Goal: Information Seeking & Learning: Learn about a topic

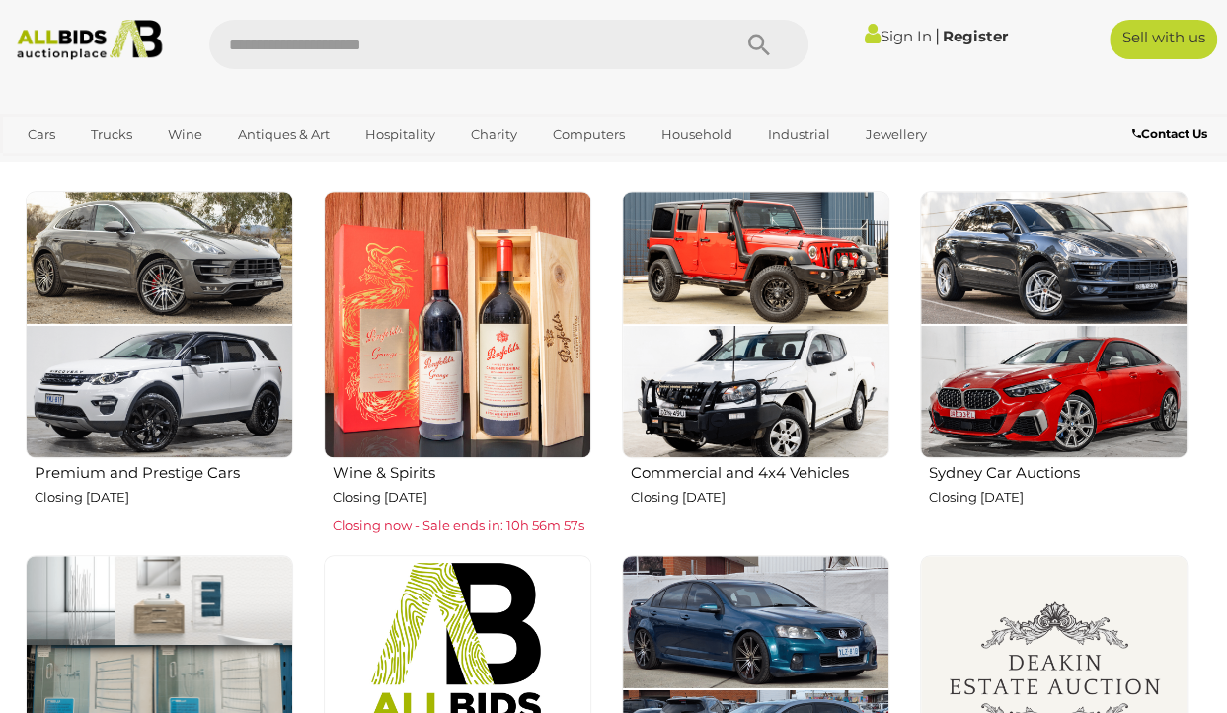
scroll to position [636, 0]
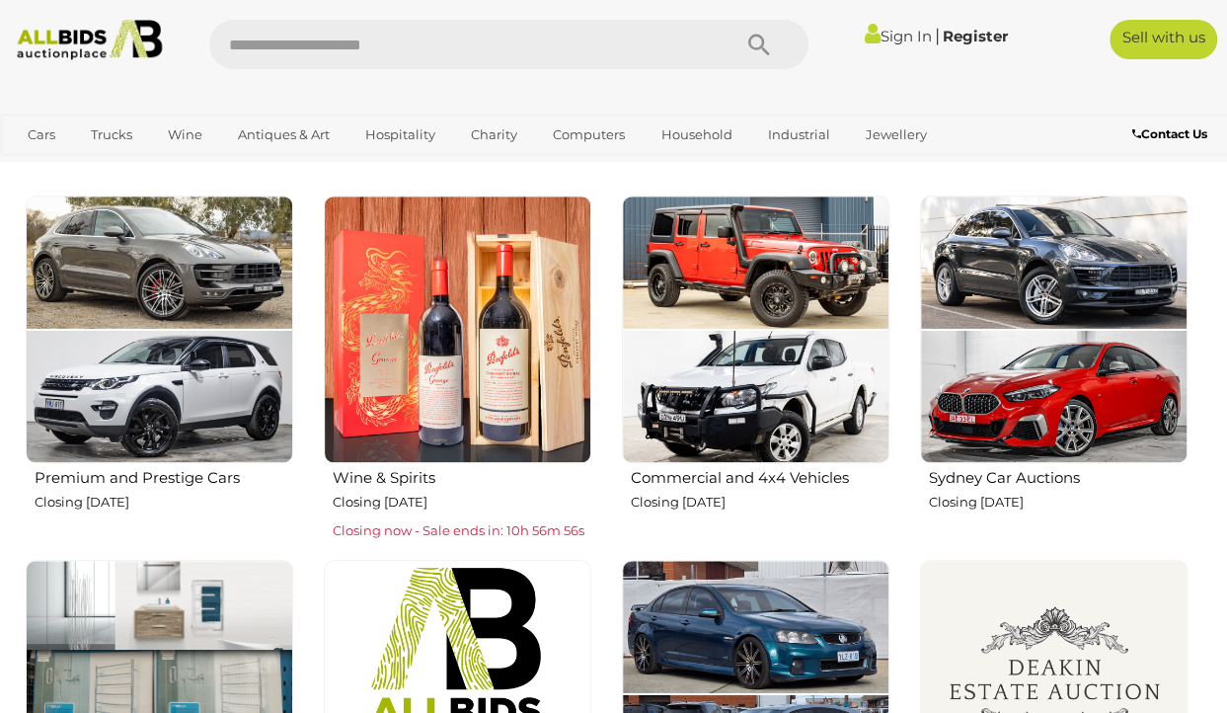
click at [762, 334] on img at bounding box center [756, 329] width 268 height 268
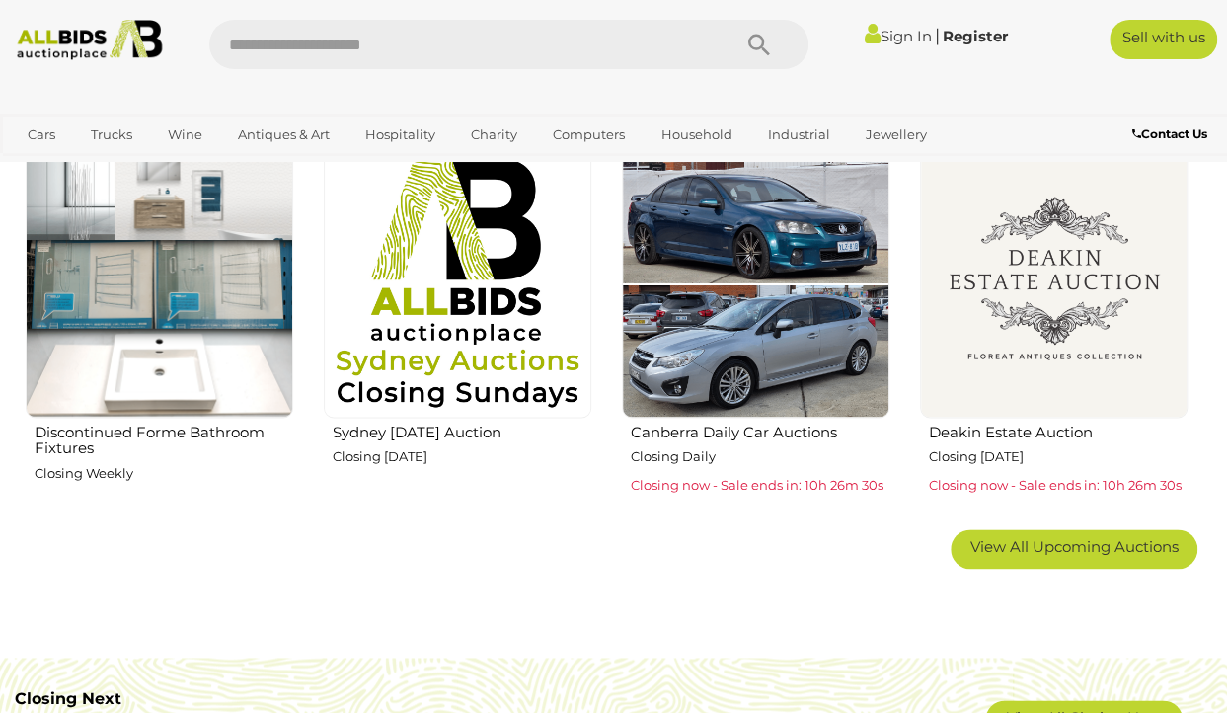
scroll to position [1055, 0]
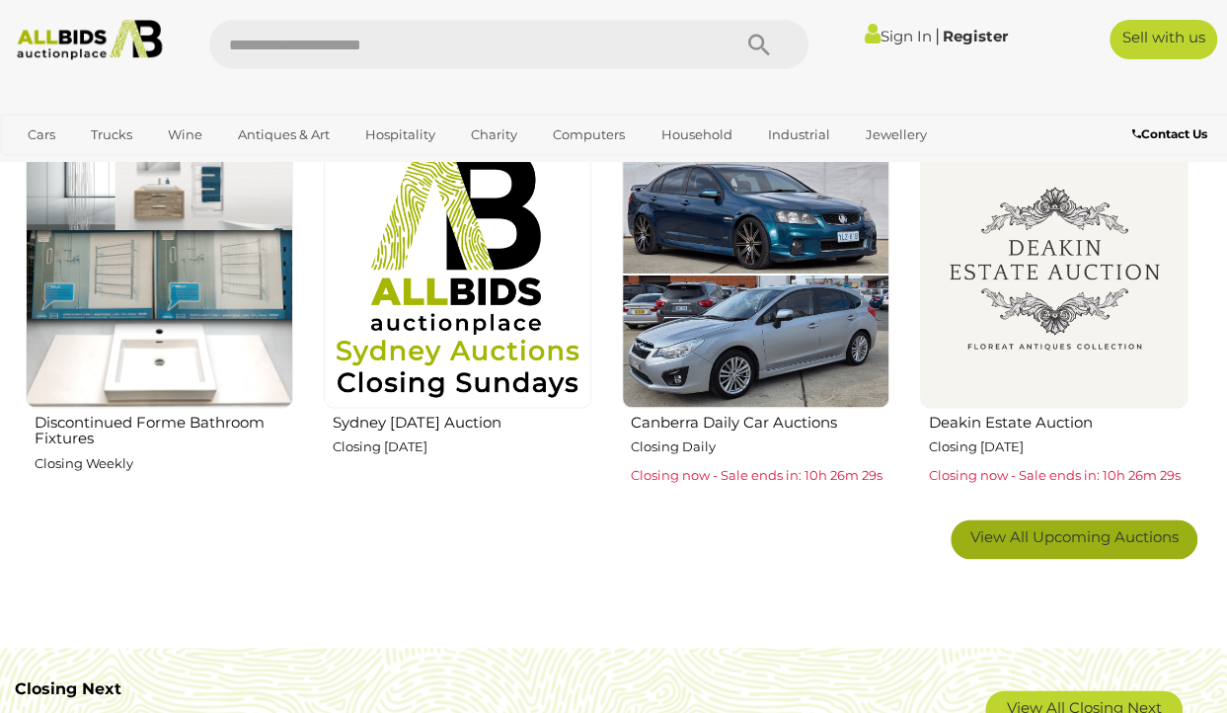
click at [1043, 536] on span "View All Upcoming Auctions" at bounding box center [1075, 536] width 208 height 19
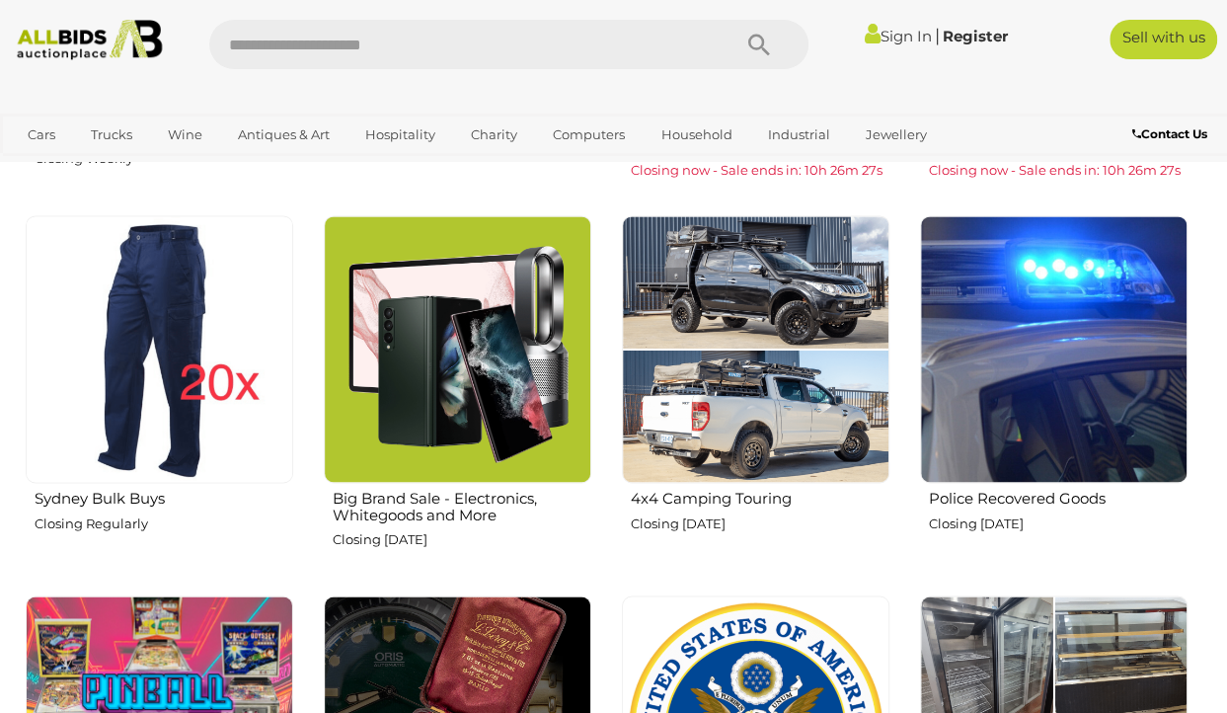
scroll to position [1362, 0]
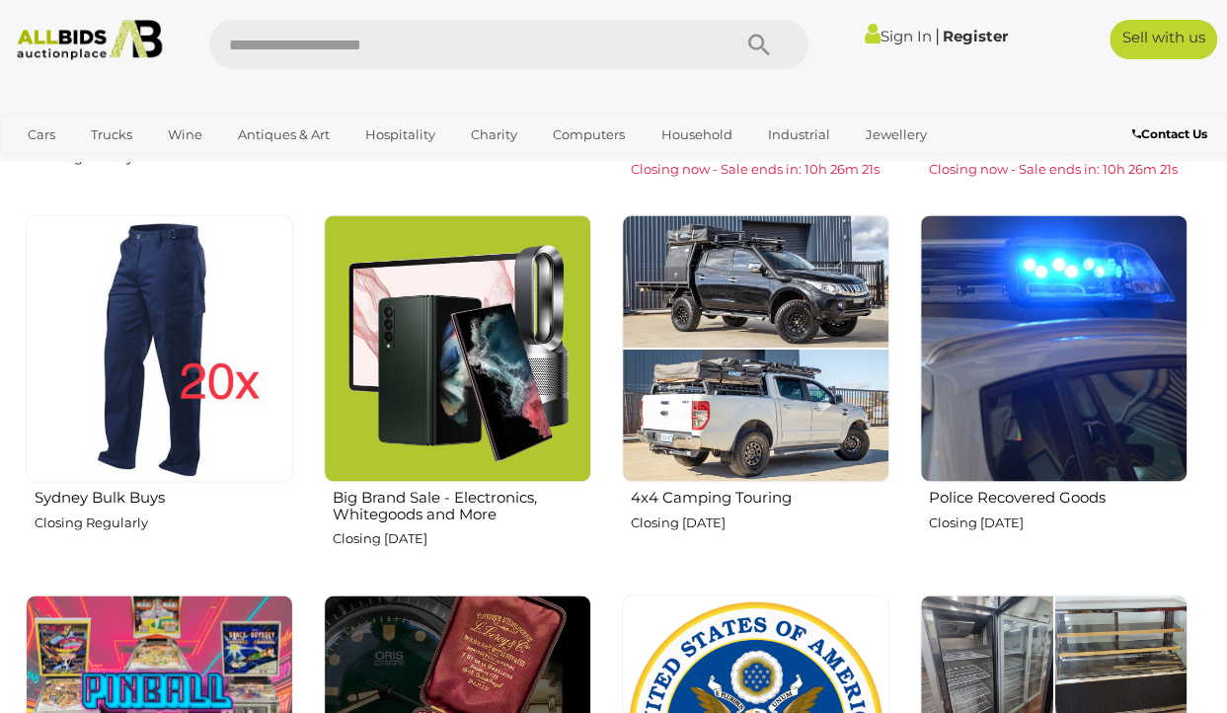
click at [995, 390] on img at bounding box center [1054, 348] width 268 height 268
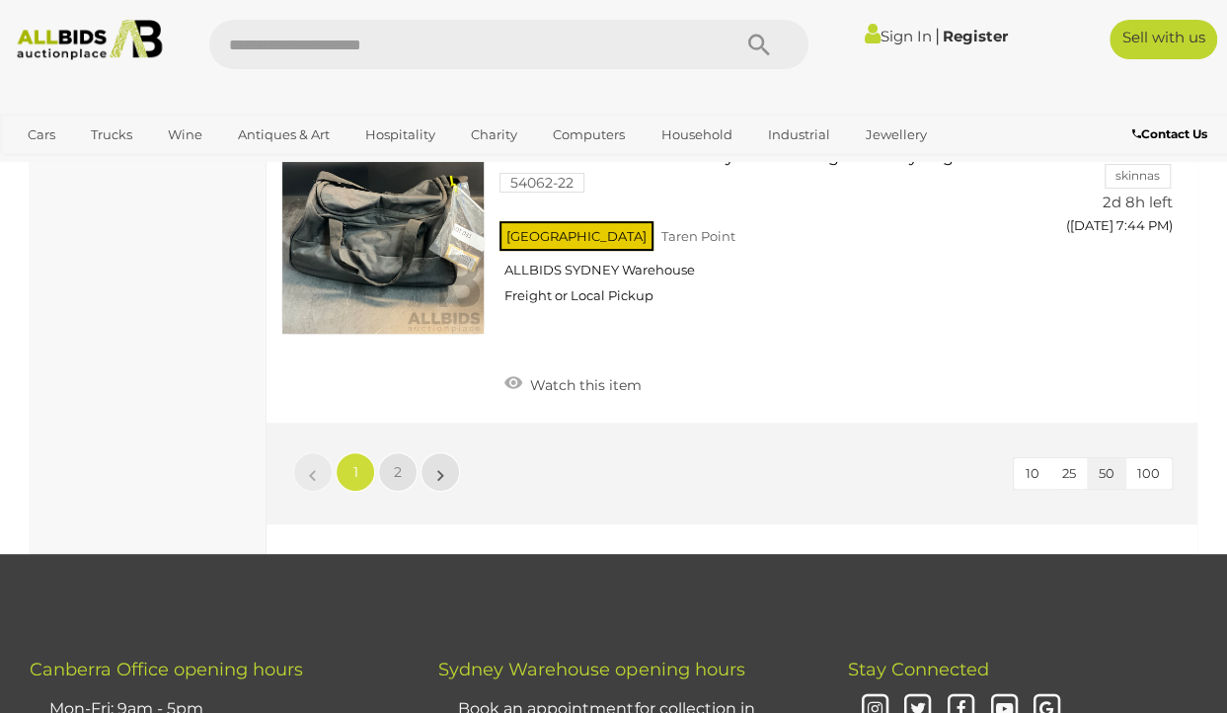
scroll to position [14968, 0]
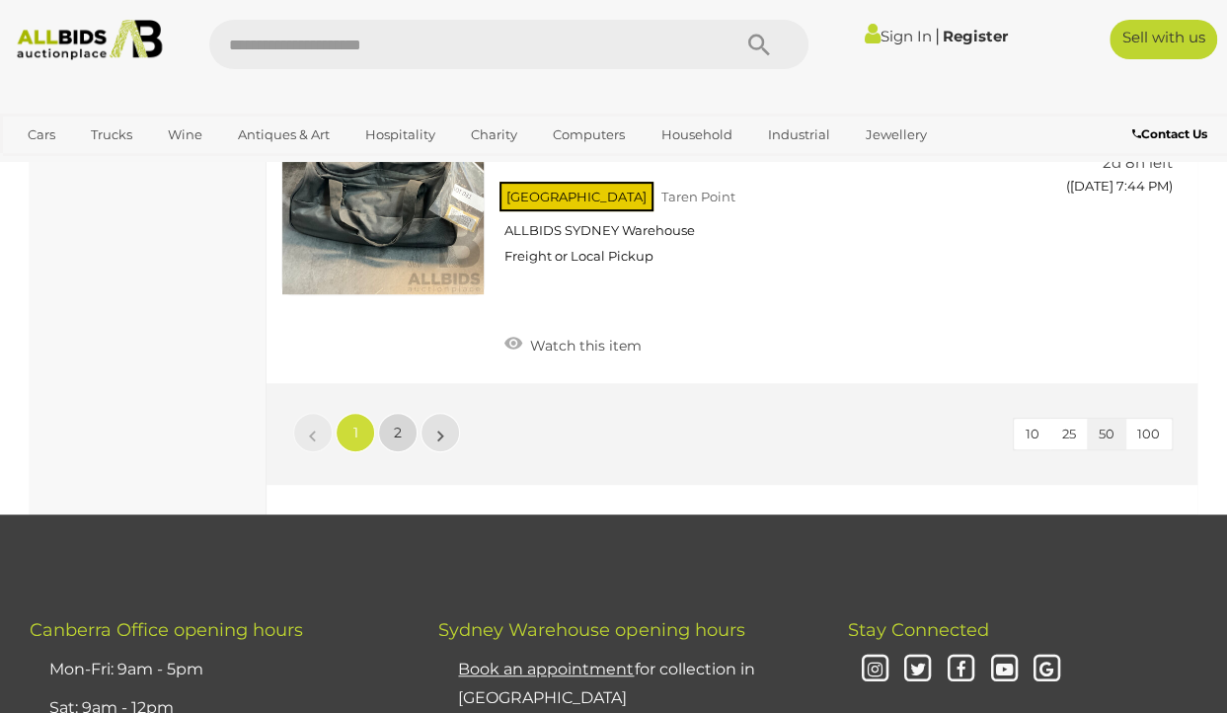
click at [399, 424] on span "2" at bounding box center [398, 433] width 8 height 18
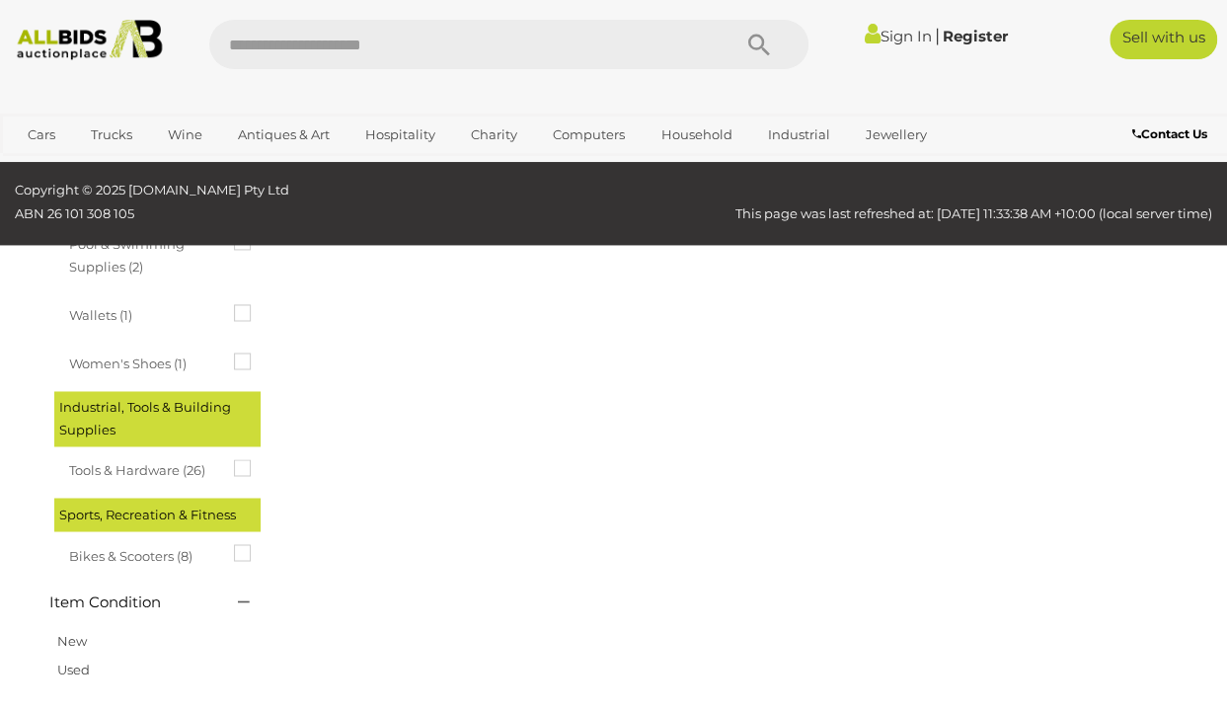
scroll to position [328, 0]
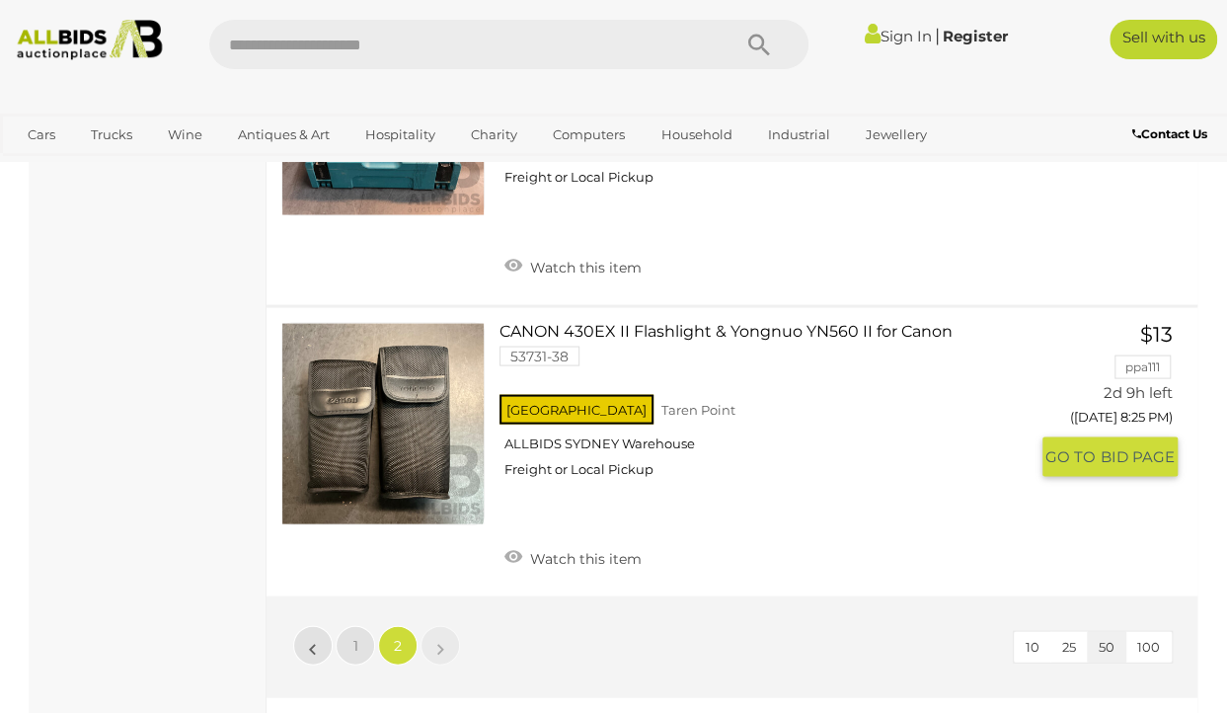
scroll to position [12886, 0]
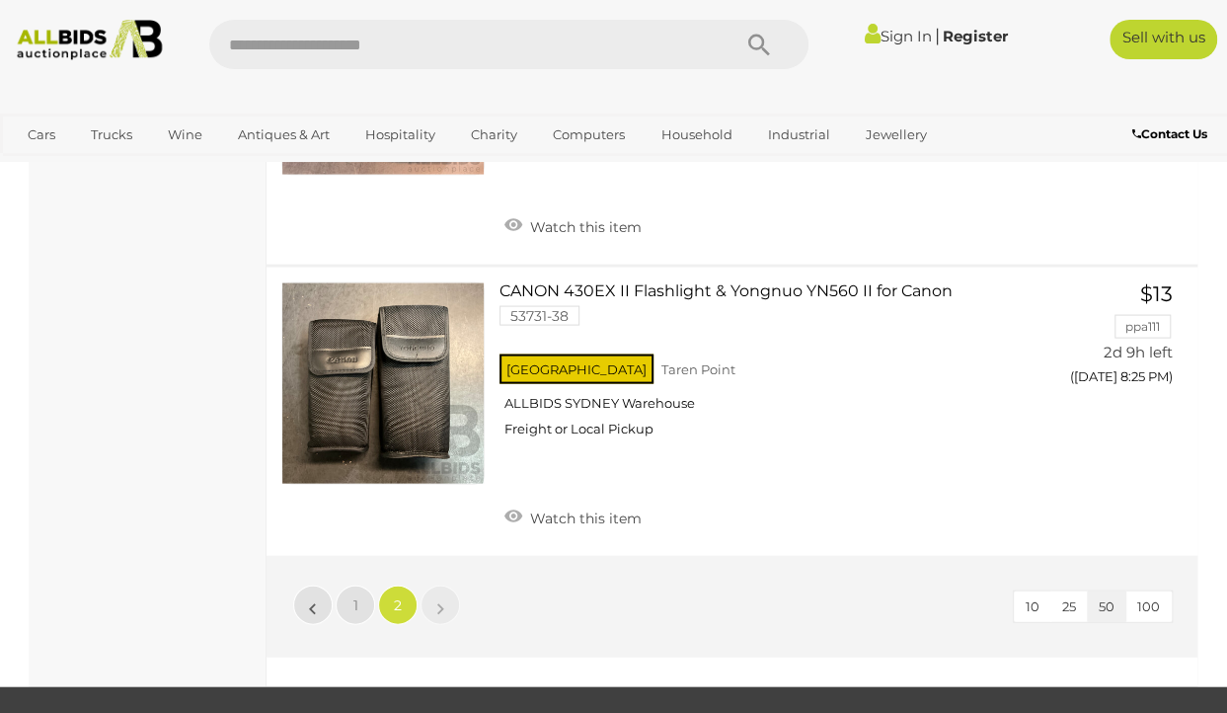
scroll to position [328, 0]
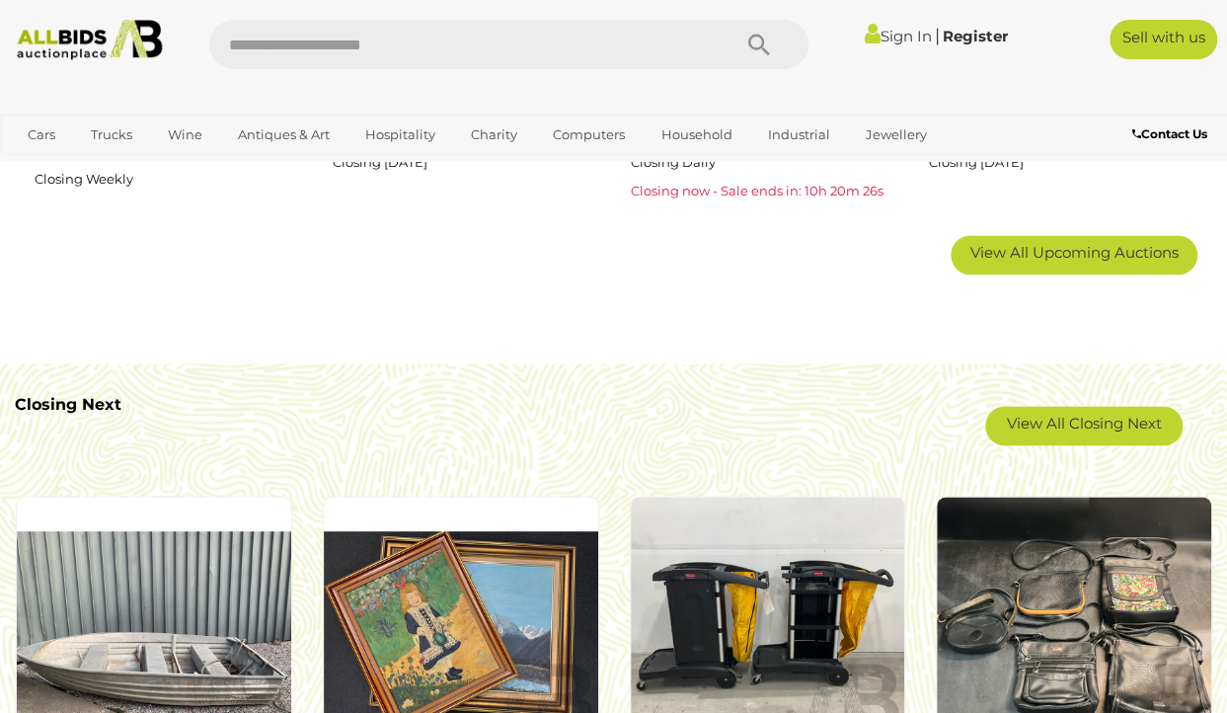
scroll to position [1361, 0]
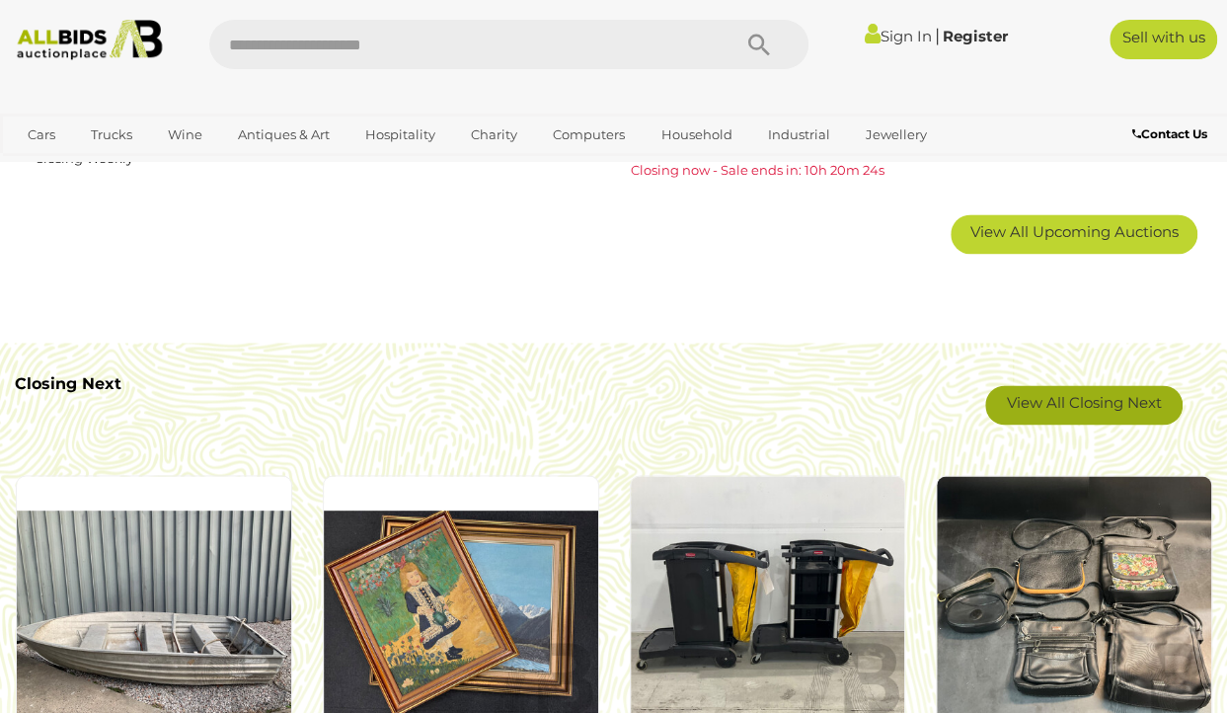
click at [1090, 396] on link "View All Closing Next" at bounding box center [1083, 404] width 197 height 39
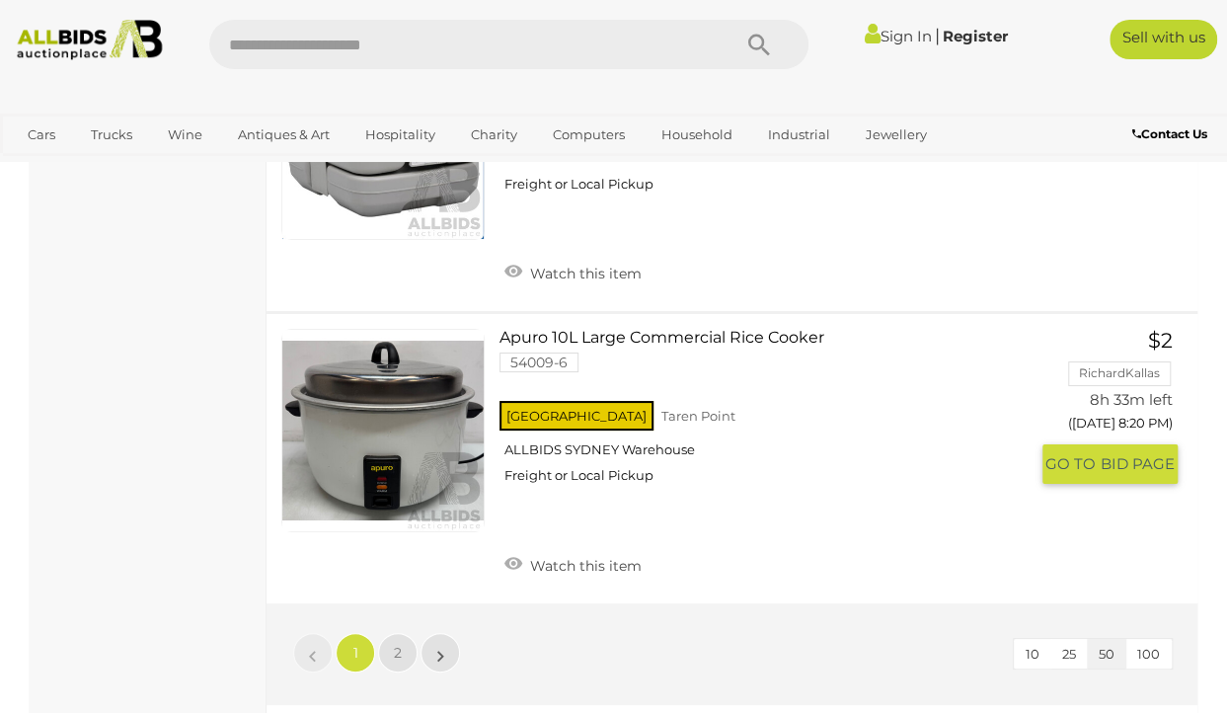
scroll to position [14612, 0]
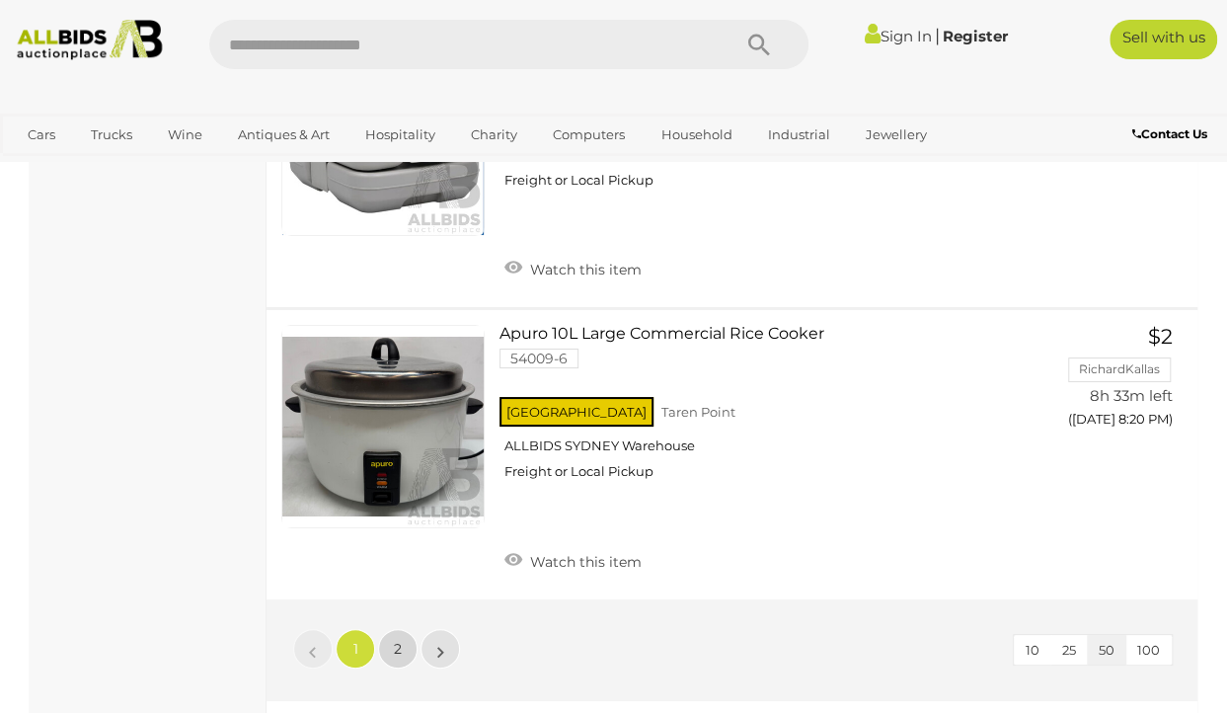
click at [397, 640] on span "2" at bounding box center [398, 649] width 8 height 18
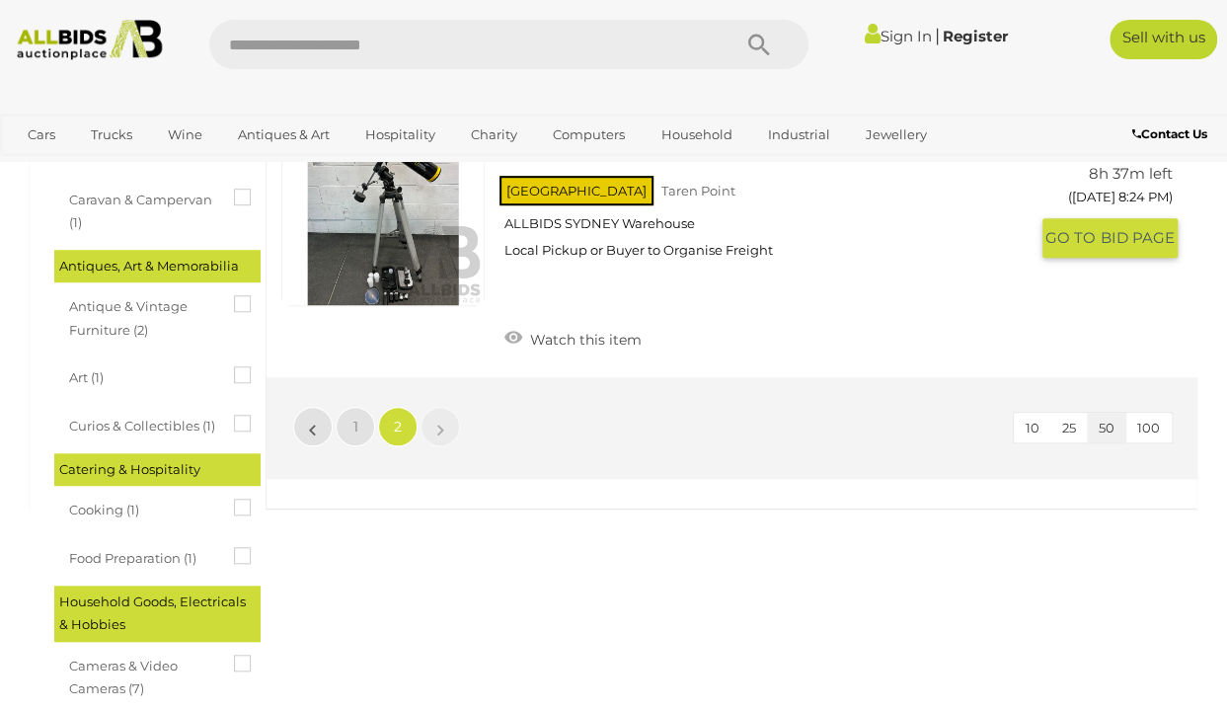
scroll to position [575, 0]
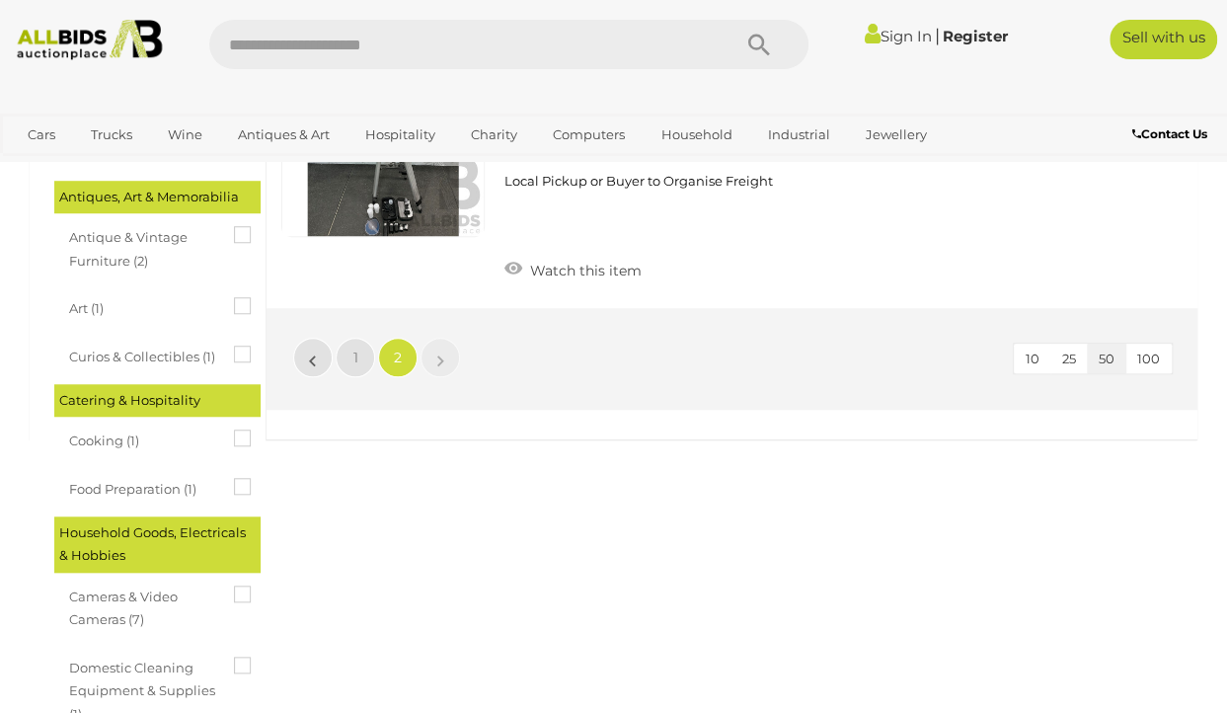
scroll to position [101, 0]
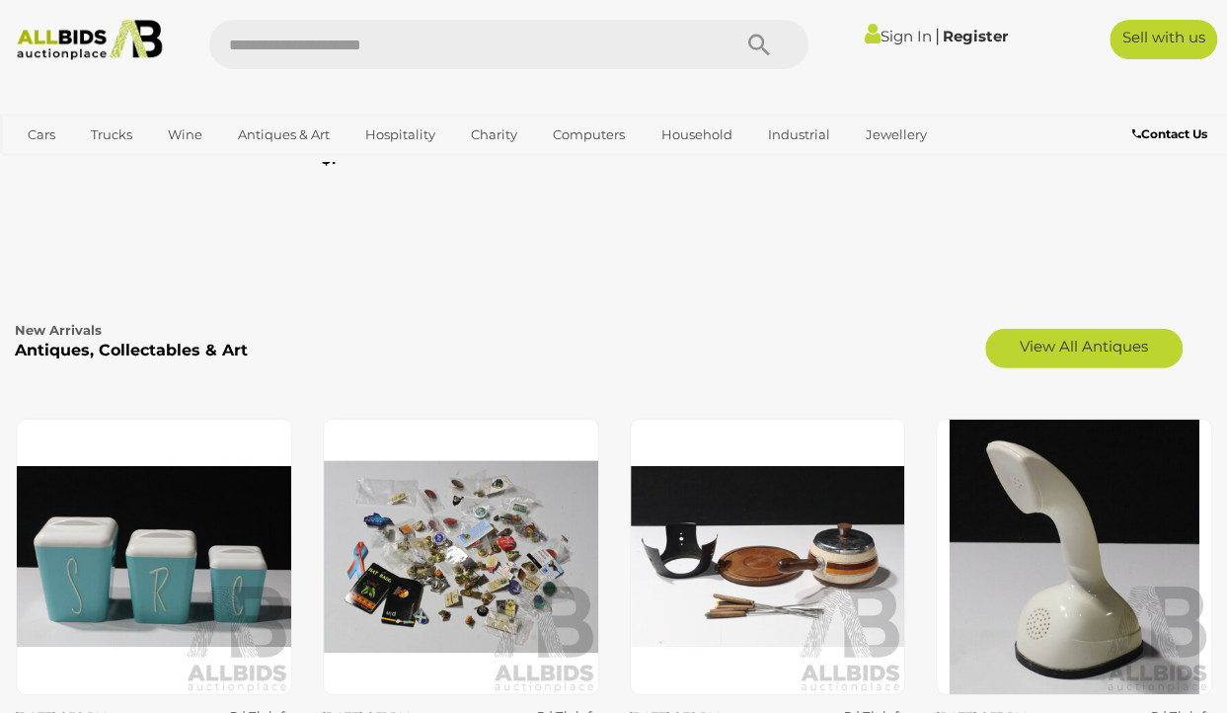
scroll to position [2743, 0]
click at [1079, 344] on link "View All Antiques" at bounding box center [1083, 348] width 197 height 39
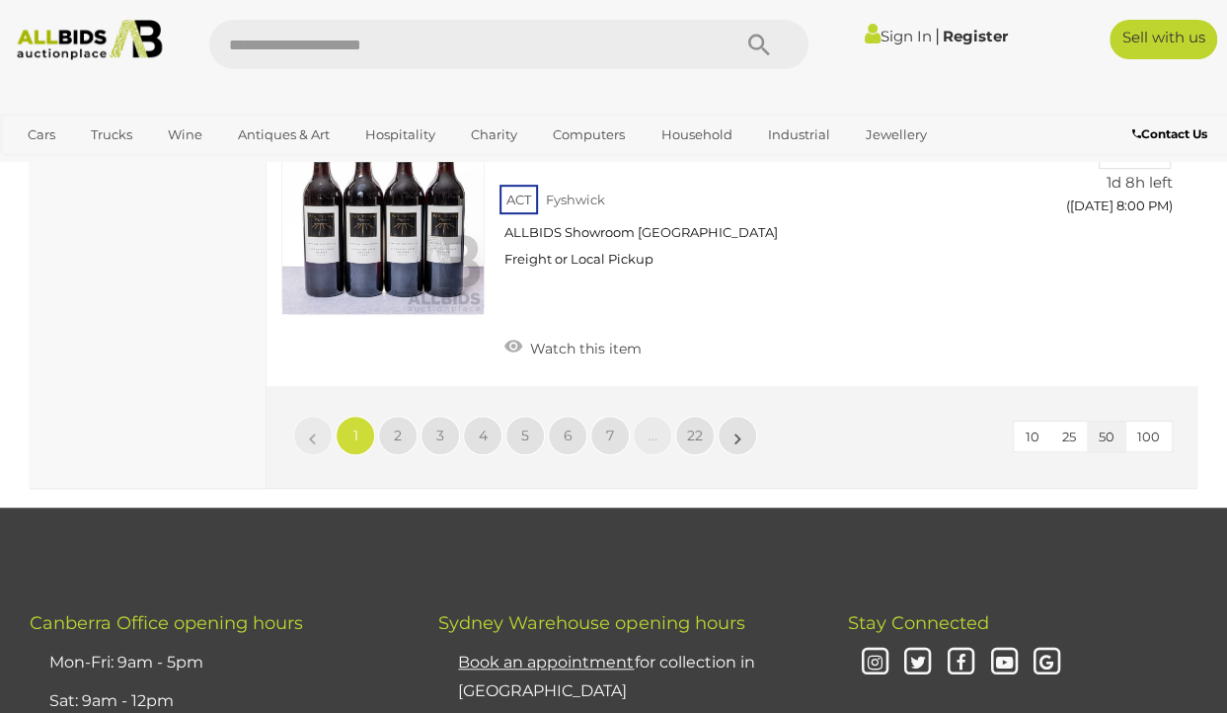
scroll to position [15155, 0]
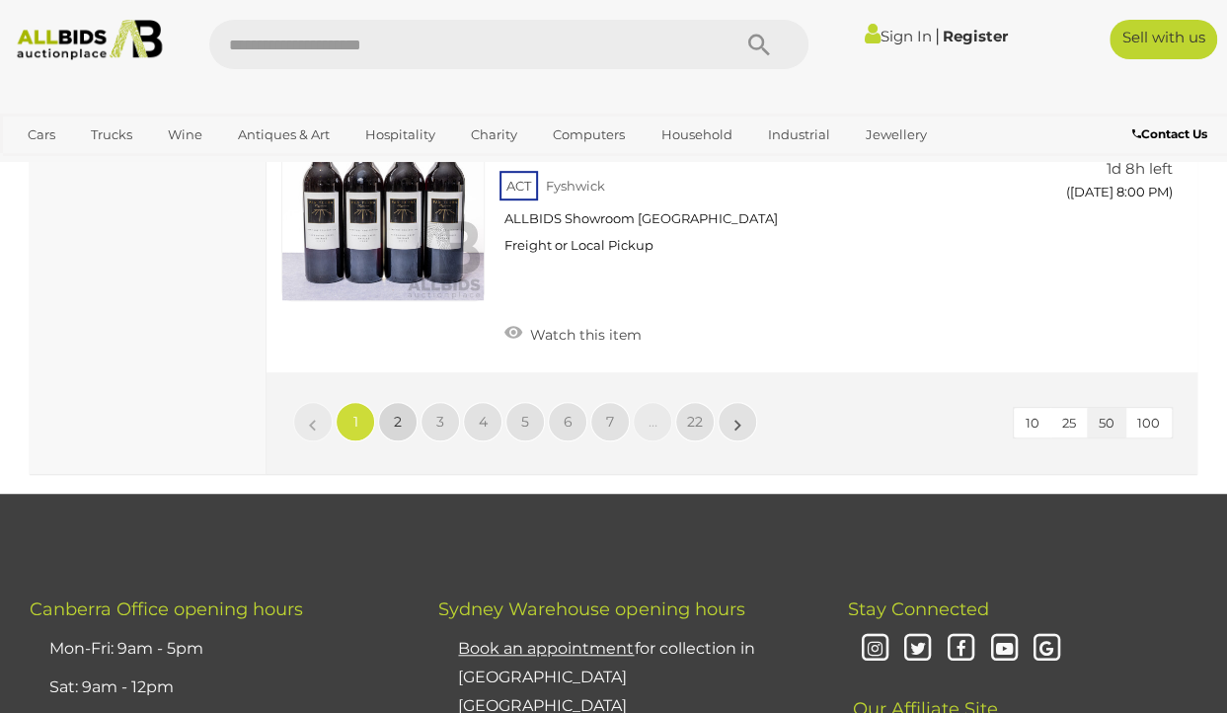
click at [396, 413] on span "2" at bounding box center [398, 422] width 8 height 18
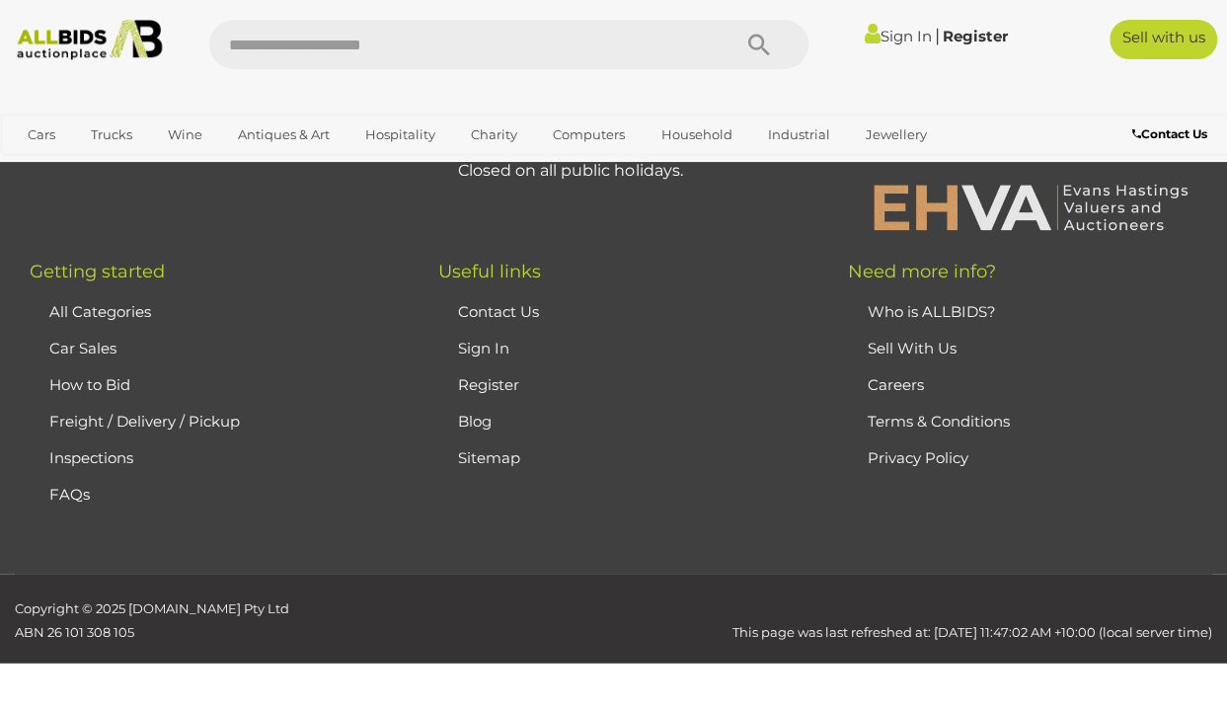
scroll to position [464, 0]
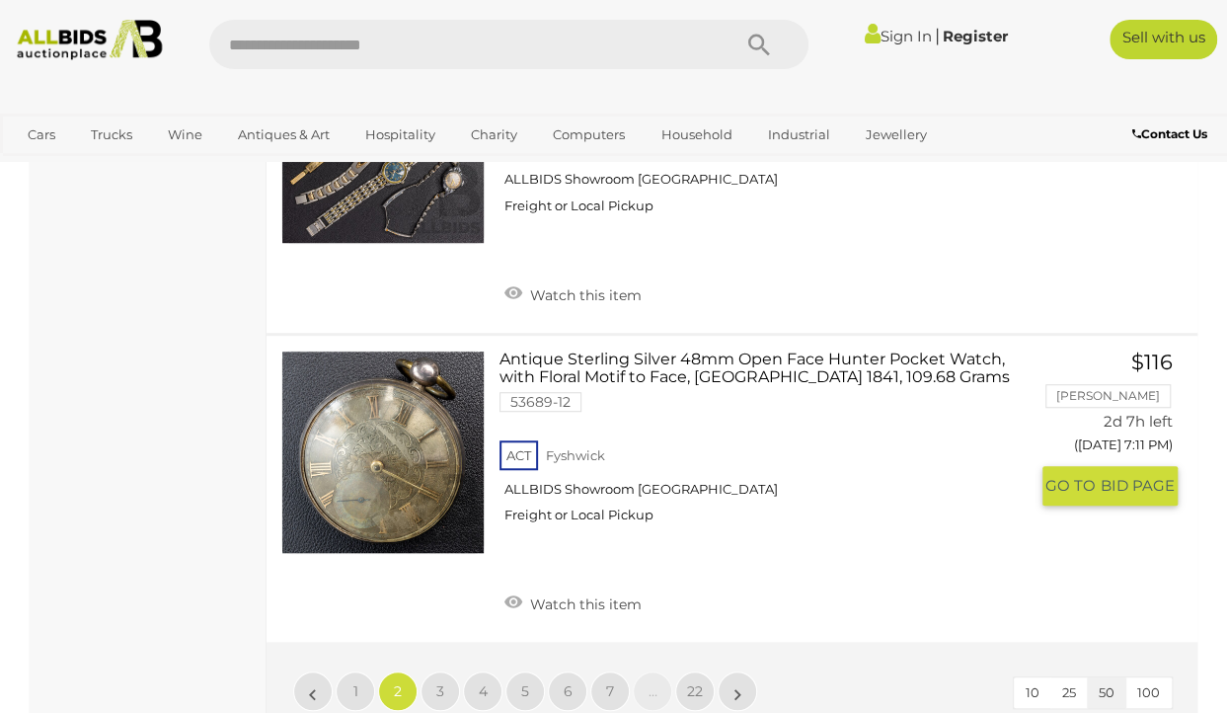
scroll to position [15266, 0]
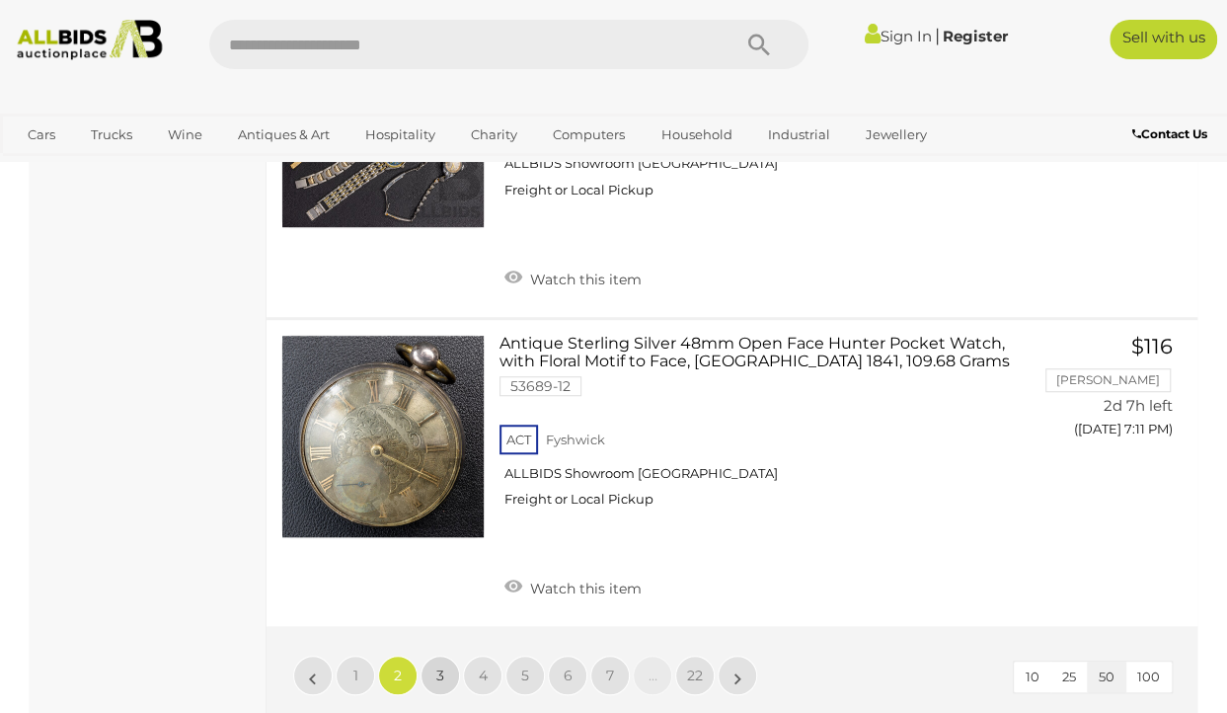
click at [437, 666] on span "3" at bounding box center [440, 675] width 8 height 18
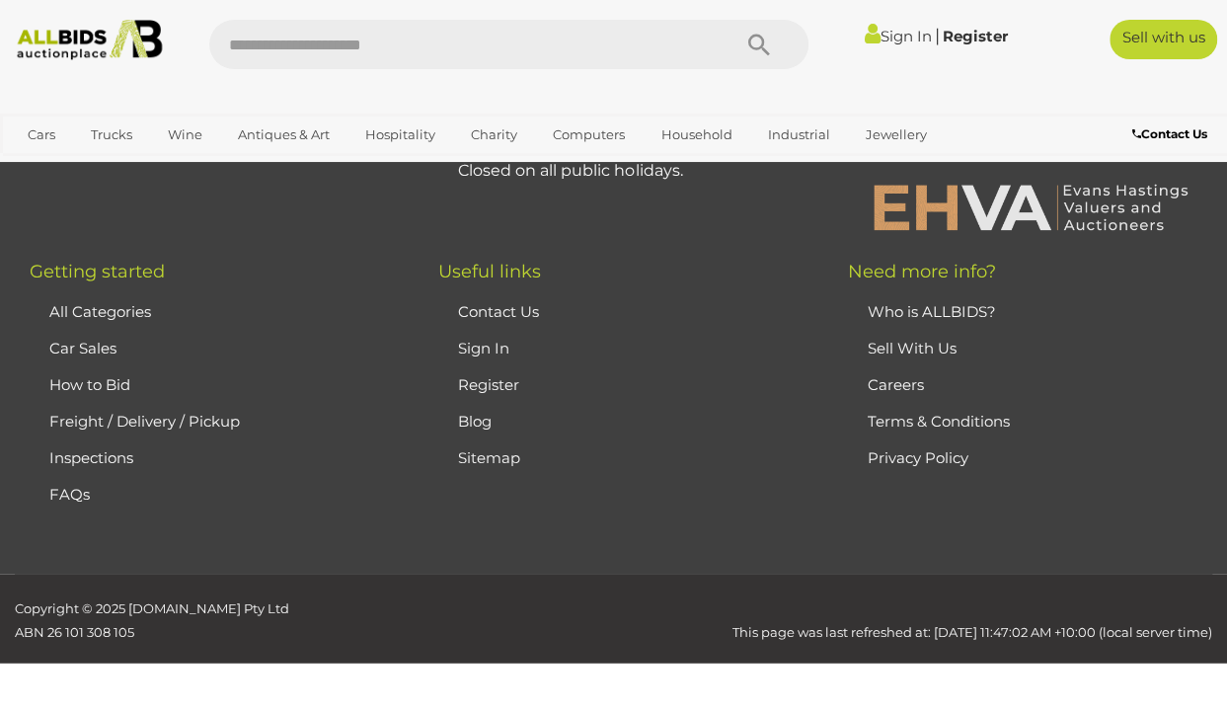
scroll to position [464, 0]
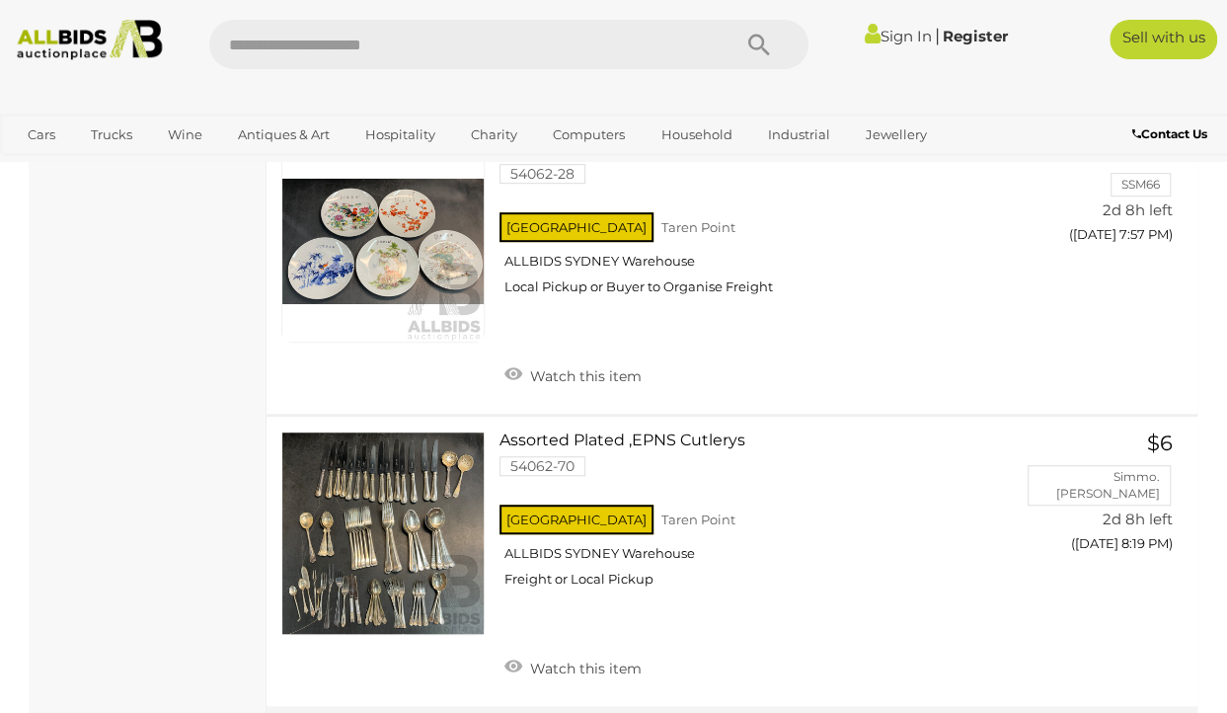
scroll to position [15155, 0]
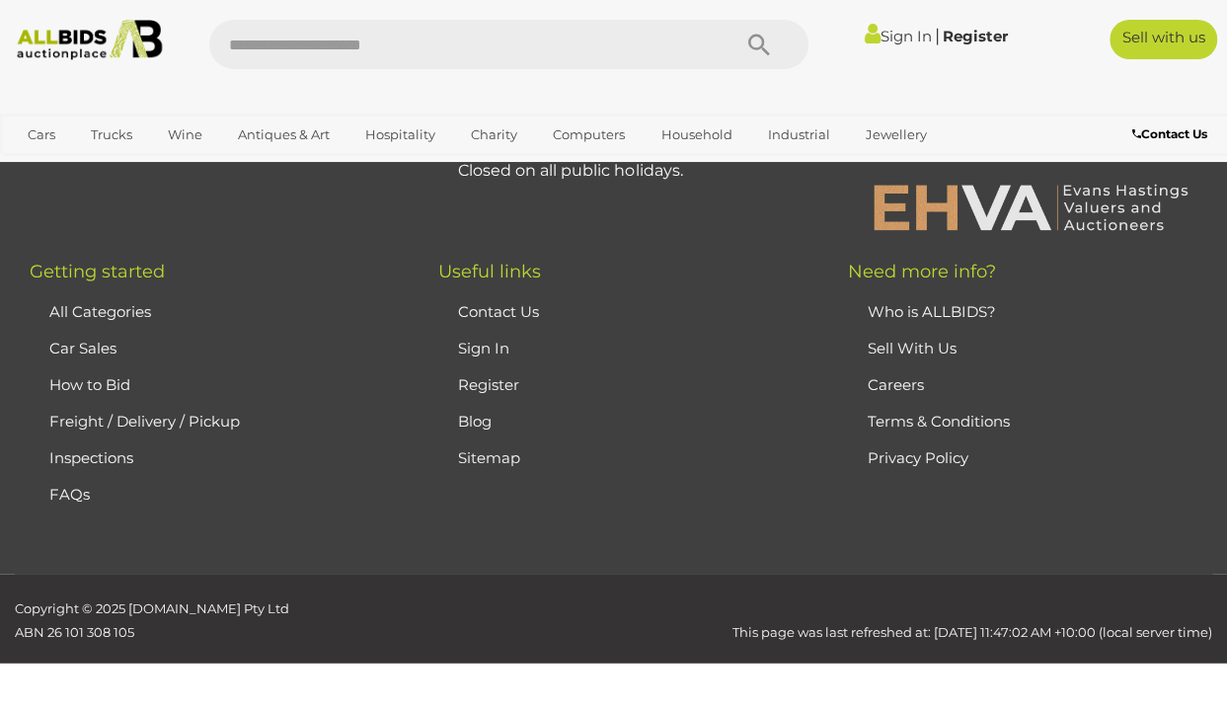
scroll to position [464, 0]
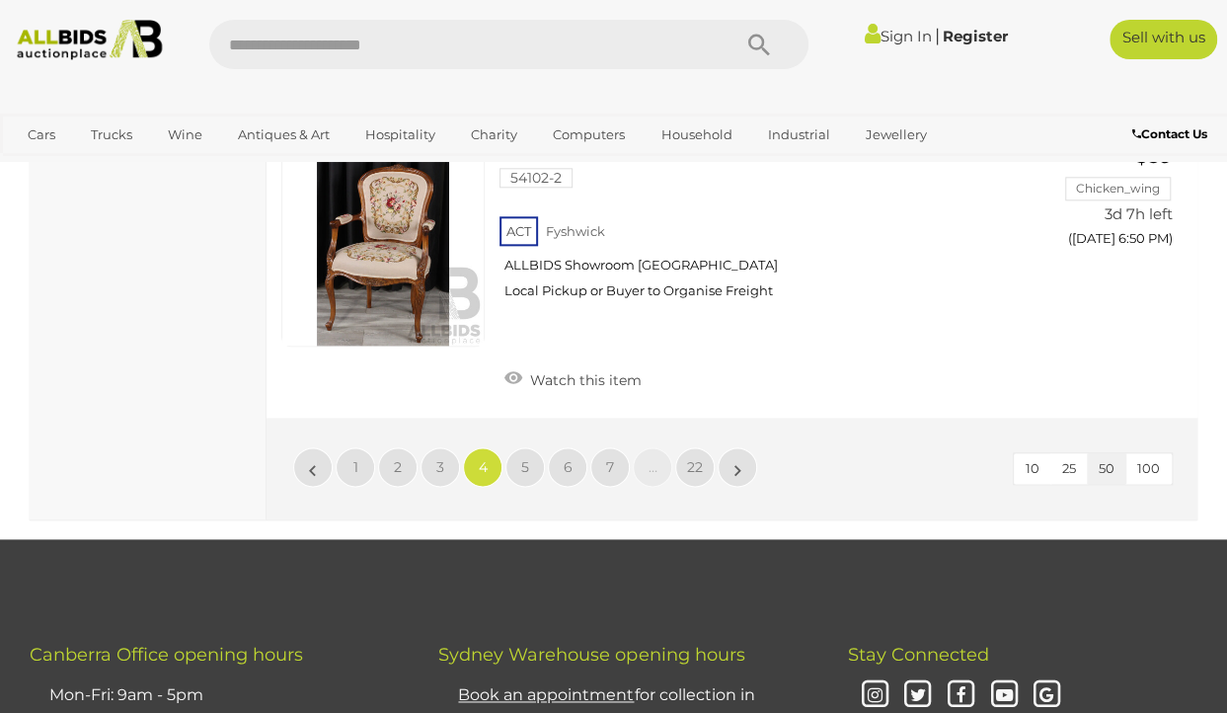
scroll to position [15748, 0]
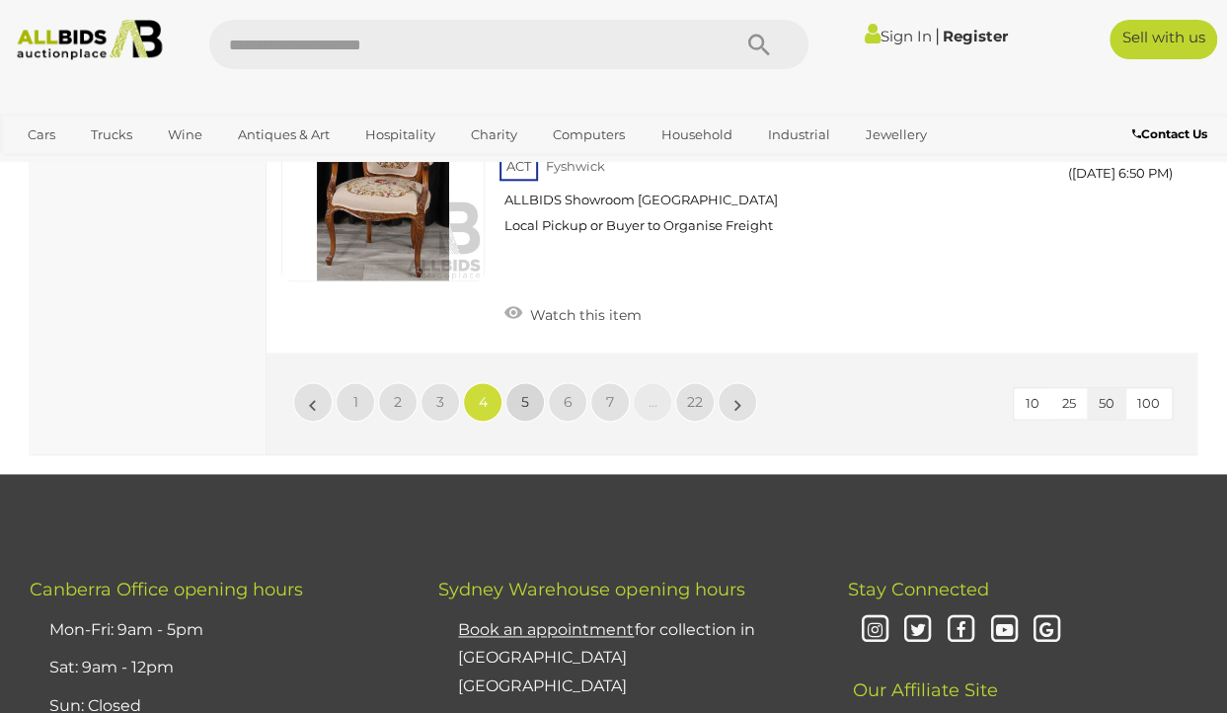
click at [524, 393] on span "5" at bounding box center [525, 402] width 8 height 18
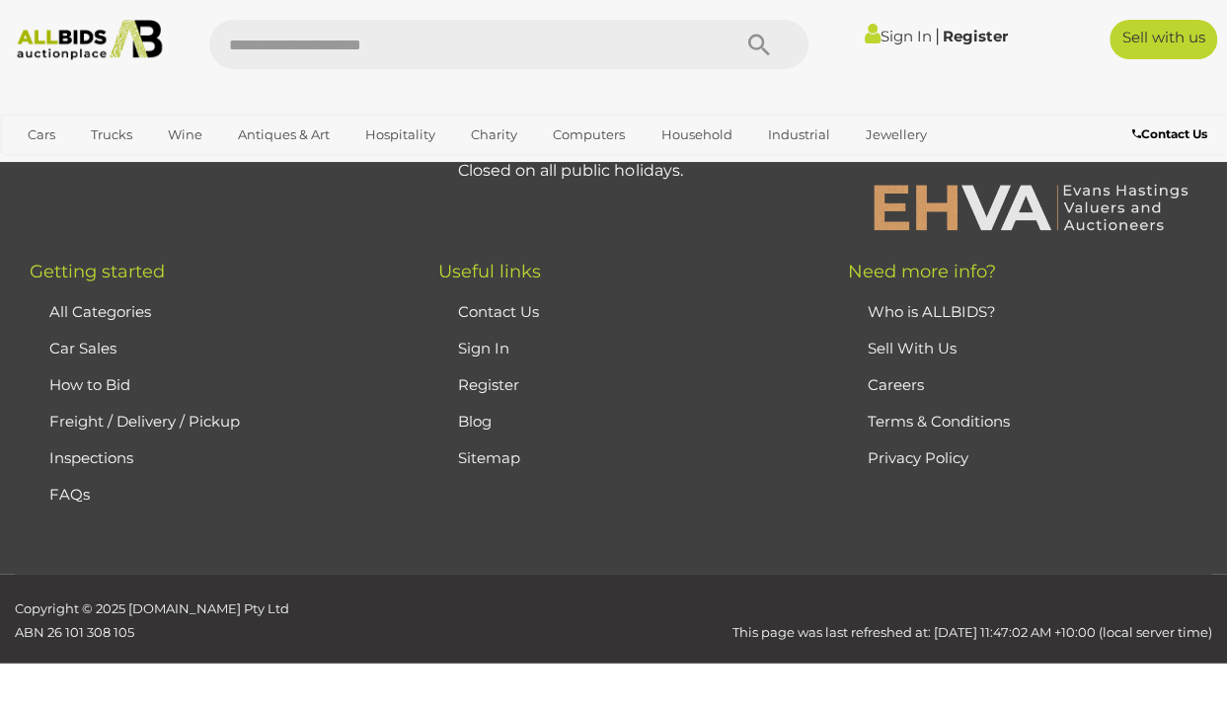
scroll to position [464, 0]
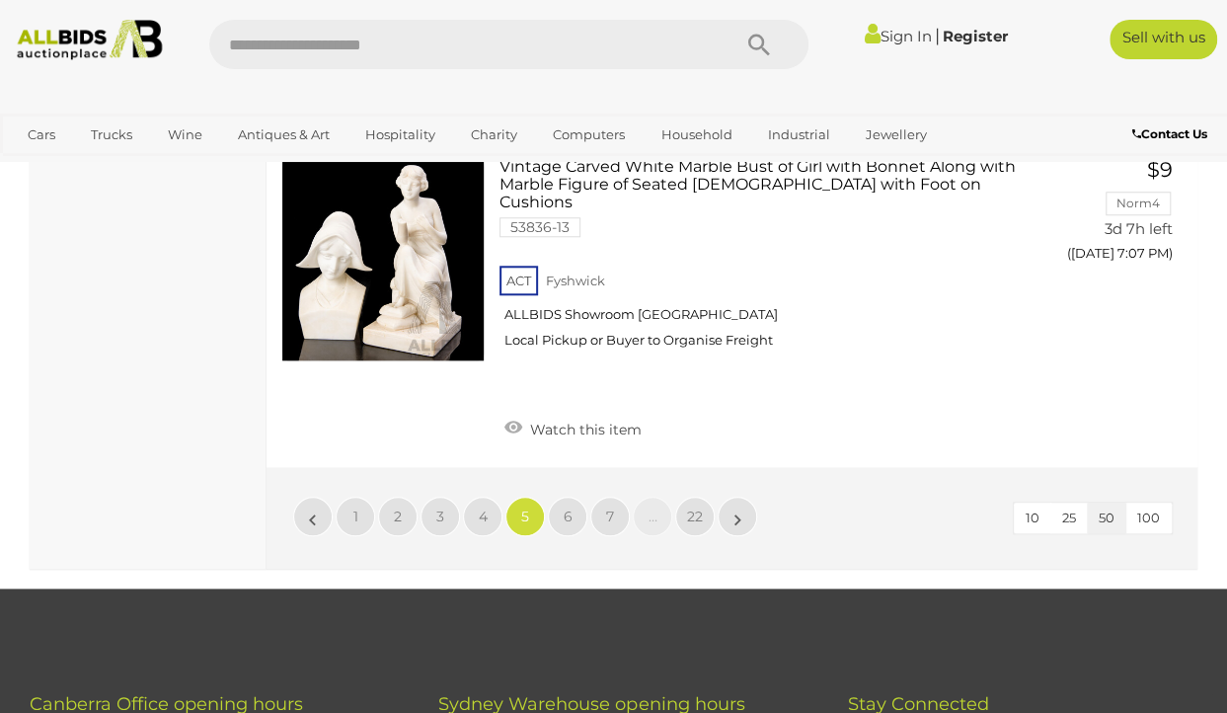
scroll to position [15590, 0]
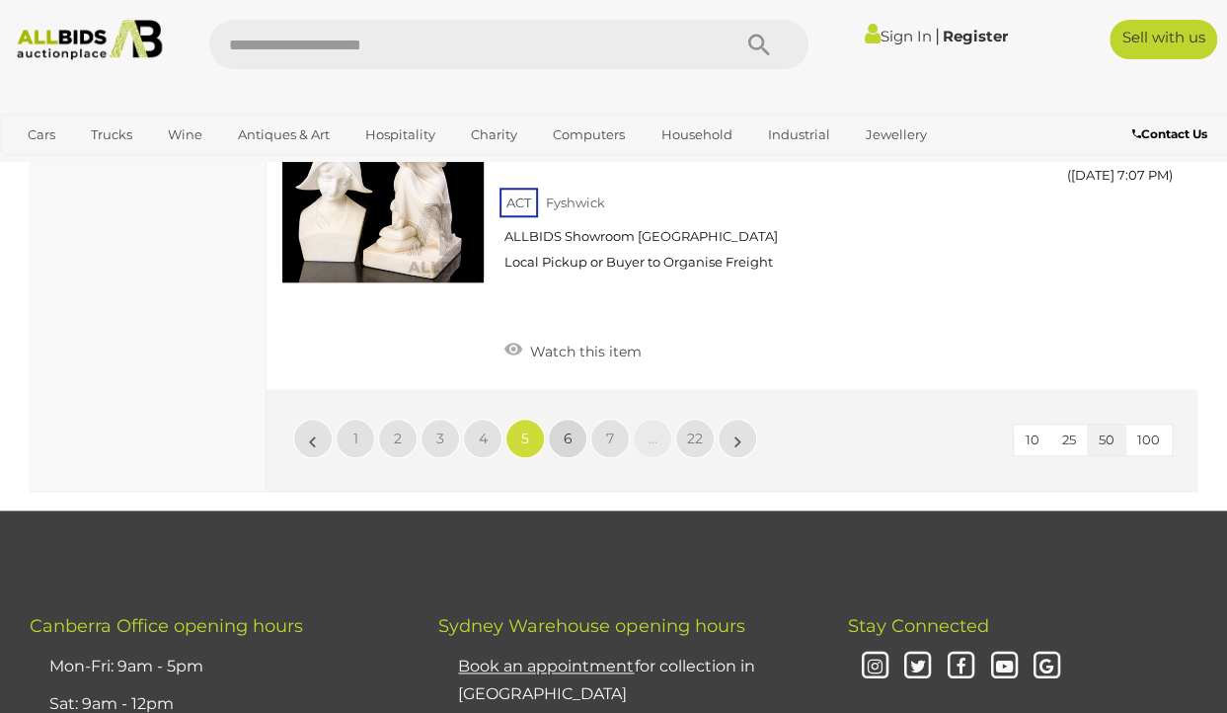
click at [559, 419] on link "6" at bounding box center [567, 438] width 39 height 39
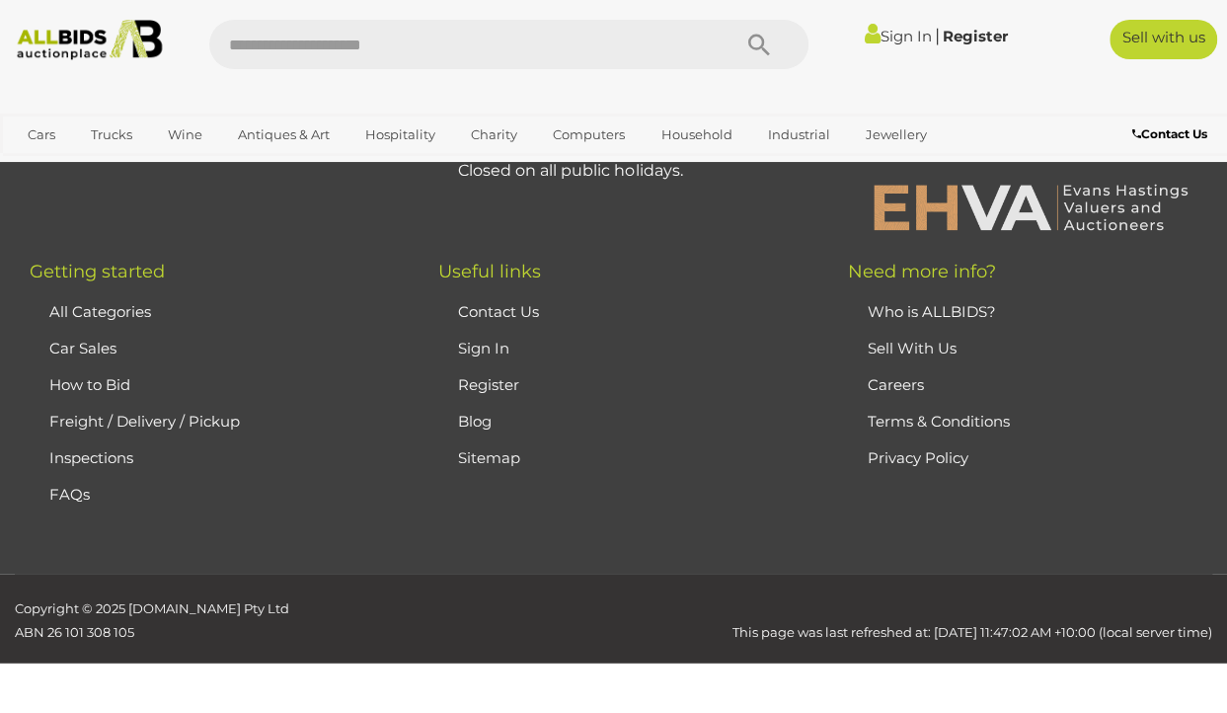
scroll to position [464, 0]
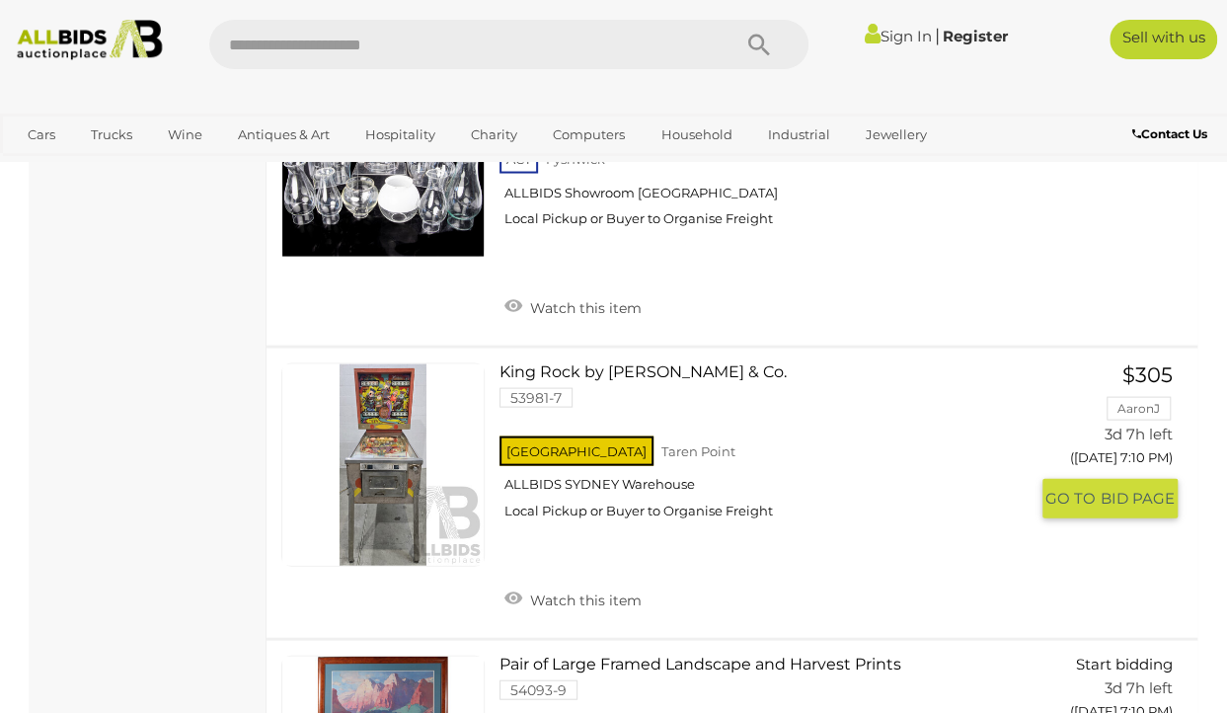
scroll to position [1886, 0]
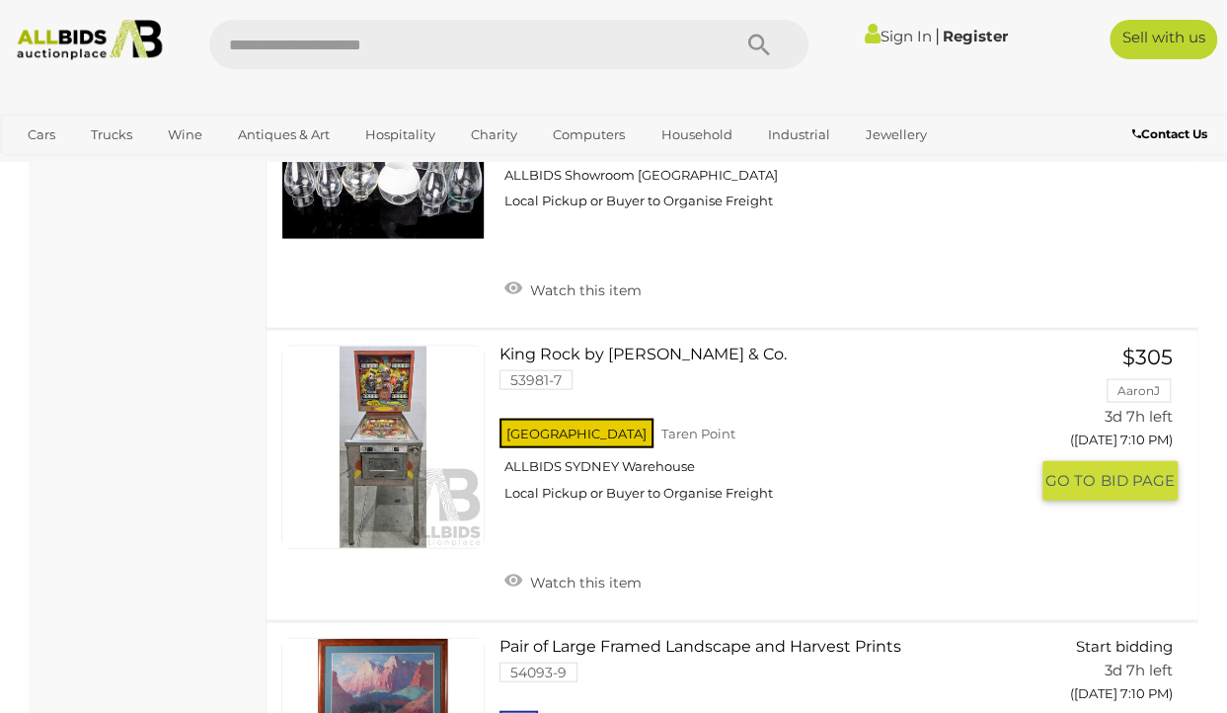
click at [400, 440] on link at bounding box center [382, 447] width 203 height 203
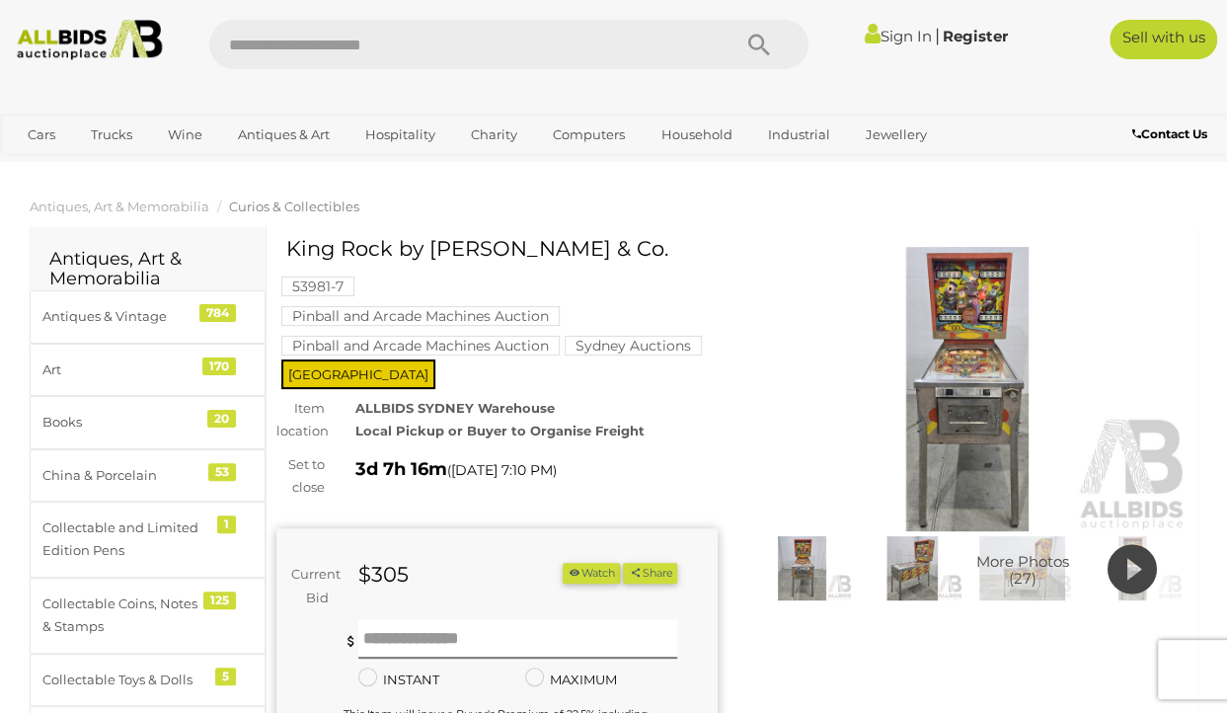
click at [989, 400] on img at bounding box center [967, 389] width 441 height 284
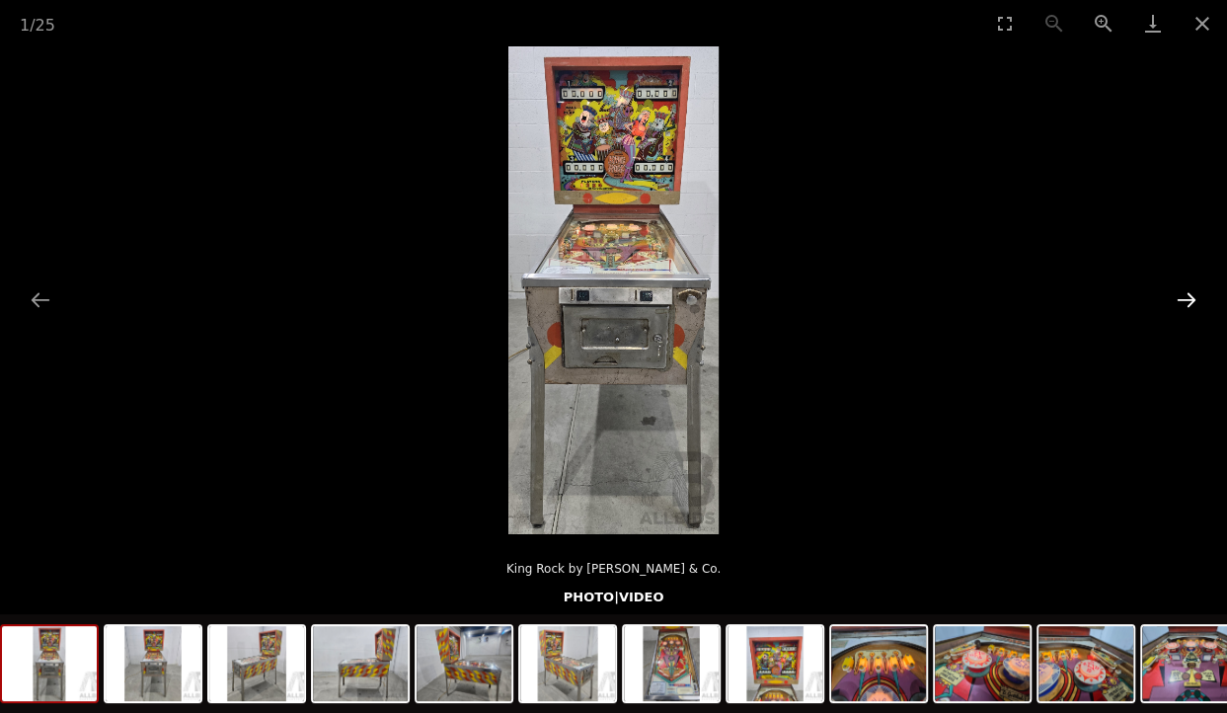
click at [1185, 298] on button "Next slide" at bounding box center [1186, 299] width 41 height 39
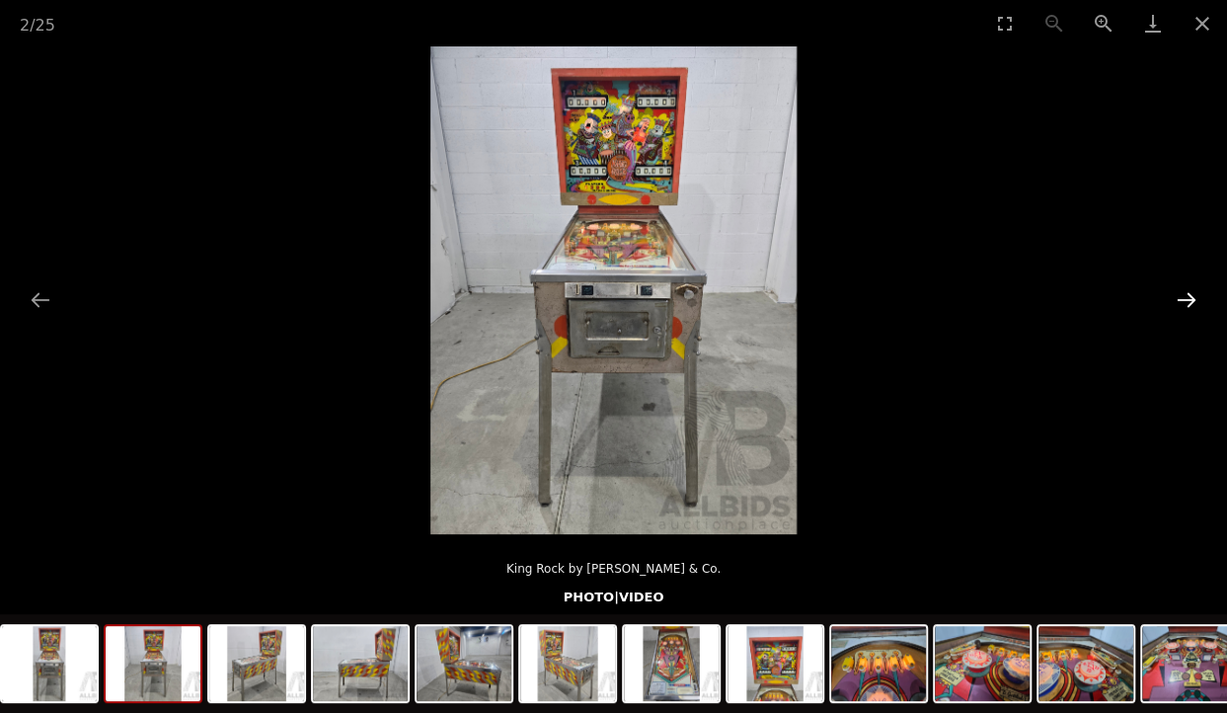
click at [1185, 298] on button "Next slide" at bounding box center [1186, 299] width 41 height 39
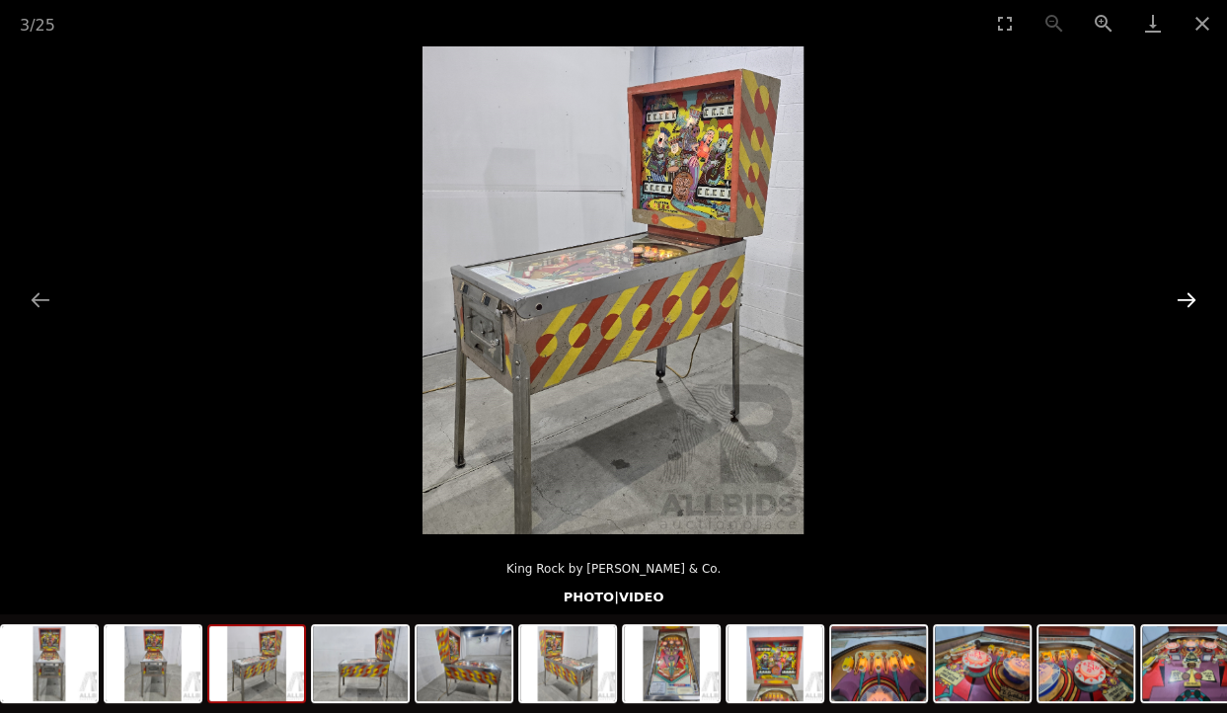
click at [1185, 298] on button "Next slide" at bounding box center [1186, 299] width 41 height 39
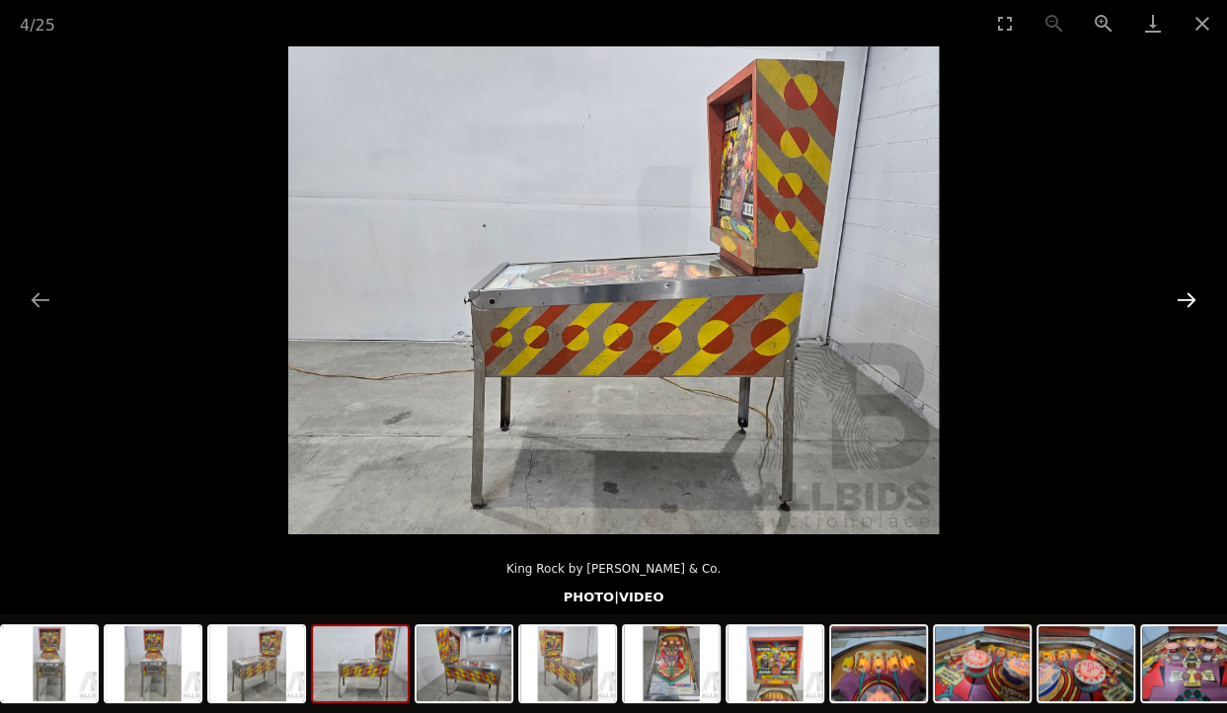
click at [1185, 298] on button "Next slide" at bounding box center [1186, 299] width 41 height 39
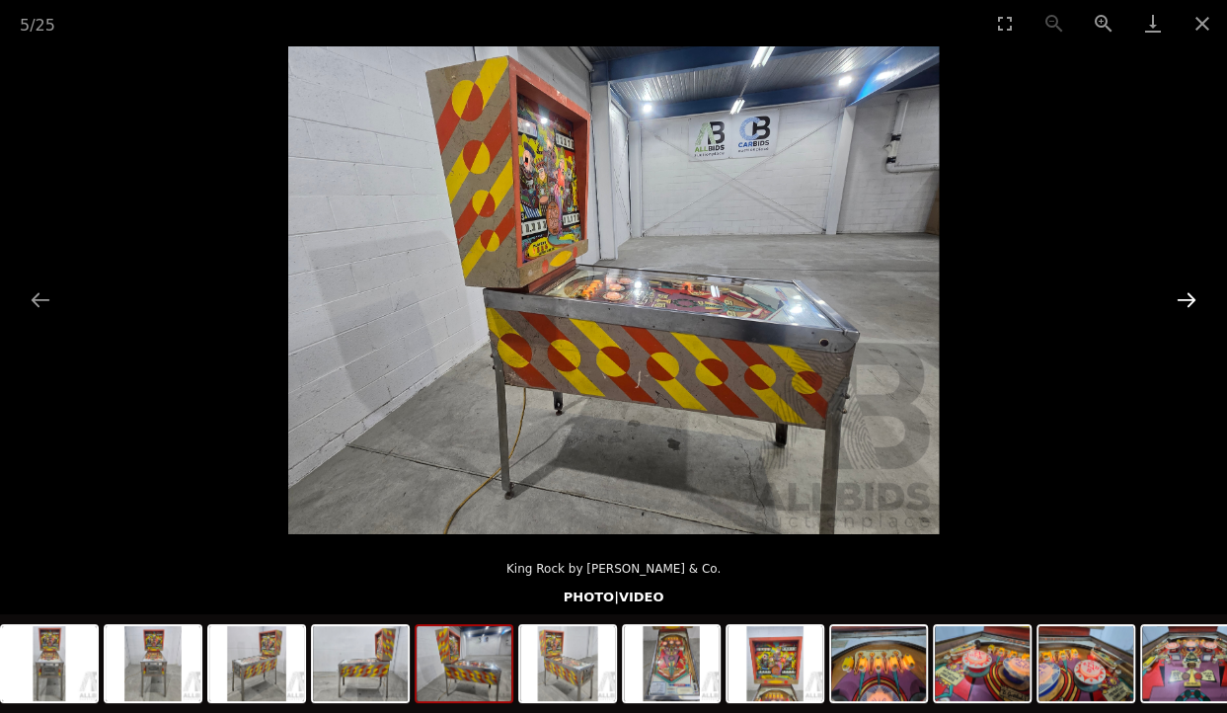
click at [1185, 298] on button "Next slide" at bounding box center [1186, 299] width 41 height 39
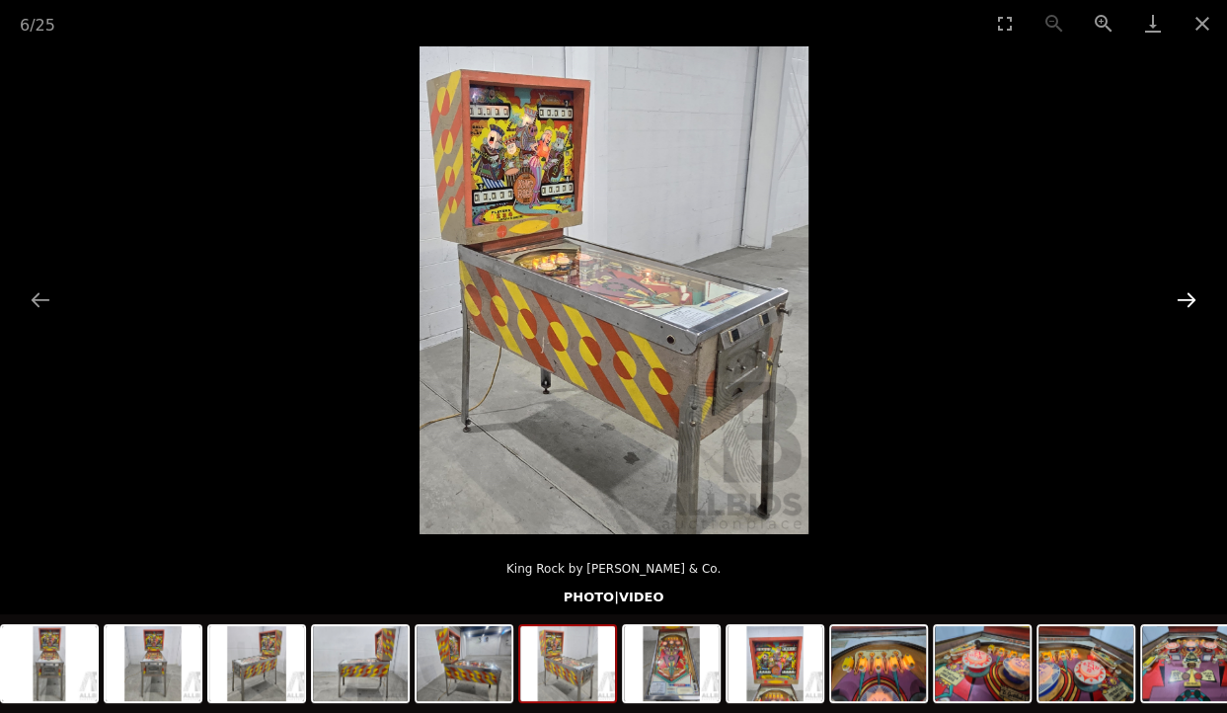
click at [1185, 298] on button "Next slide" at bounding box center [1186, 299] width 41 height 39
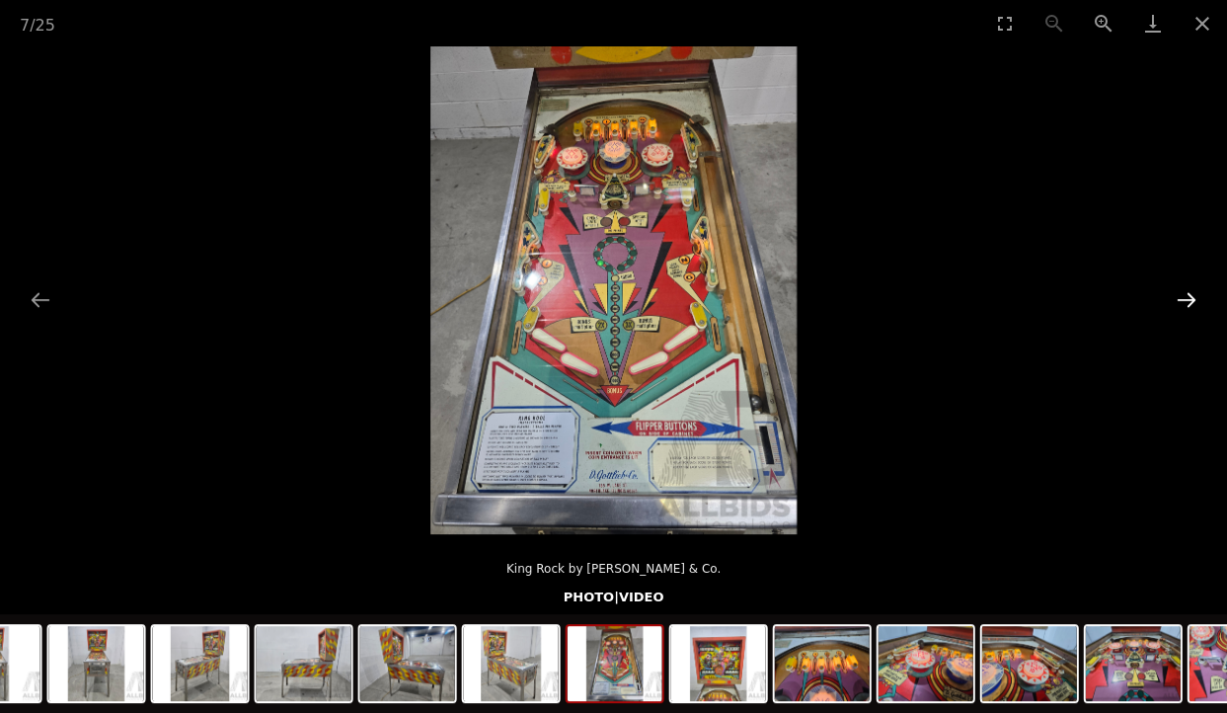
click at [1185, 298] on button "Next slide" at bounding box center [1186, 299] width 41 height 39
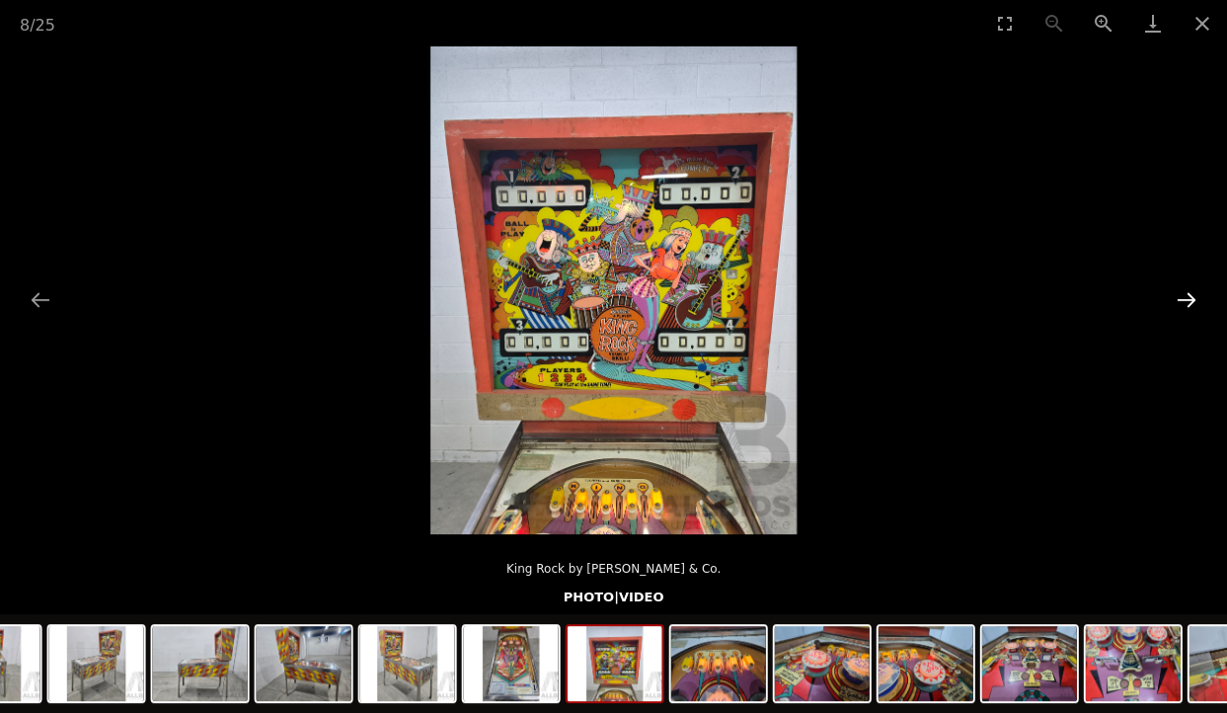
click at [1185, 298] on button "Next slide" at bounding box center [1186, 299] width 41 height 39
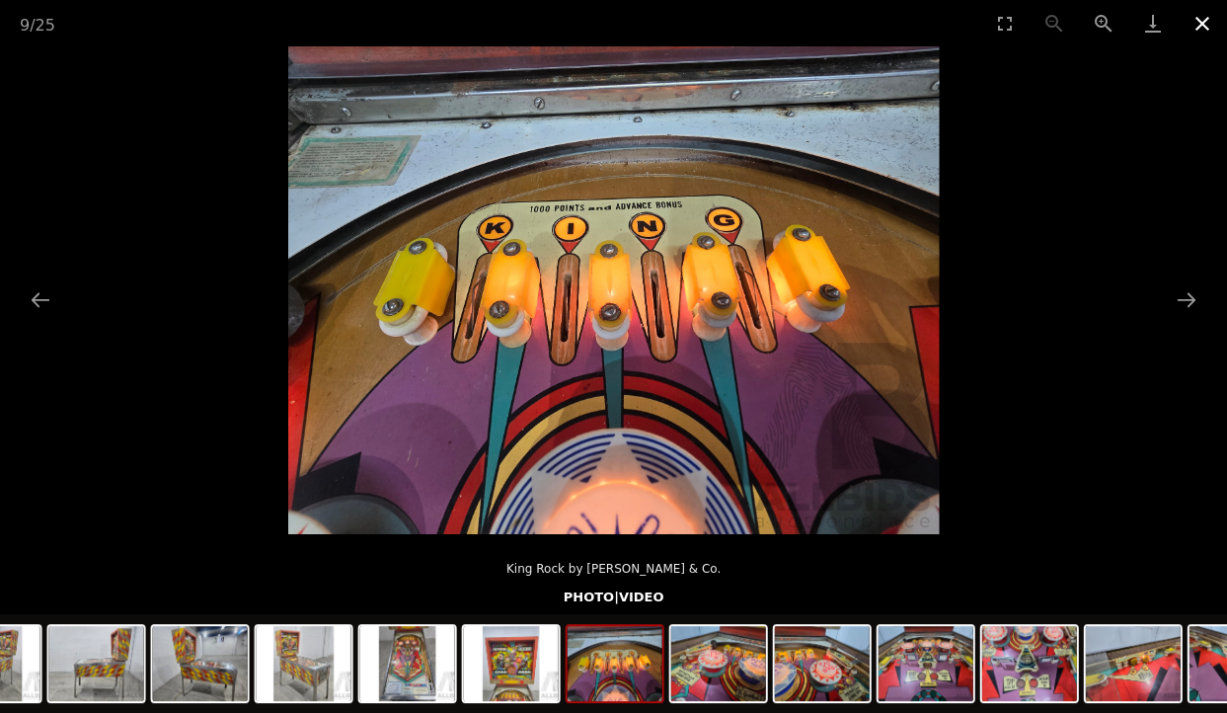
click at [1209, 19] on button "Close gallery" at bounding box center [1202, 23] width 49 height 46
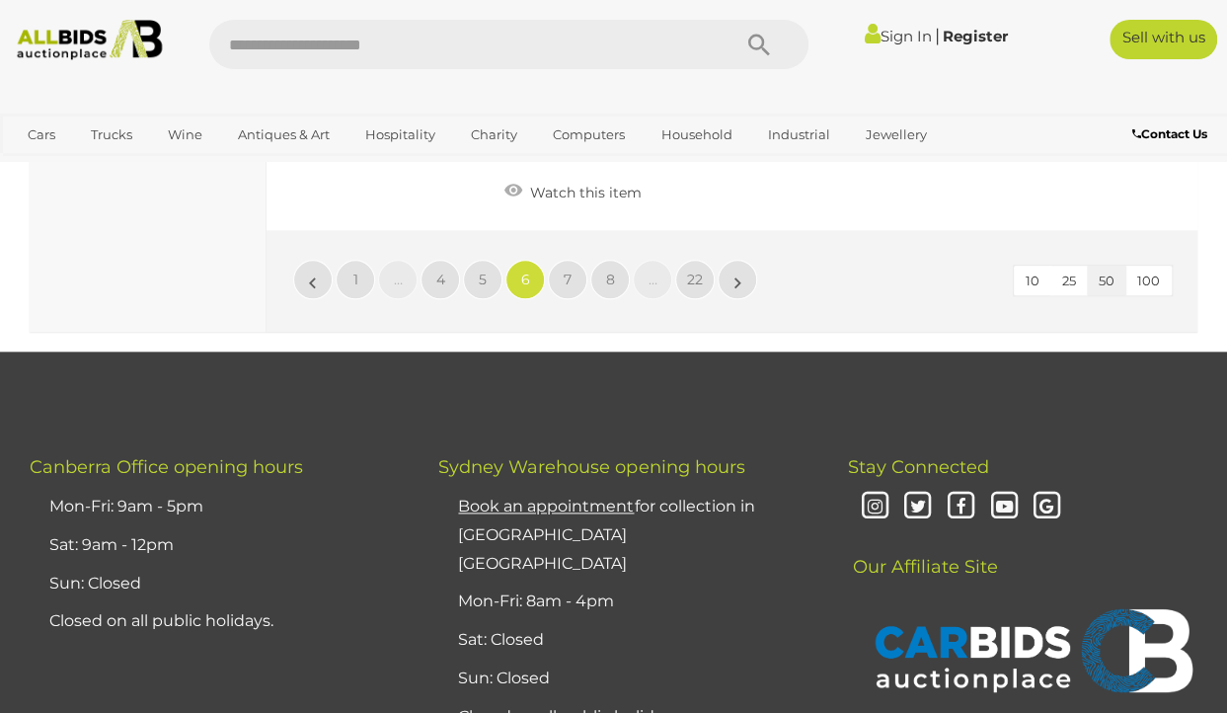
scroll to position [15651, 0]
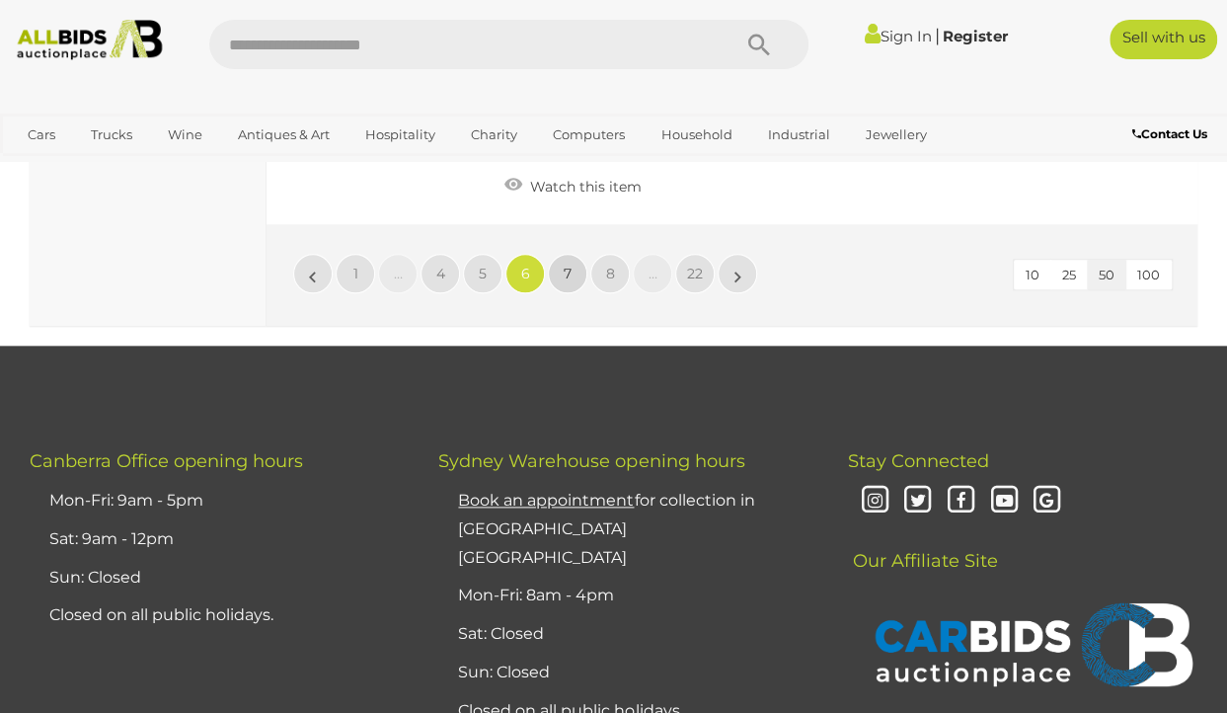
click at [564, 265] on span "7" at bounding box center [568, 274] width 8 height 18
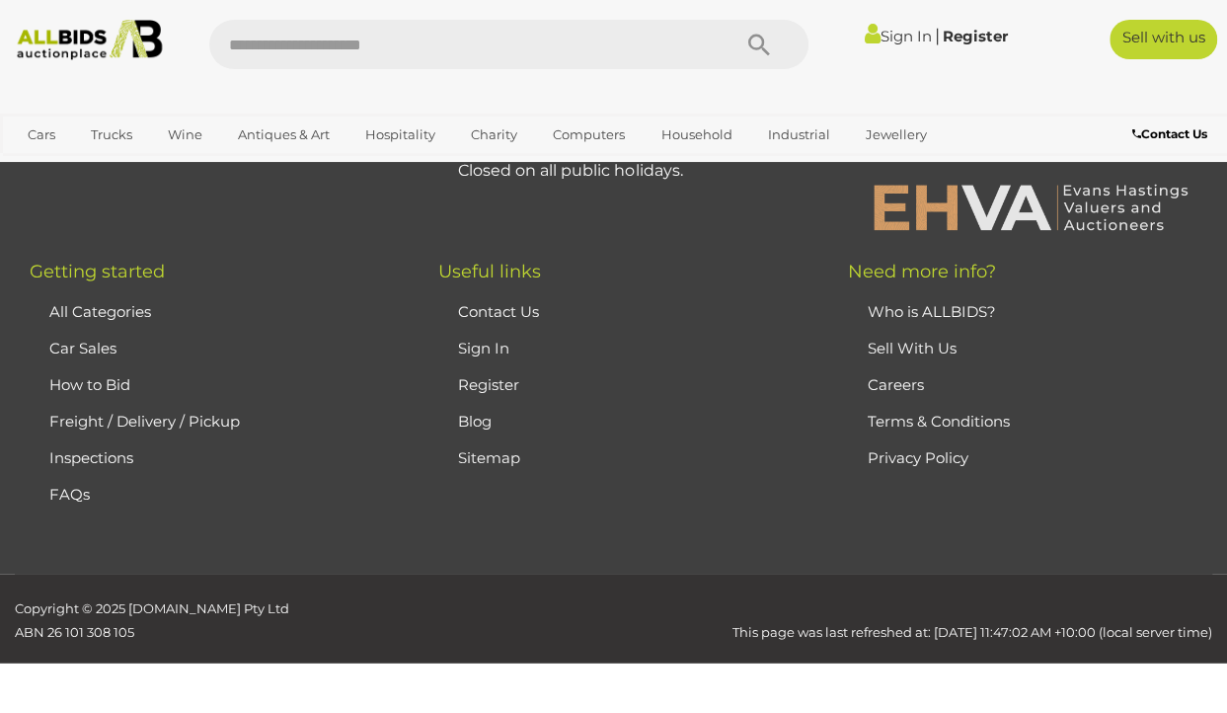
scroll to position [464, 0]
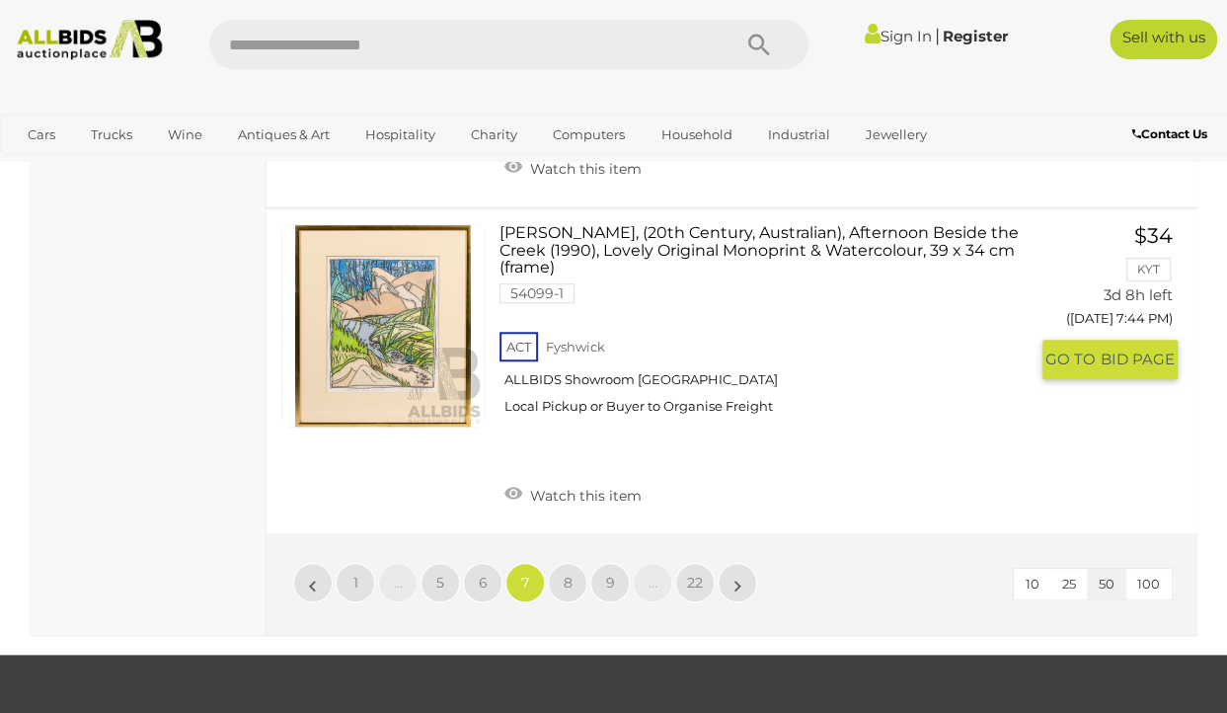
scroll to position [15392, 0]
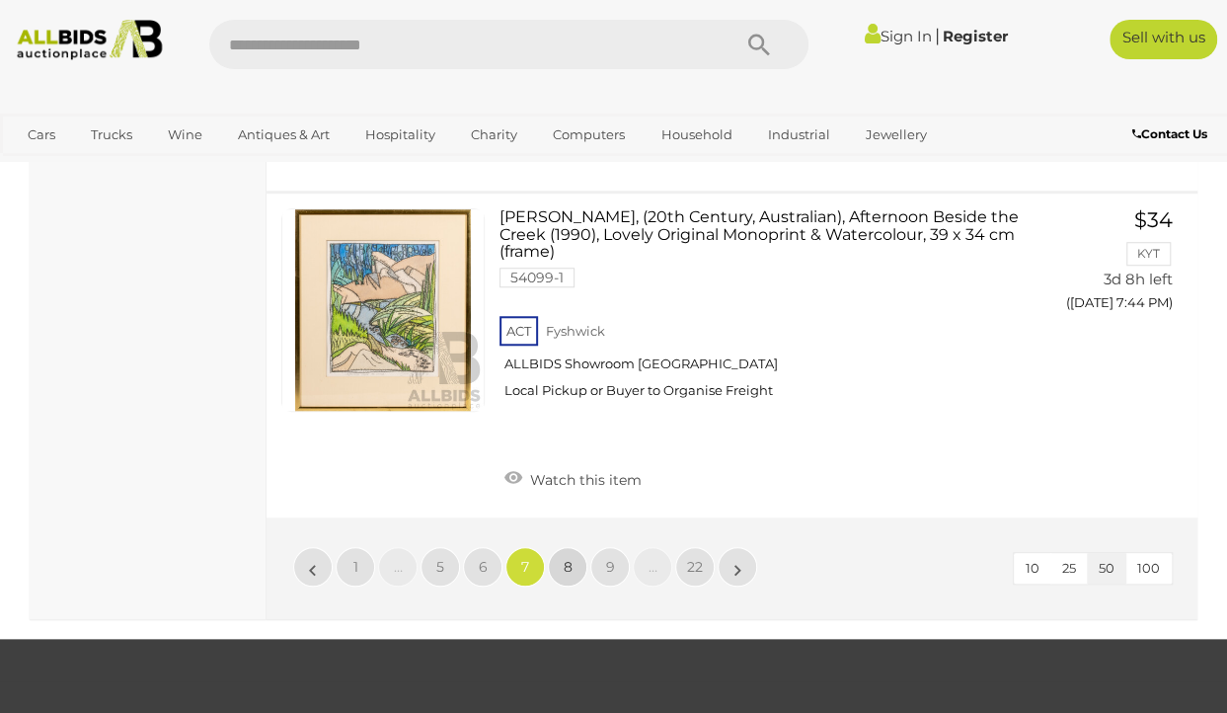
click at [558, 547] on link "8" at bounding box center [567, 566] width 39 height 39
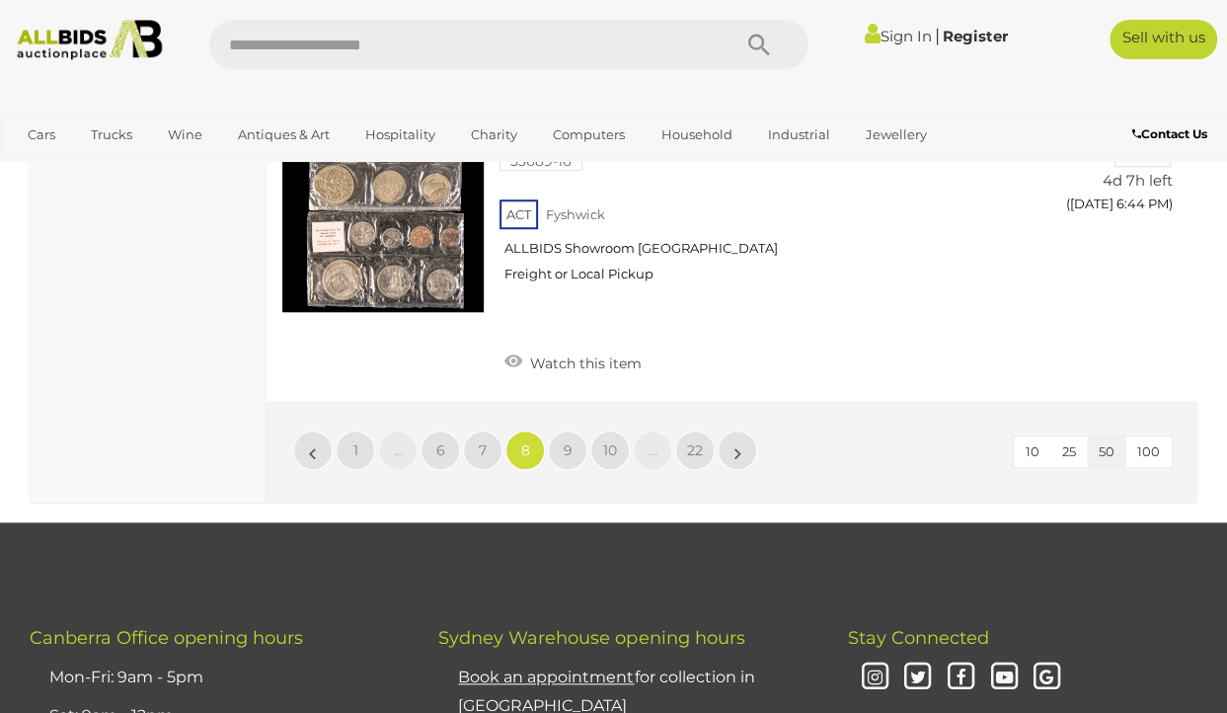
scroll to position [15392, 0]
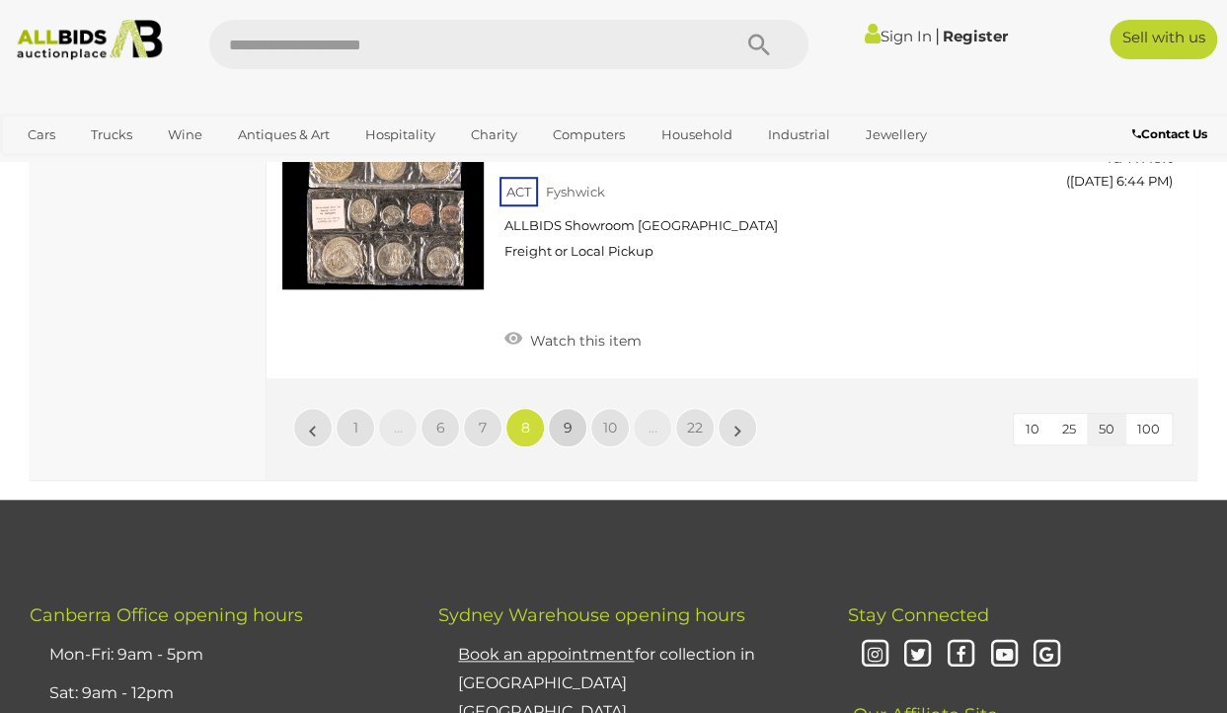
click at [555, 408] on link "9" at bounding box center [567, 427] width 39 height 39
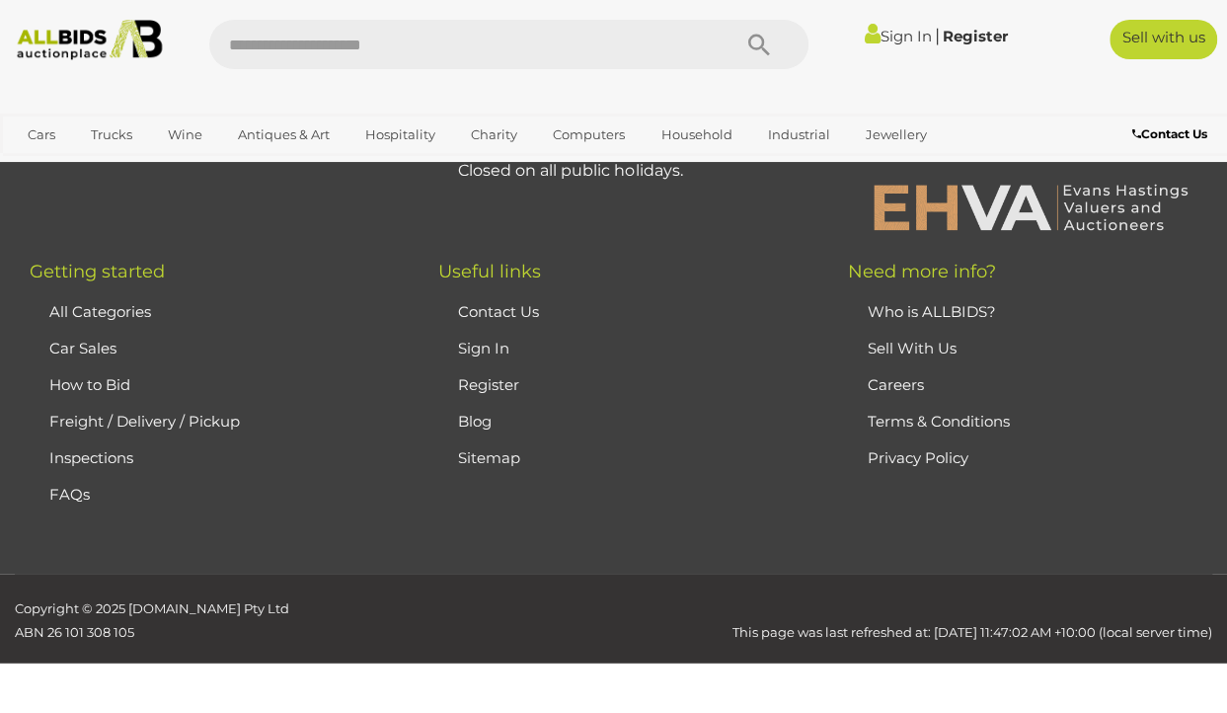
scroll to position [464, 0]
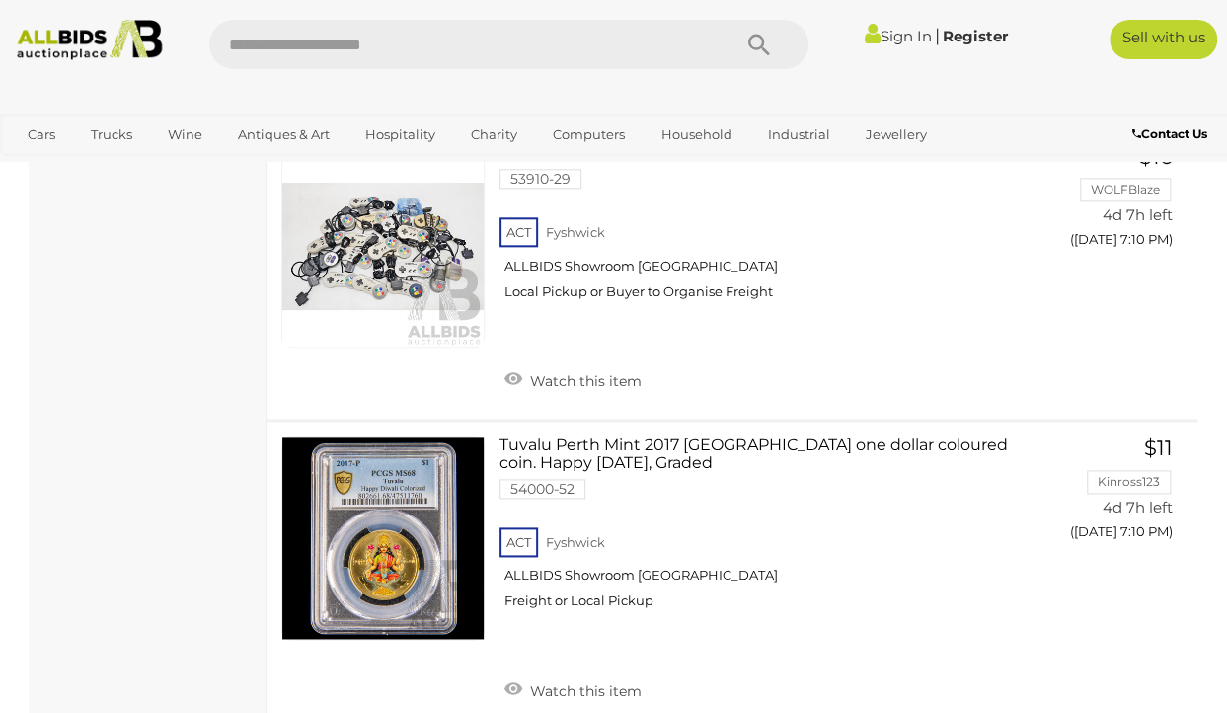
scroll to position [12075, 0]
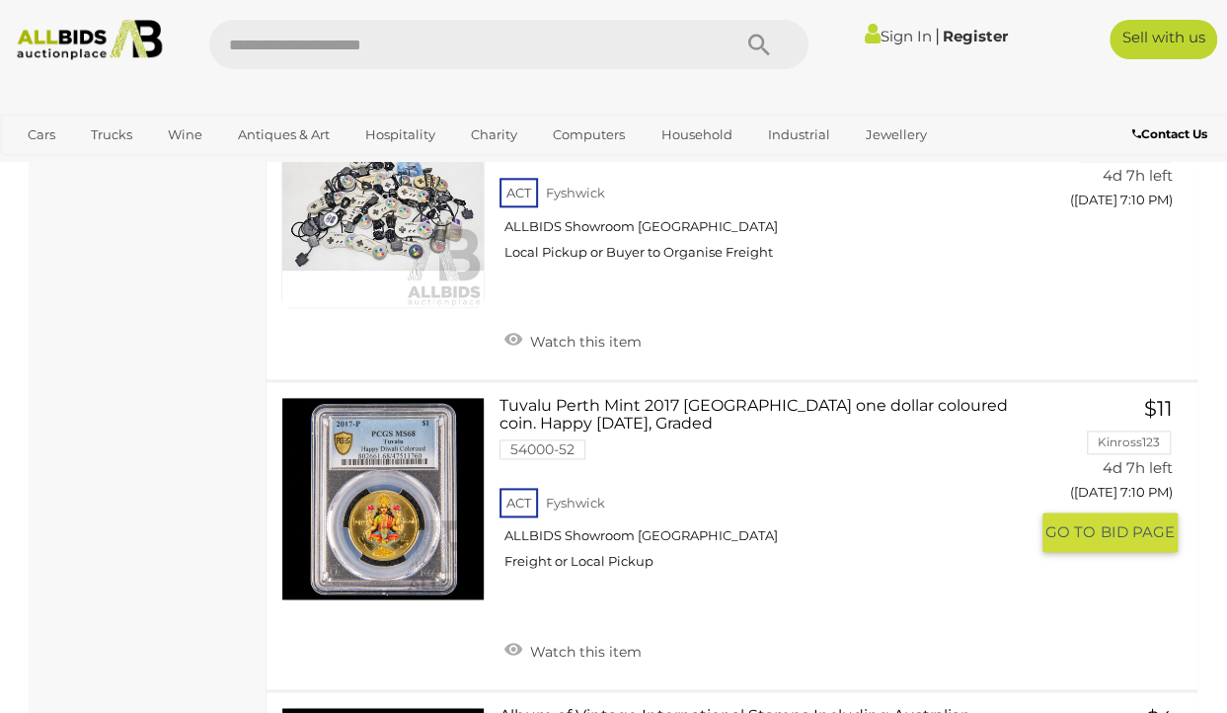
click at [425, 403] on link at bounding box center [382, 498] width 203 height 203
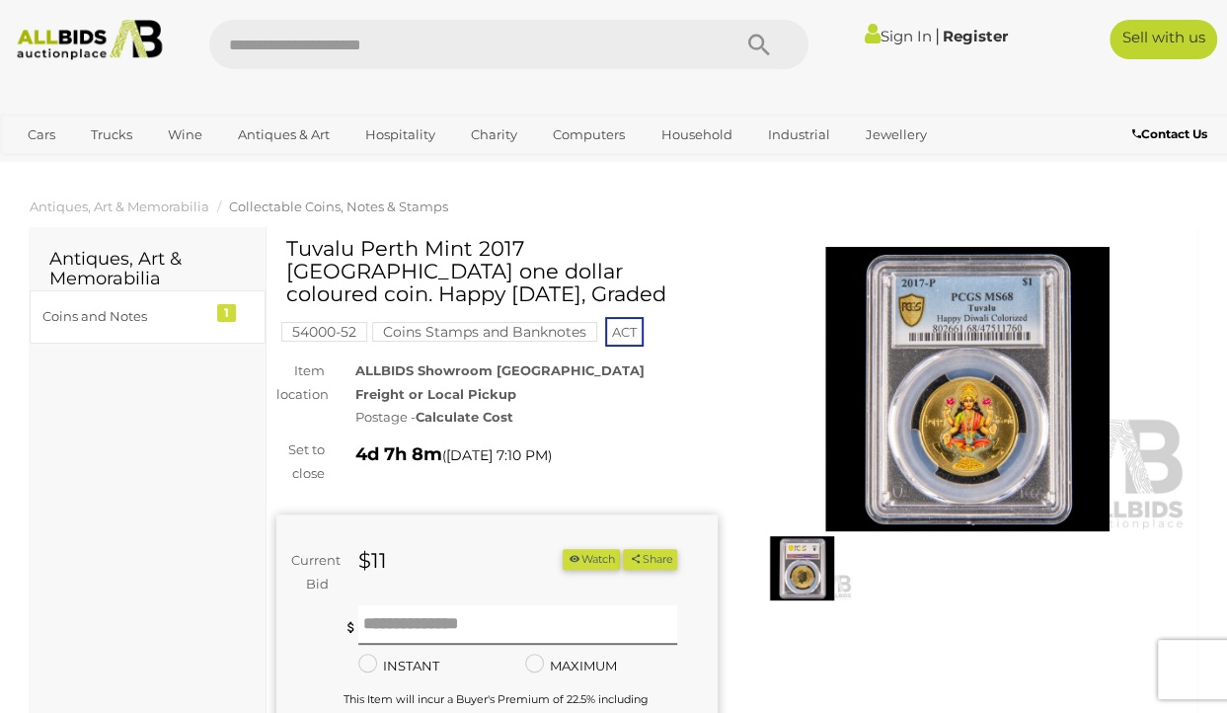
click at [968, 394] on img at bounding box center [967, 389] width 441 height 284
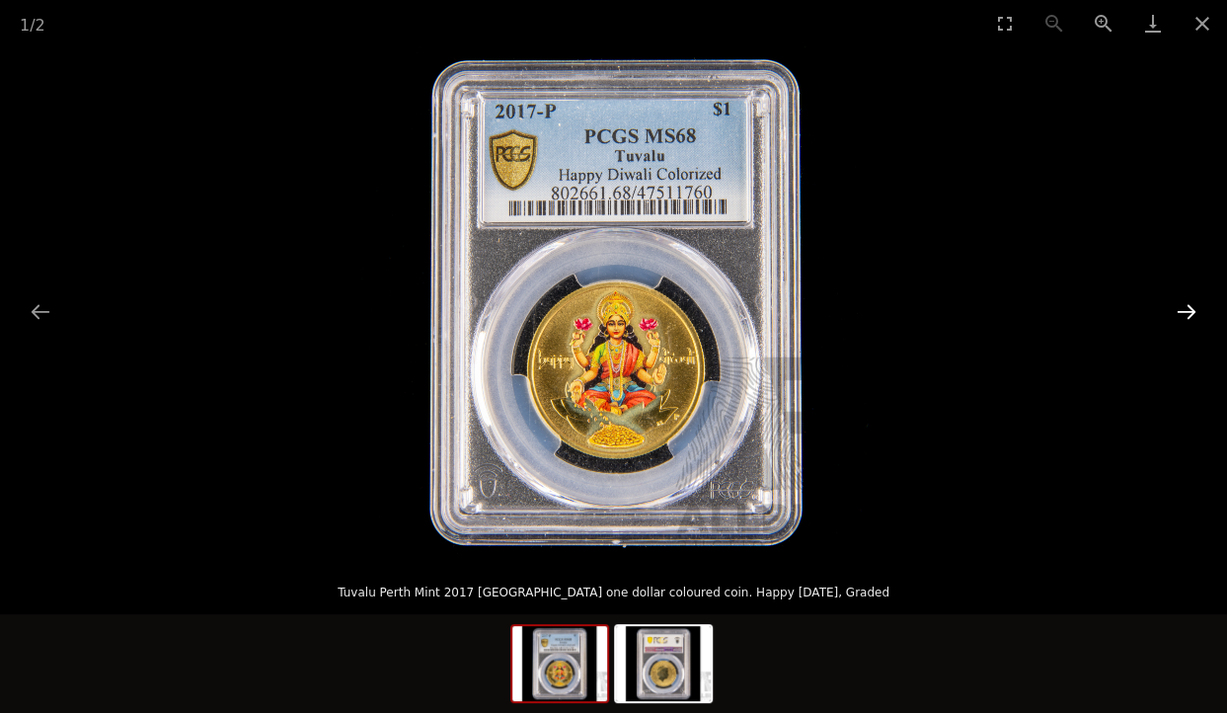
click at [1184, 312] on button "Next slide" at bounding box center [1186, 311] width 41 height 39
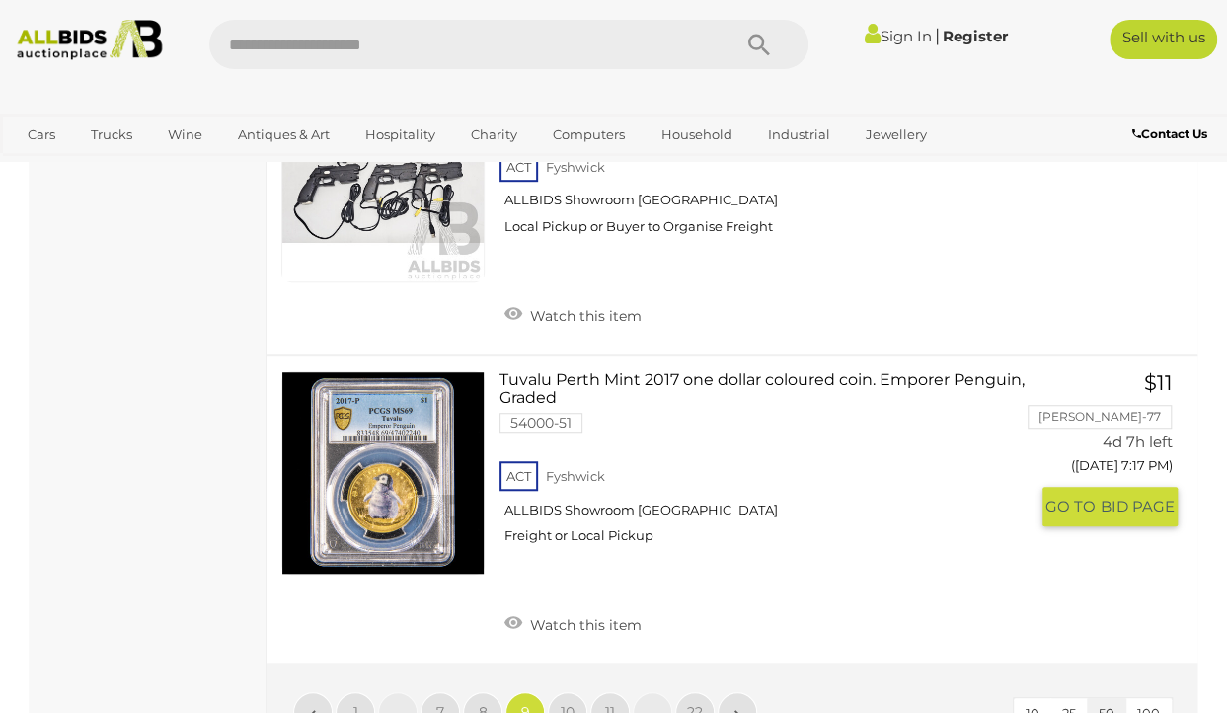
scroll to position [15231, 0]
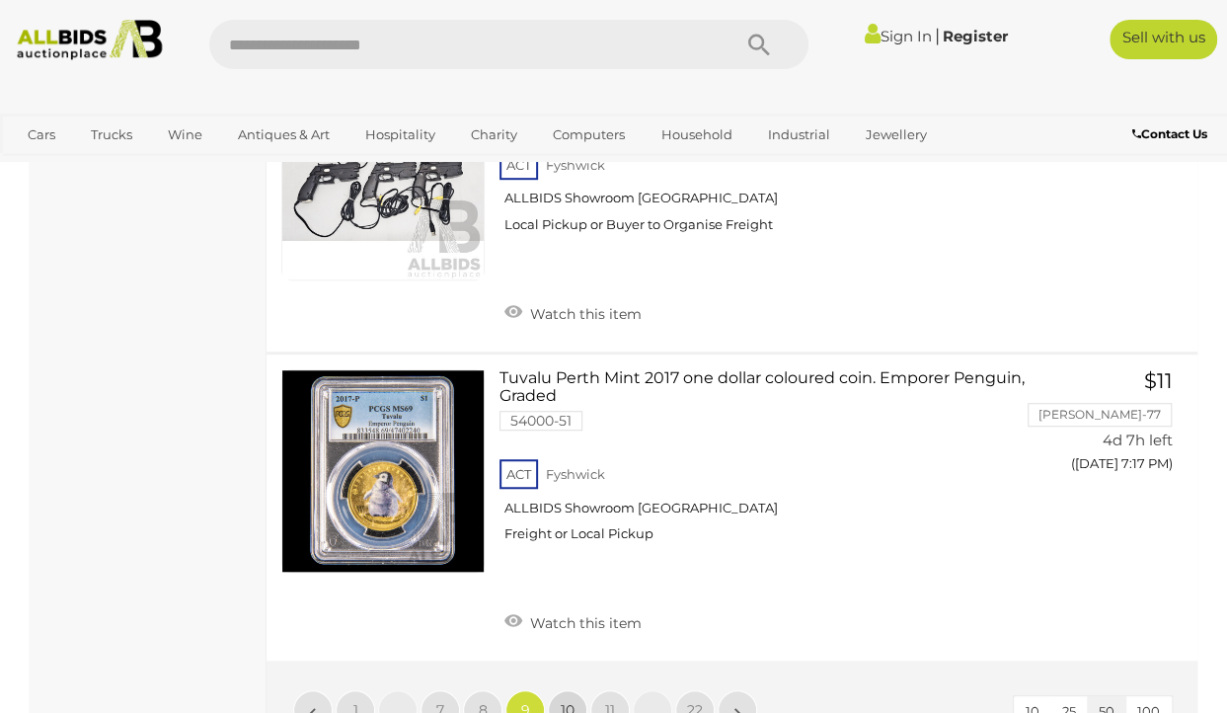
click at [568, 701] on span "10" at bounding box center [568, 710] width 14 height 18
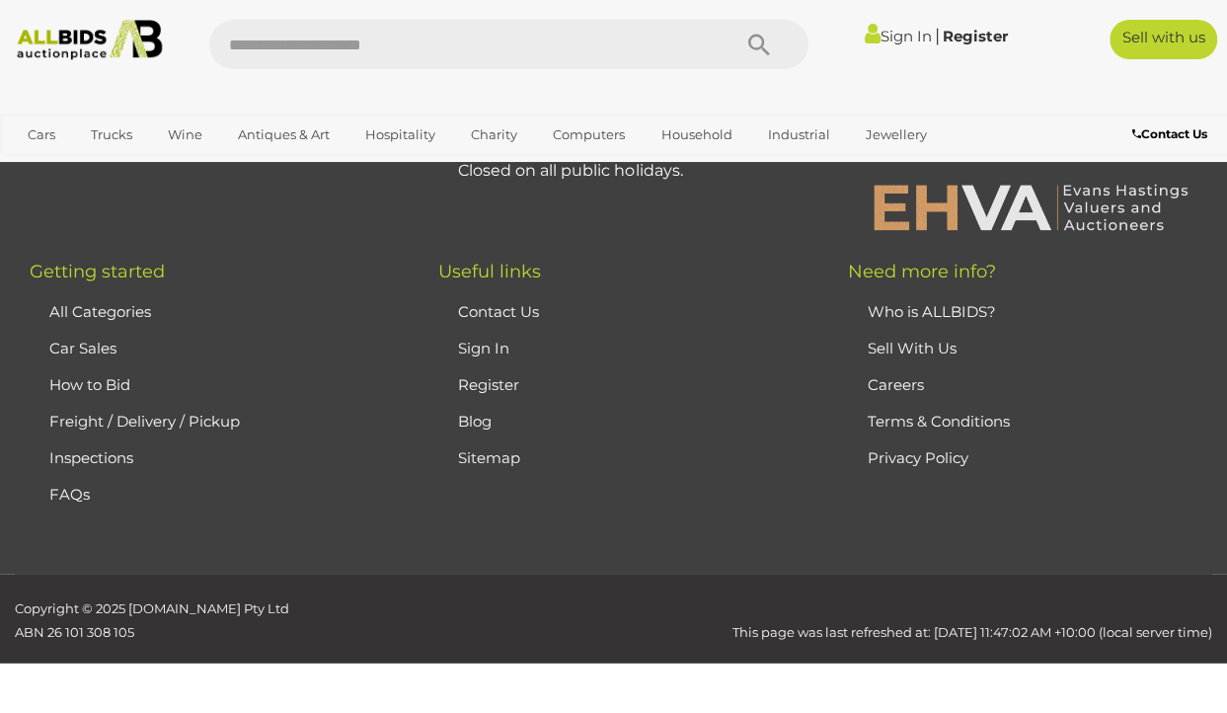
scroll to position [464, 0]
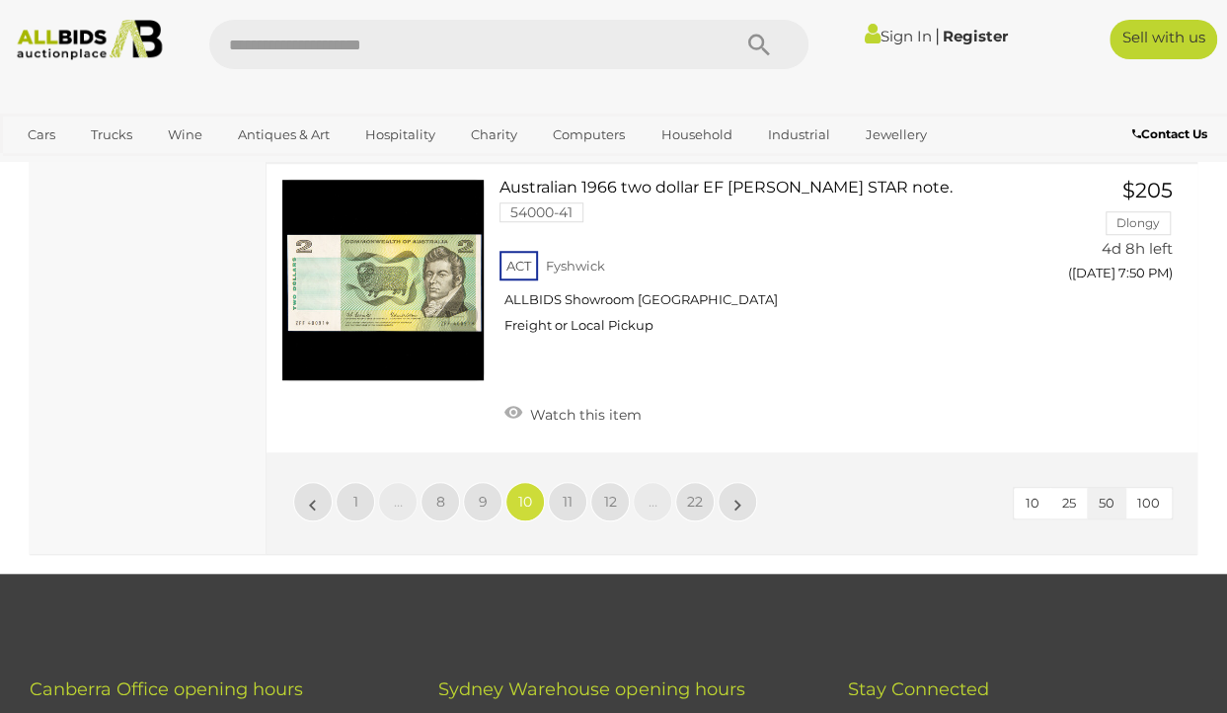
scroll to position [15313, 0]
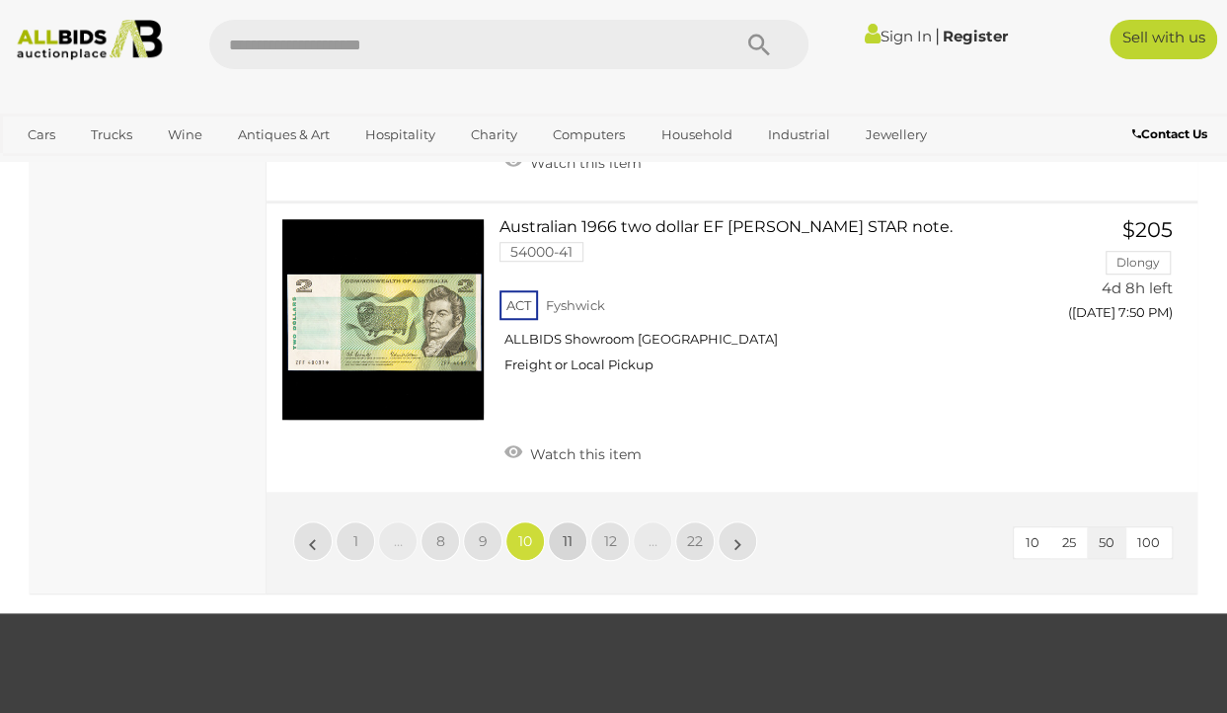
click at [567, 532] on span "11" at bounding box center [568, 541] width 10 height 18
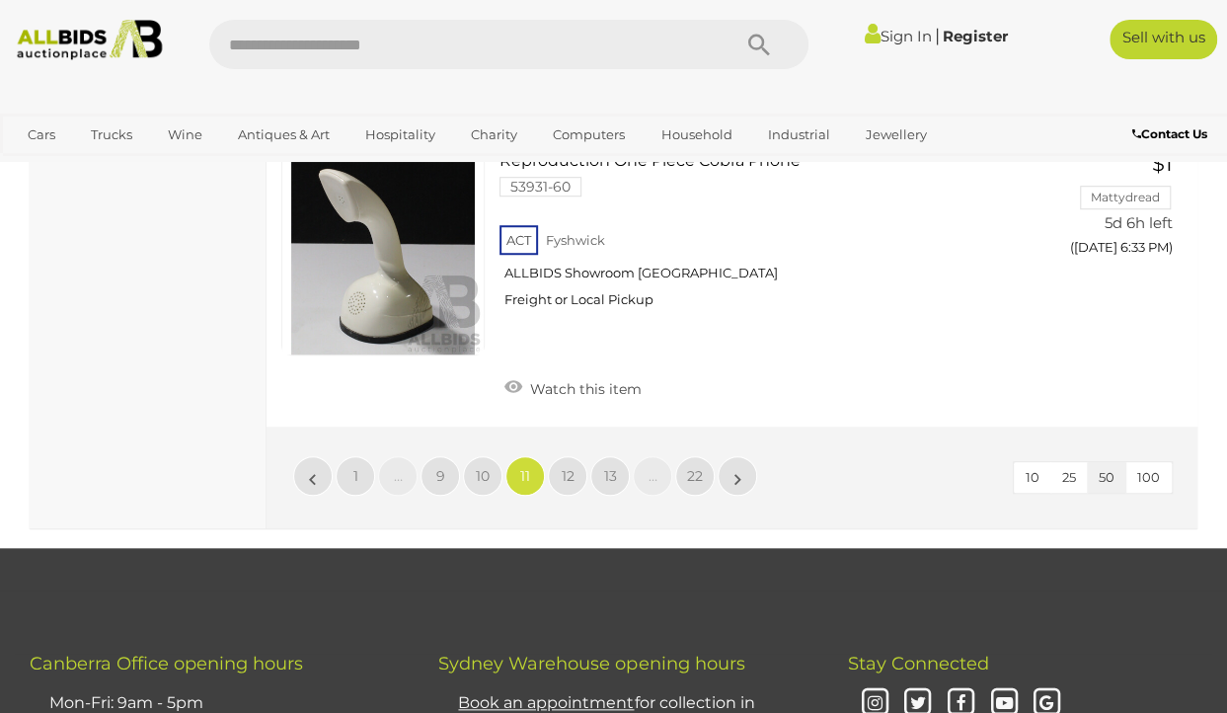
scroll to position [15274, 0]
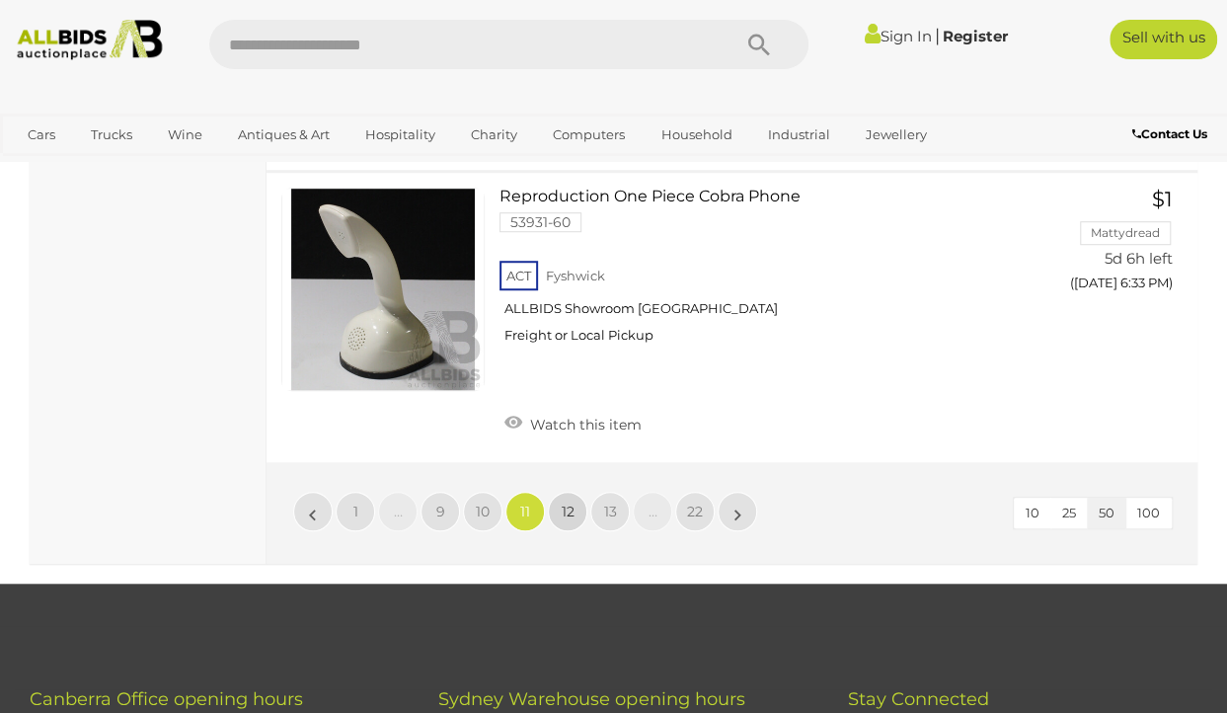
click at [567, 503] on span "12" at bounding box center [568, 512] width 13 height 18
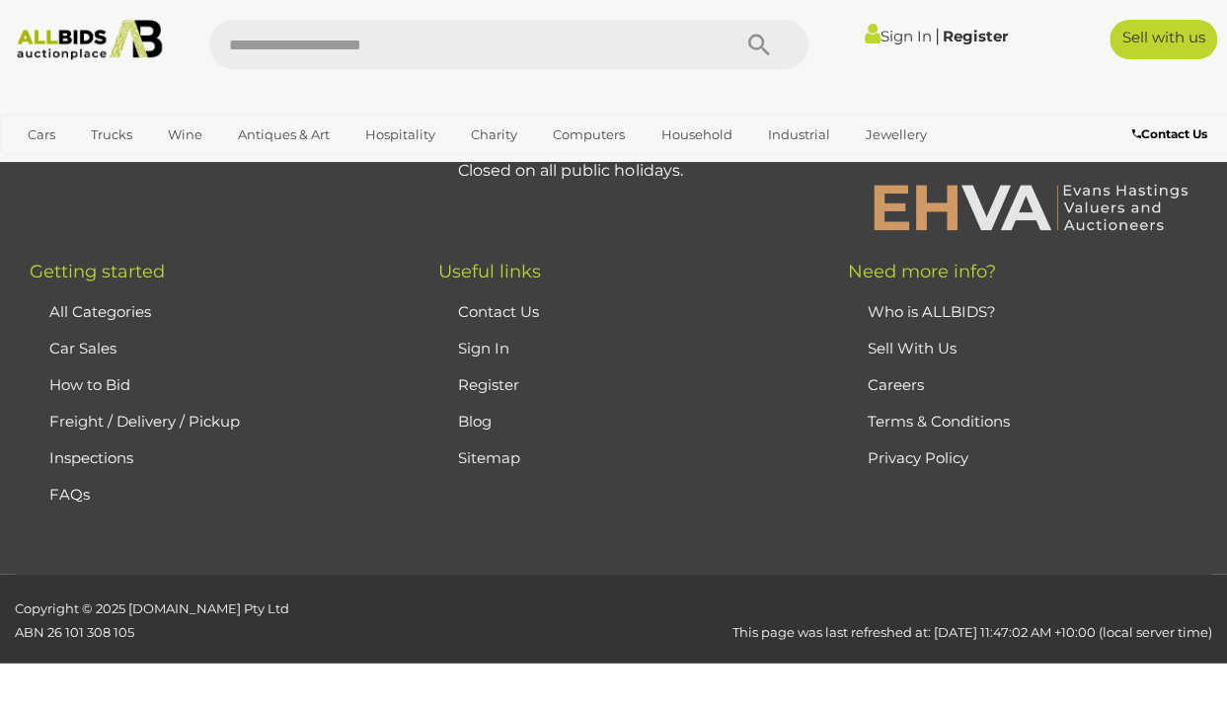
scroll to position [464, 0]
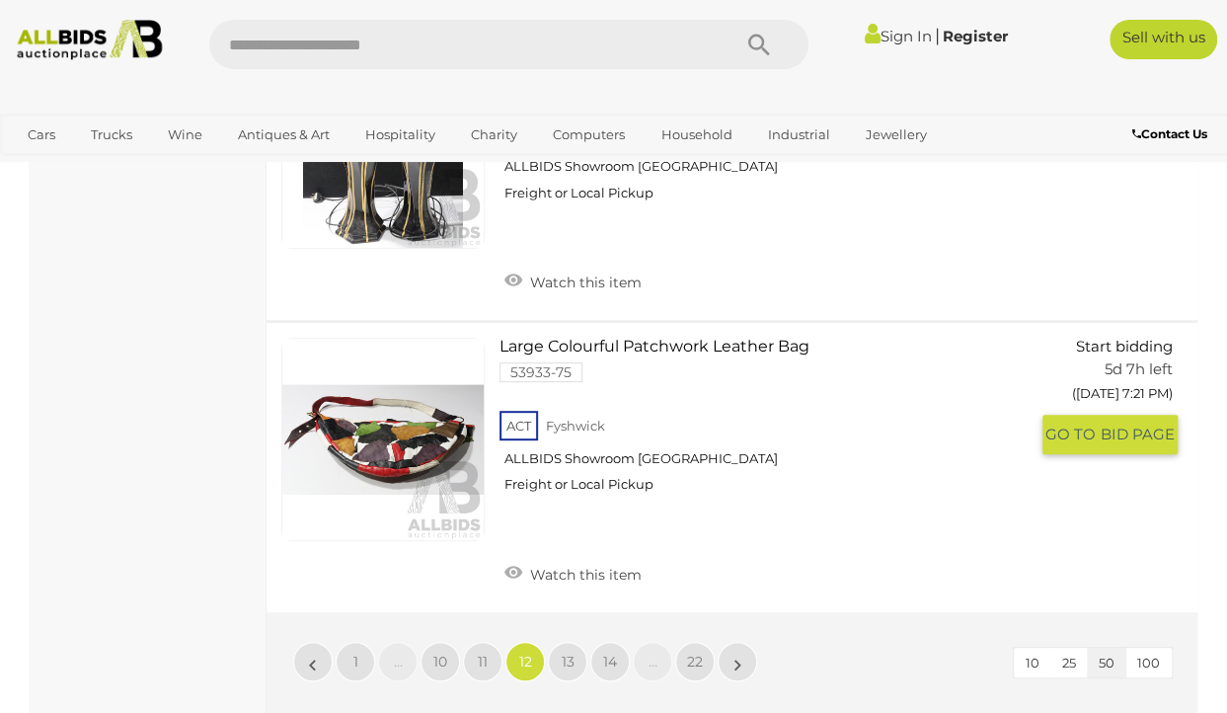
scroll to position [14997, 0]
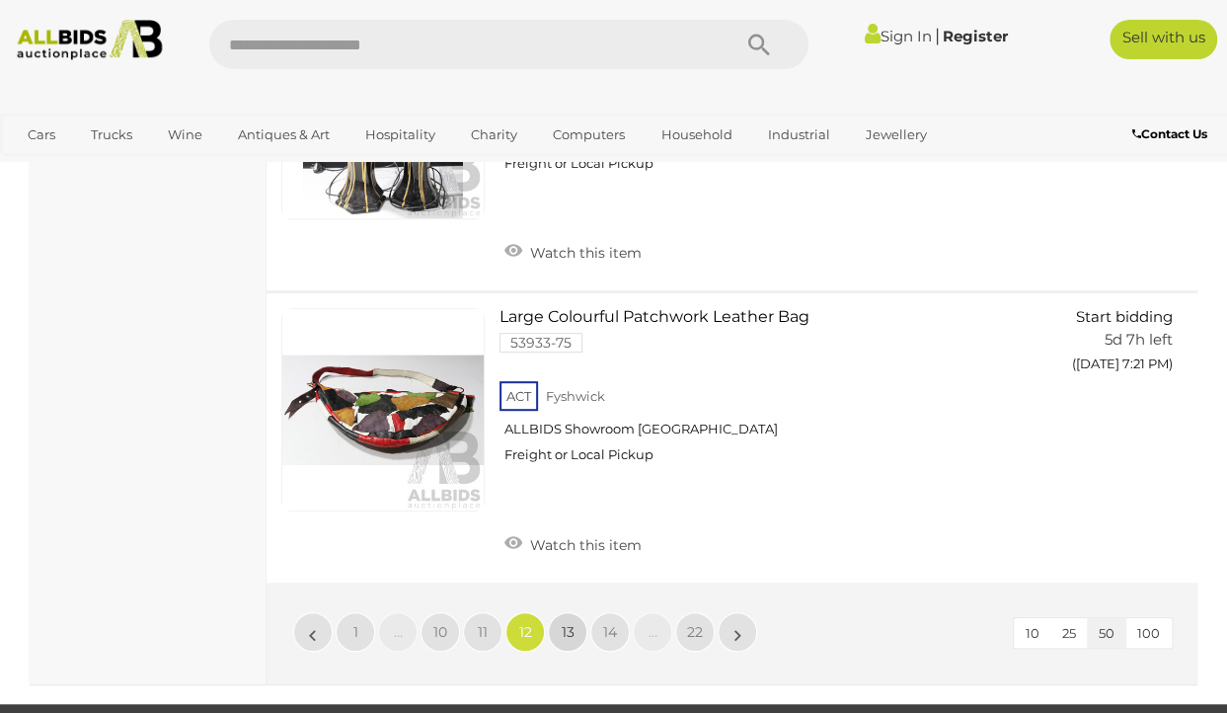
click at [573, 623] on span "13" at bounding box center [568, 632] width 13 height 18
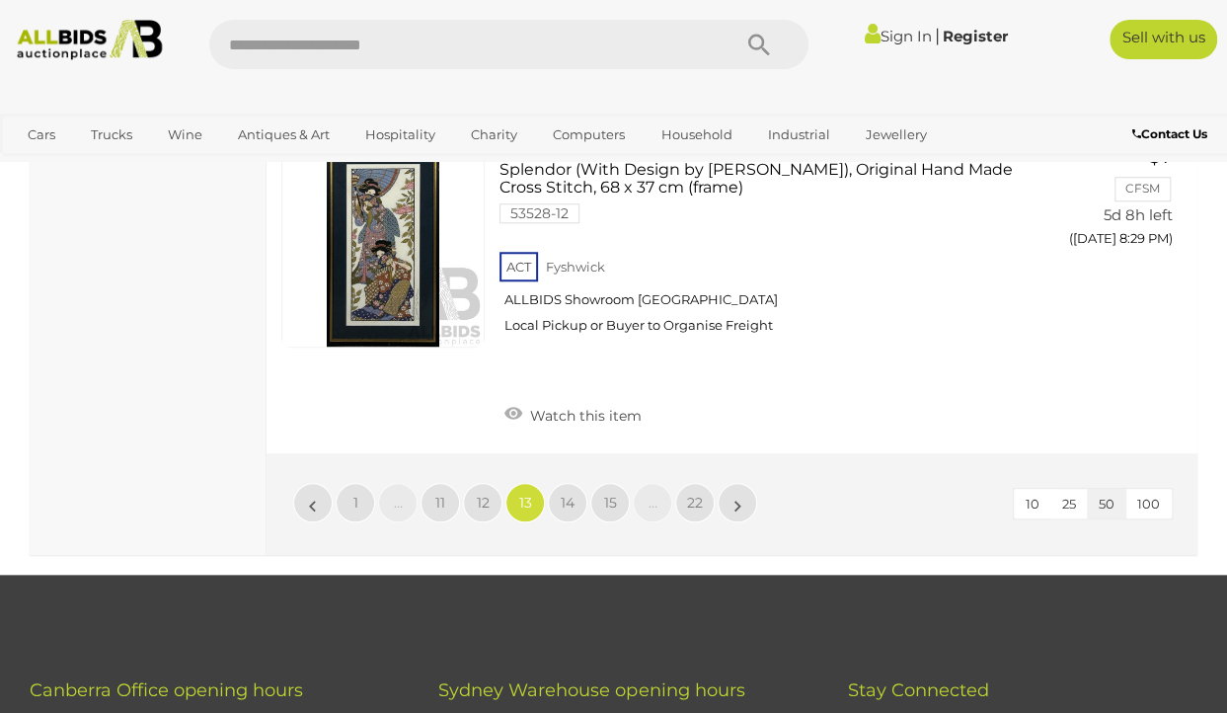
scroll to position [15432, 0]
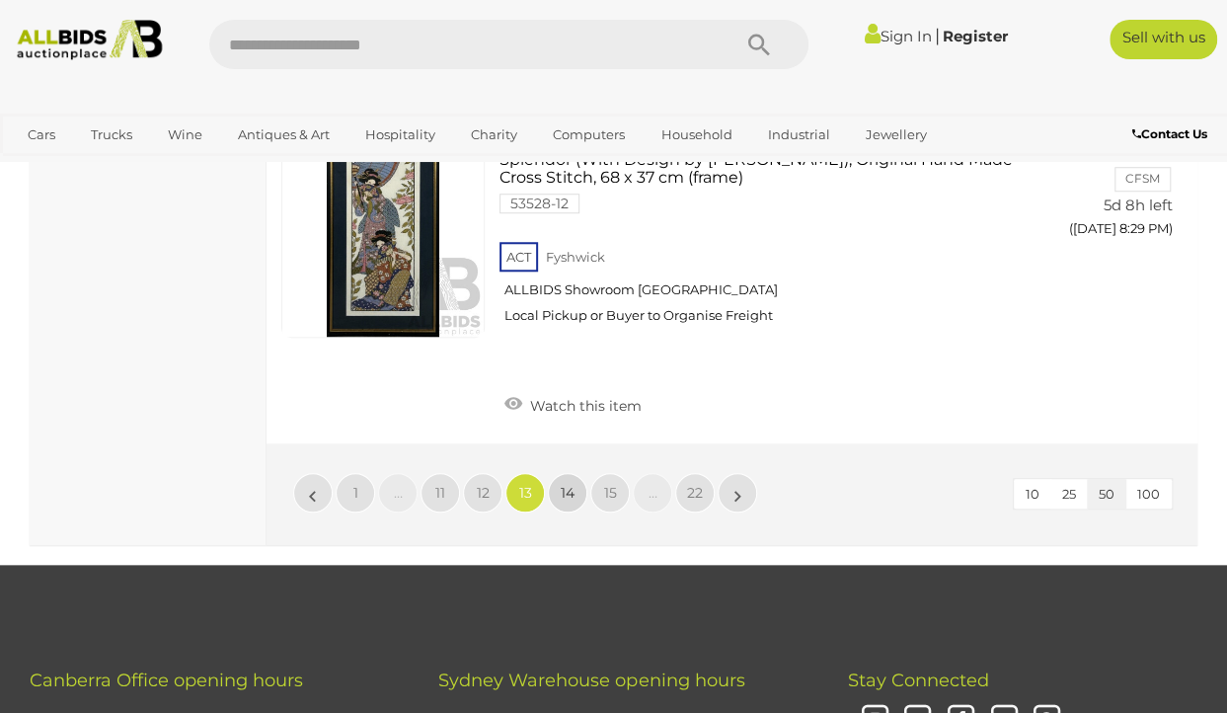
click at [567, 484] on span "14" at bounding box center [568, 493] width 14 height 18
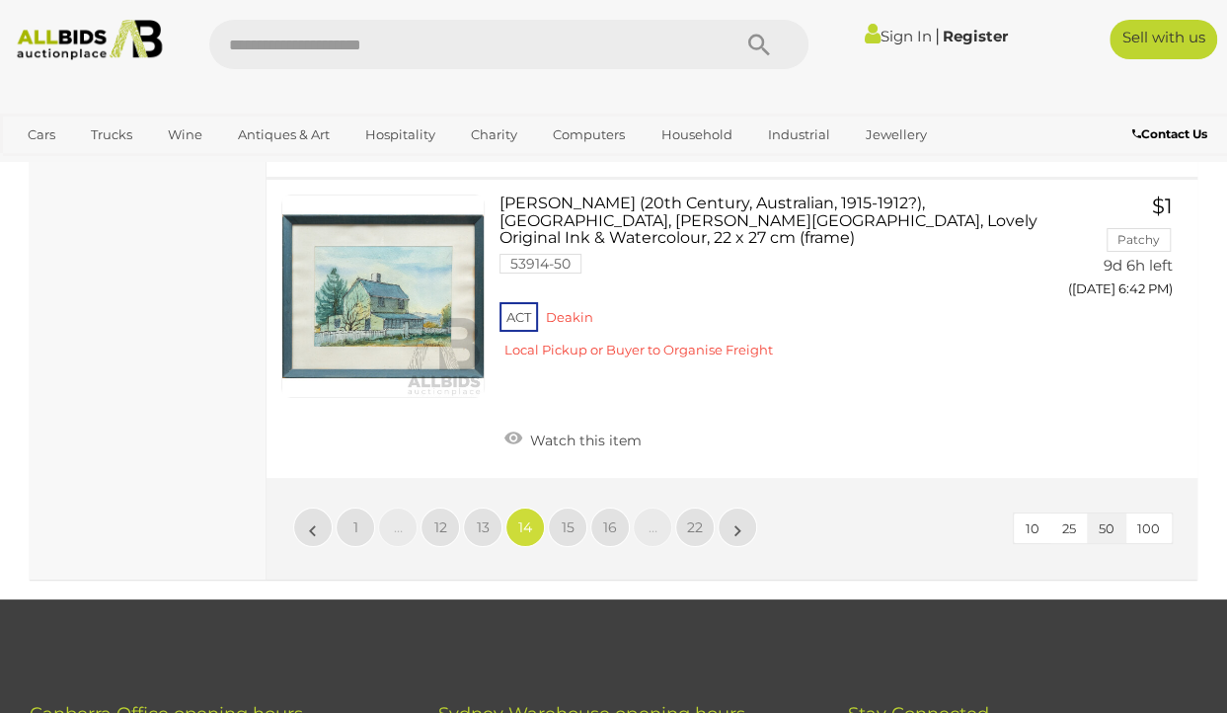
scroll to position [14602, 0]
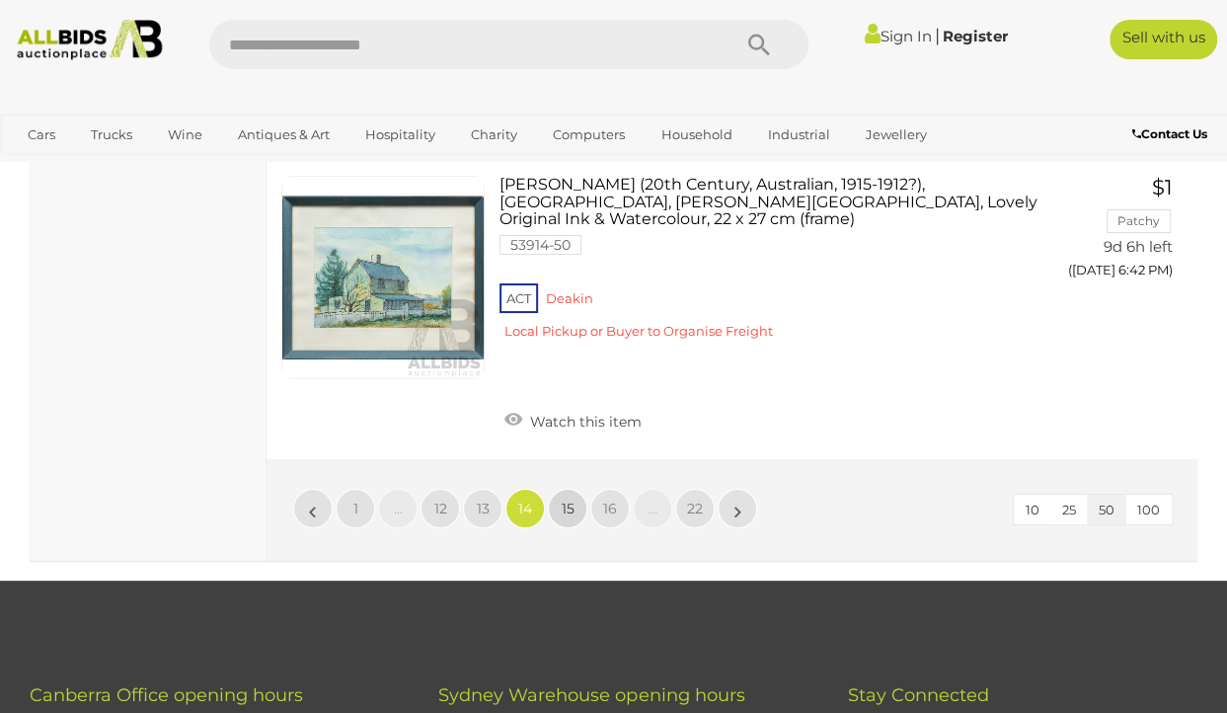
click at [562, 500] on span "15" at bounding box center [568, 509] width 13 height 18
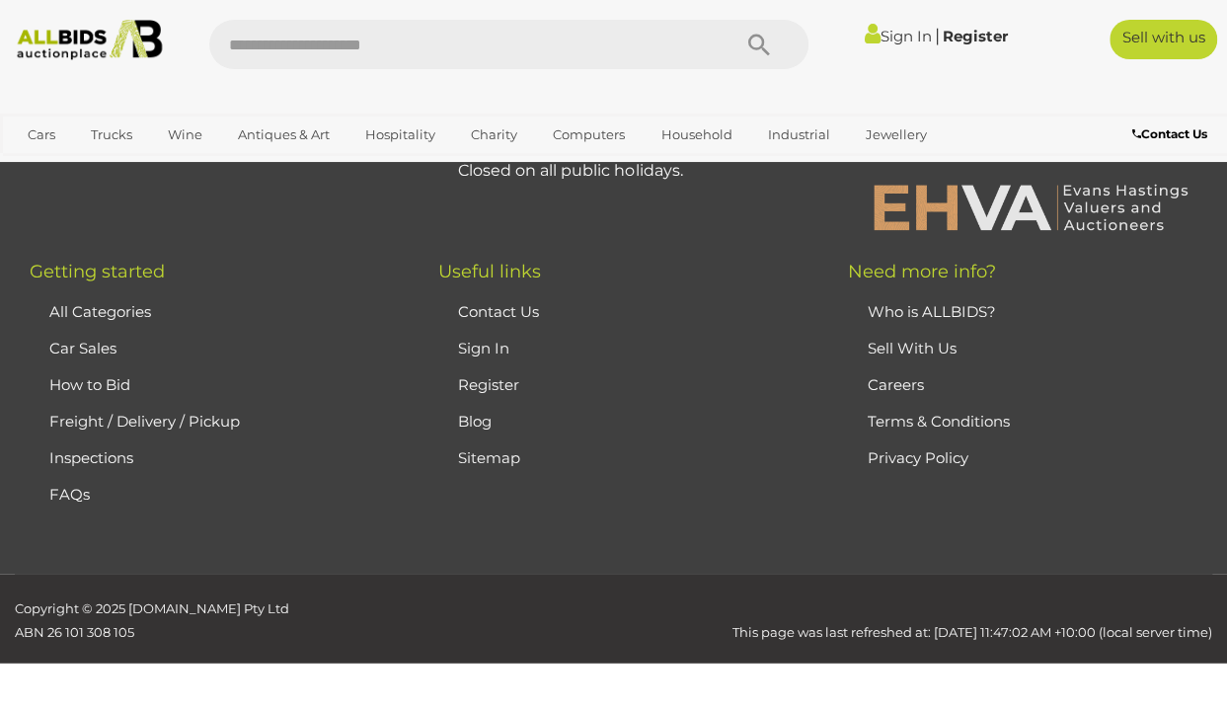
scroll to position [464, 0]
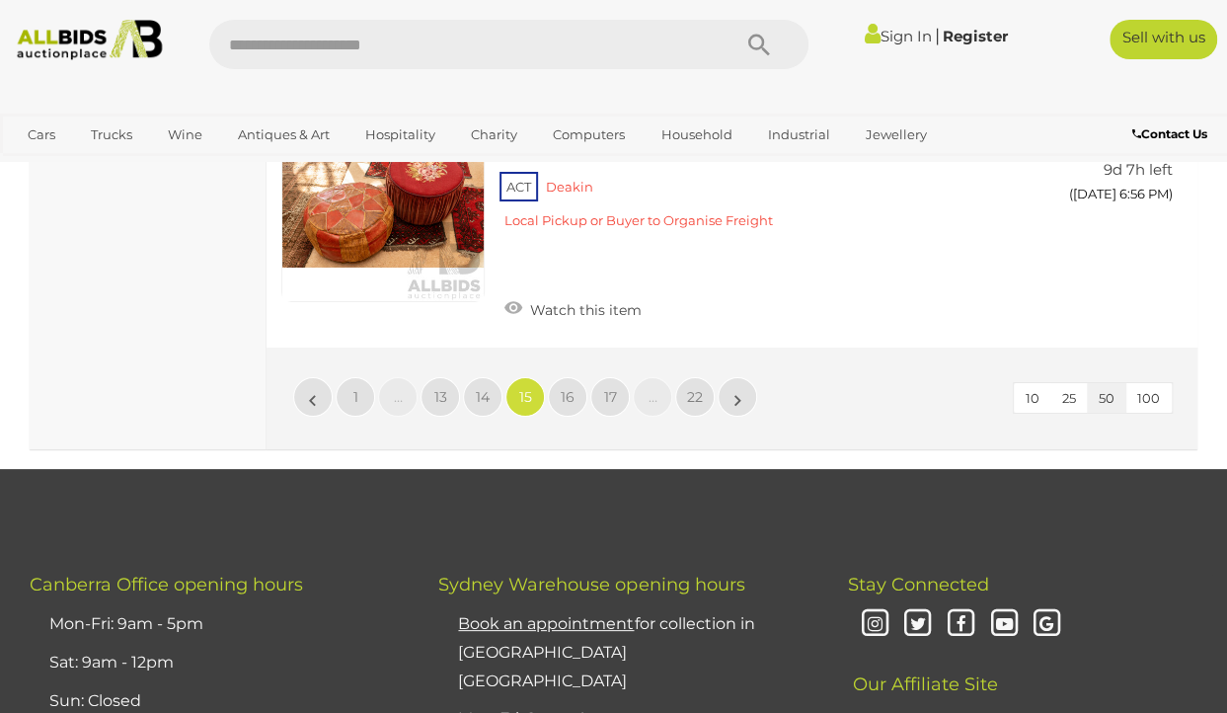
scroll to position [14602, 0]
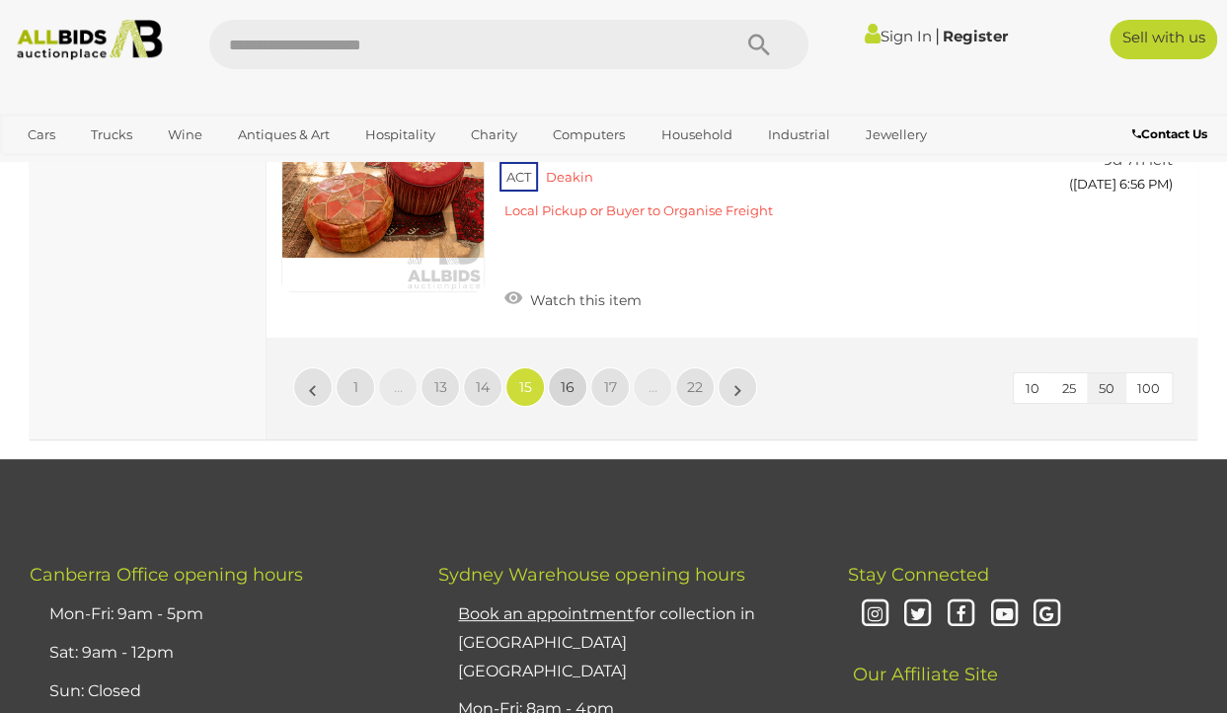
click at [569, 378] on span "16" at bounding box center [568, 387] width 14 height 18
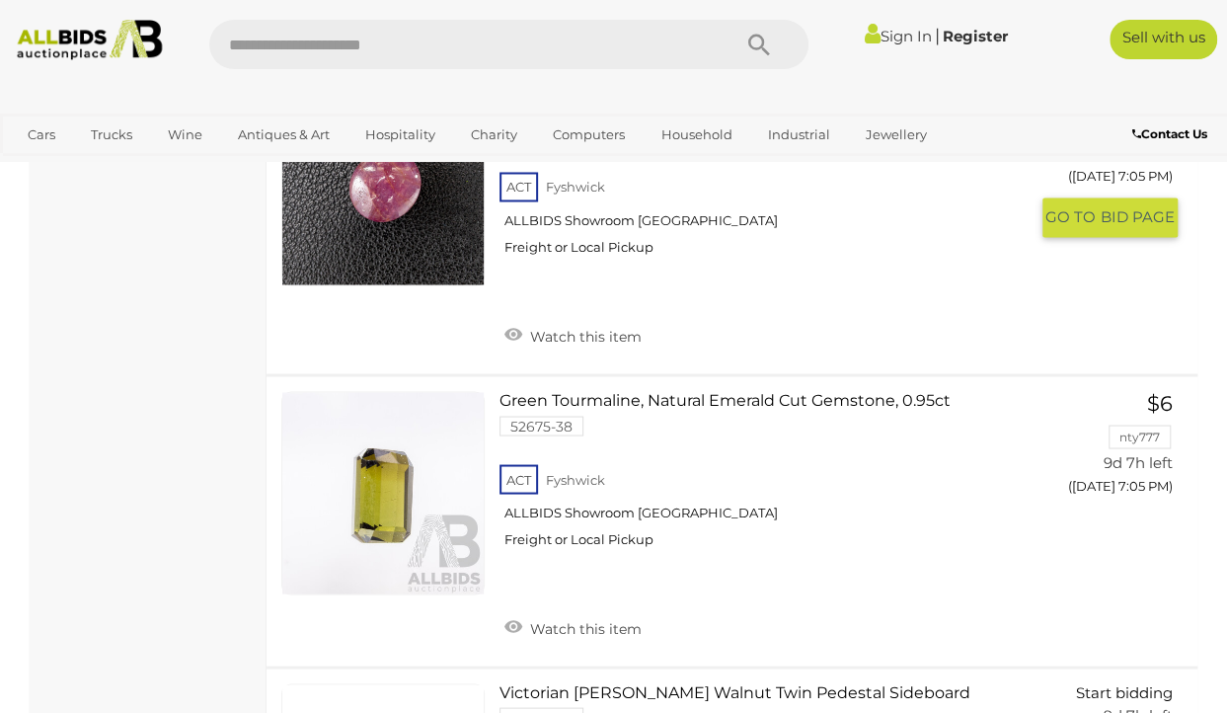
scroll to position [8955, 0]
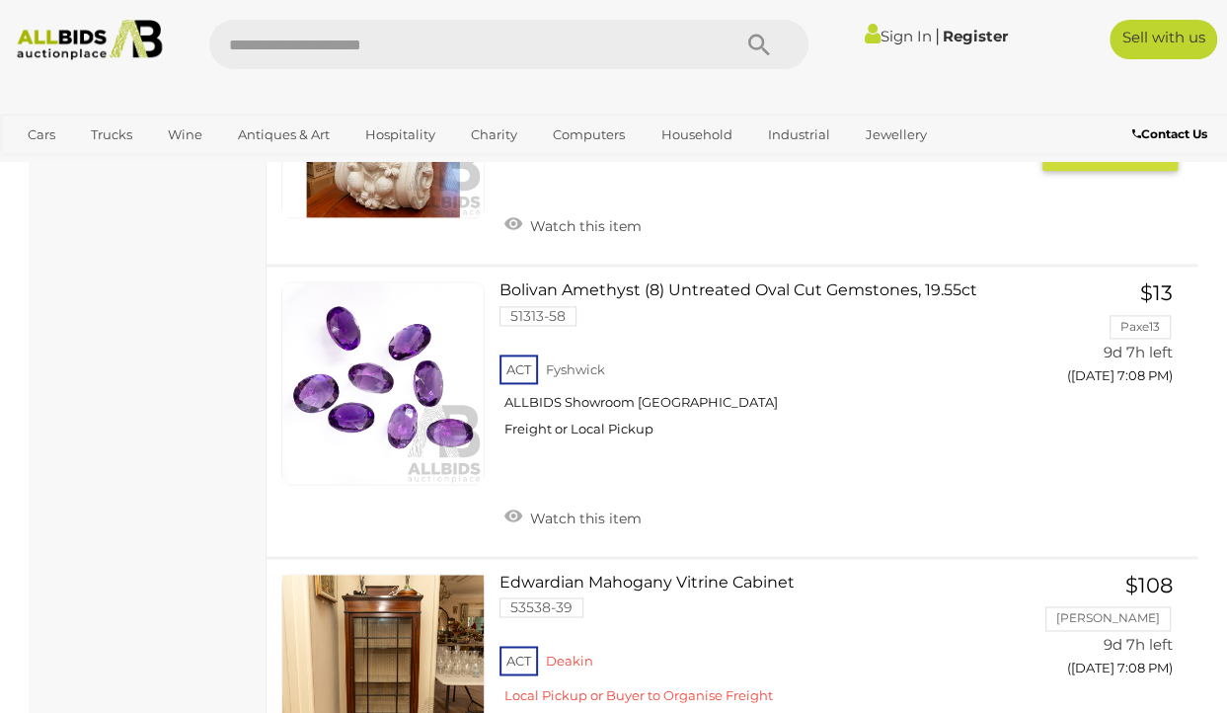
scroll to position [12193, 0]
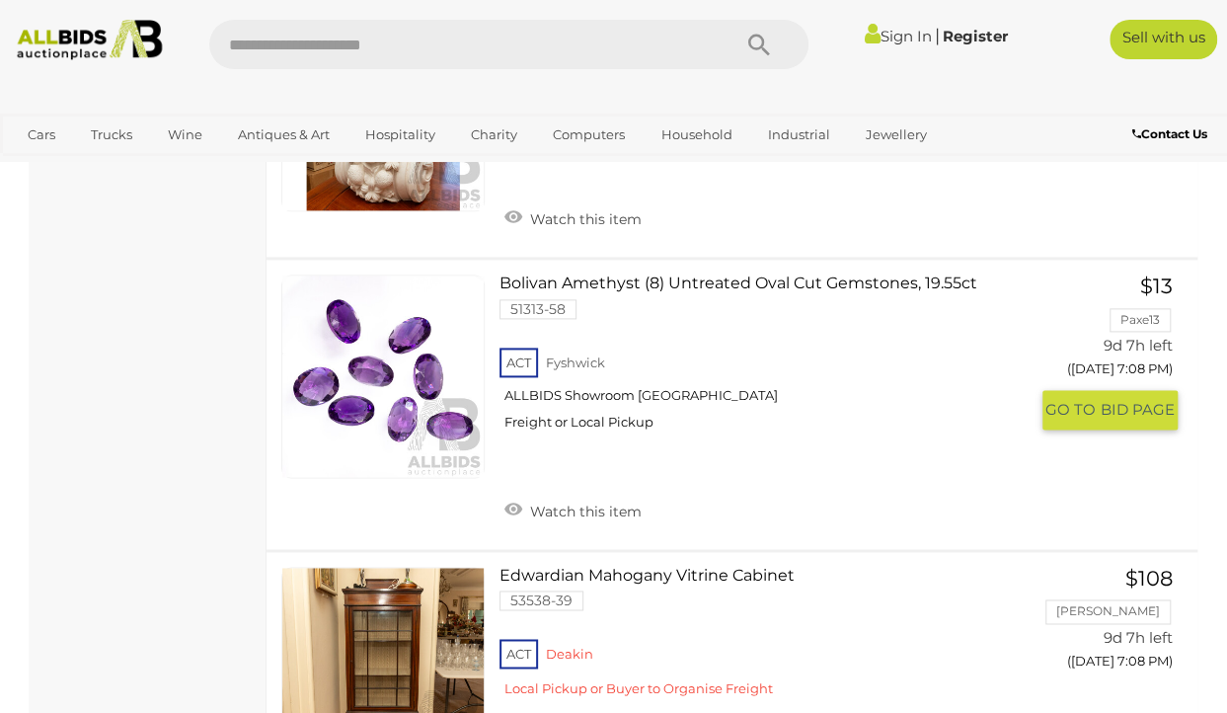
click at [569, 344] on div "ACT [GEOGRAPHIC_DATA] ALLBIDS Showroom Fyshwick Freight or Local Pickup" at bounding box center [764, 395] width 528 height 102
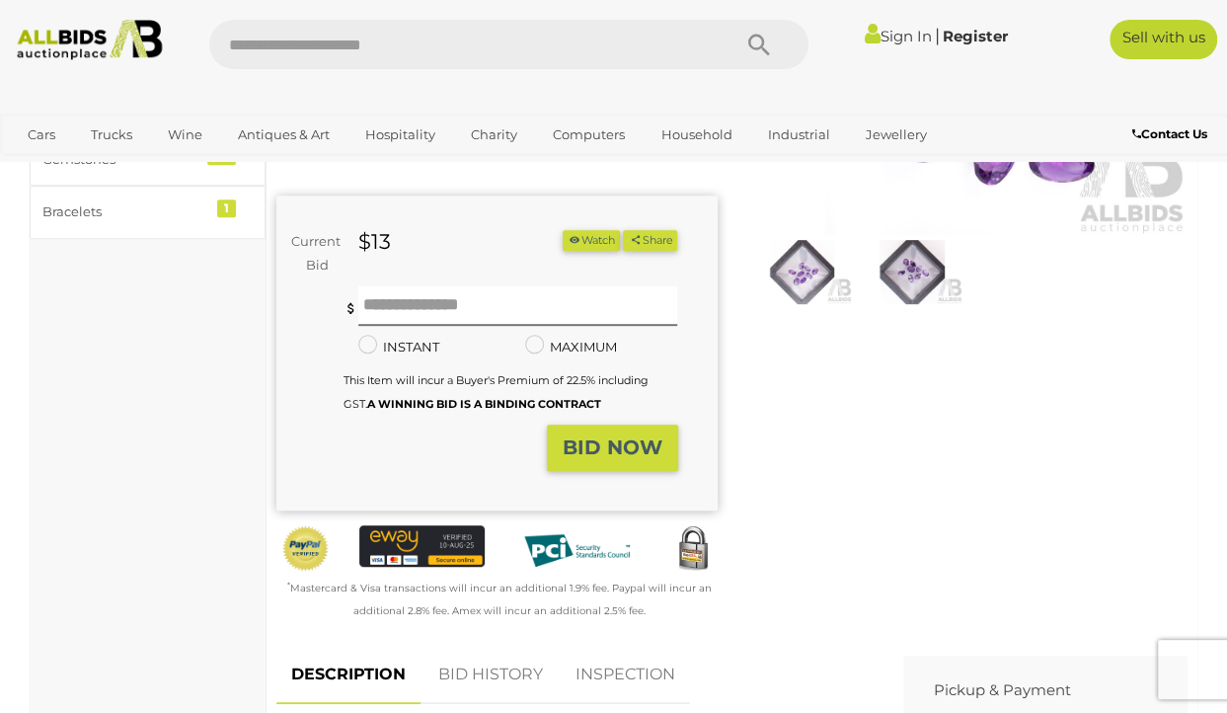
scroll to position [434, 0]
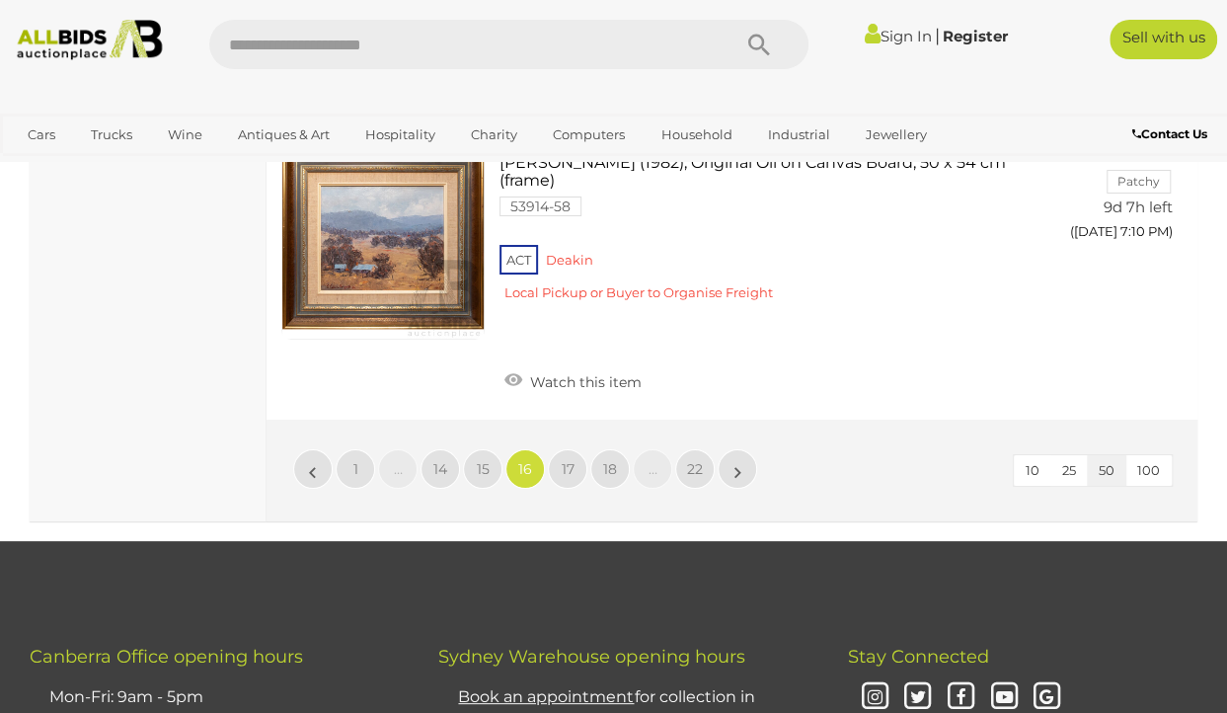
scroll to position [14624, 0]
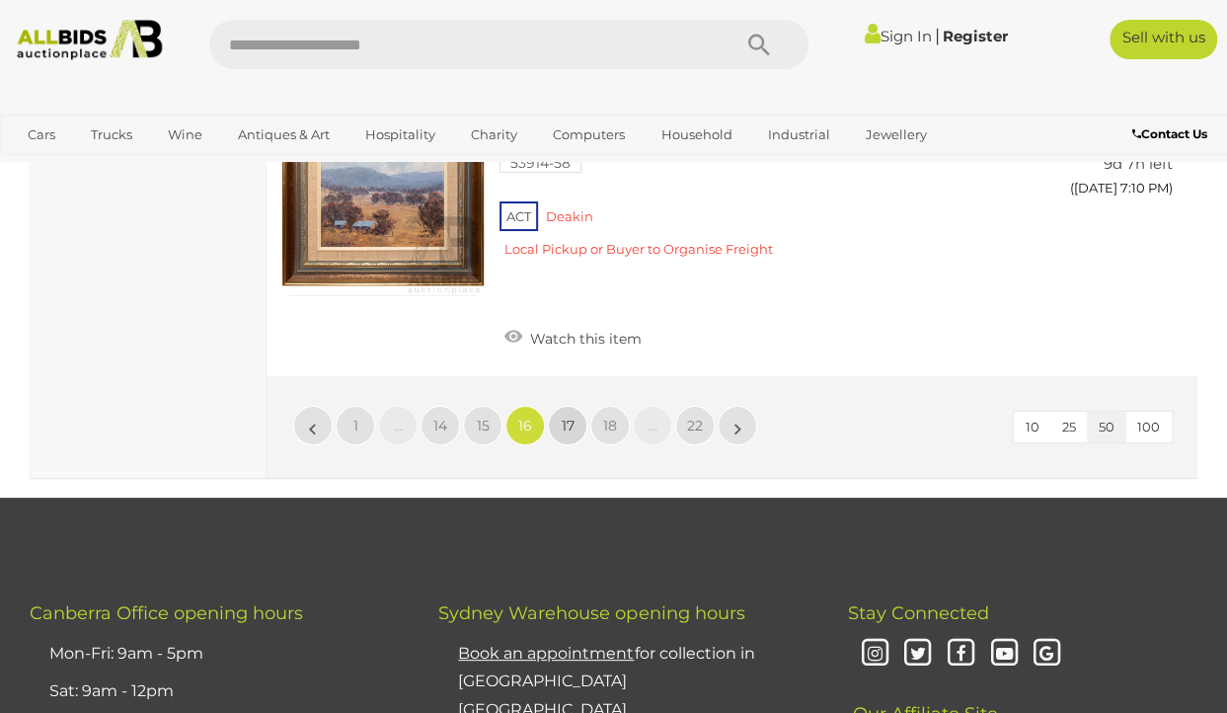
click at [565, 417] on span "17" at bounding box center [568, 426] width 13 height 18
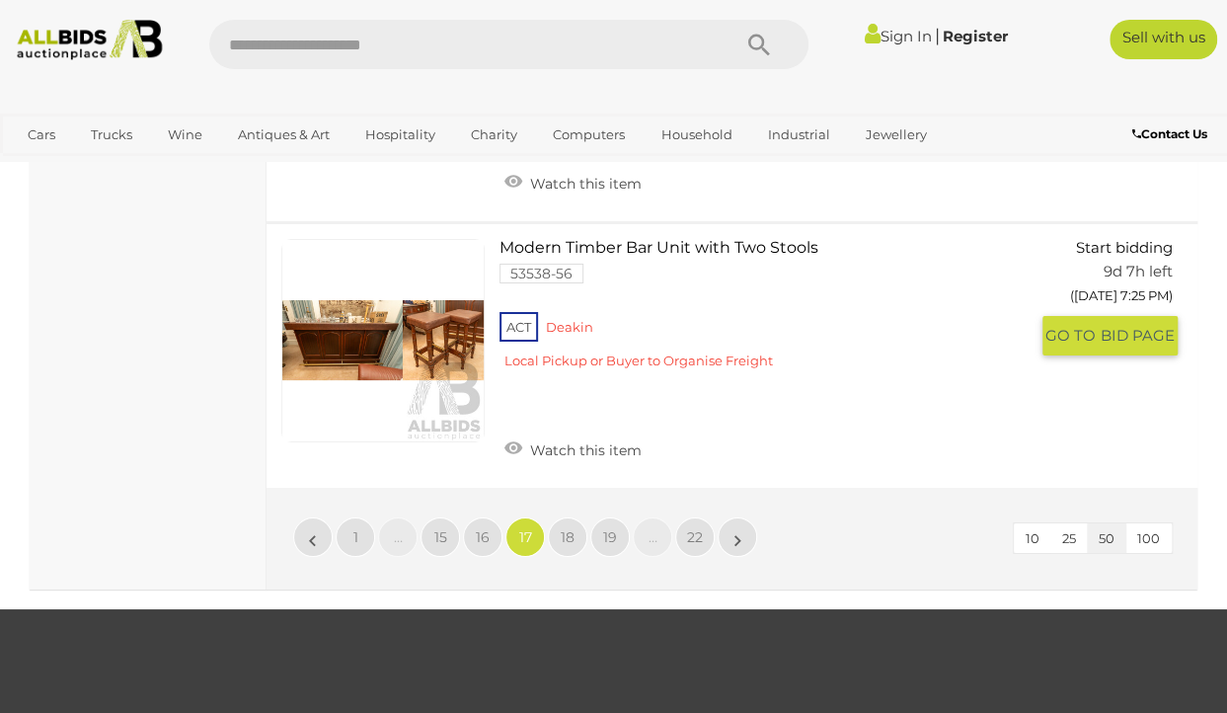
scroll to position [14405, 0]
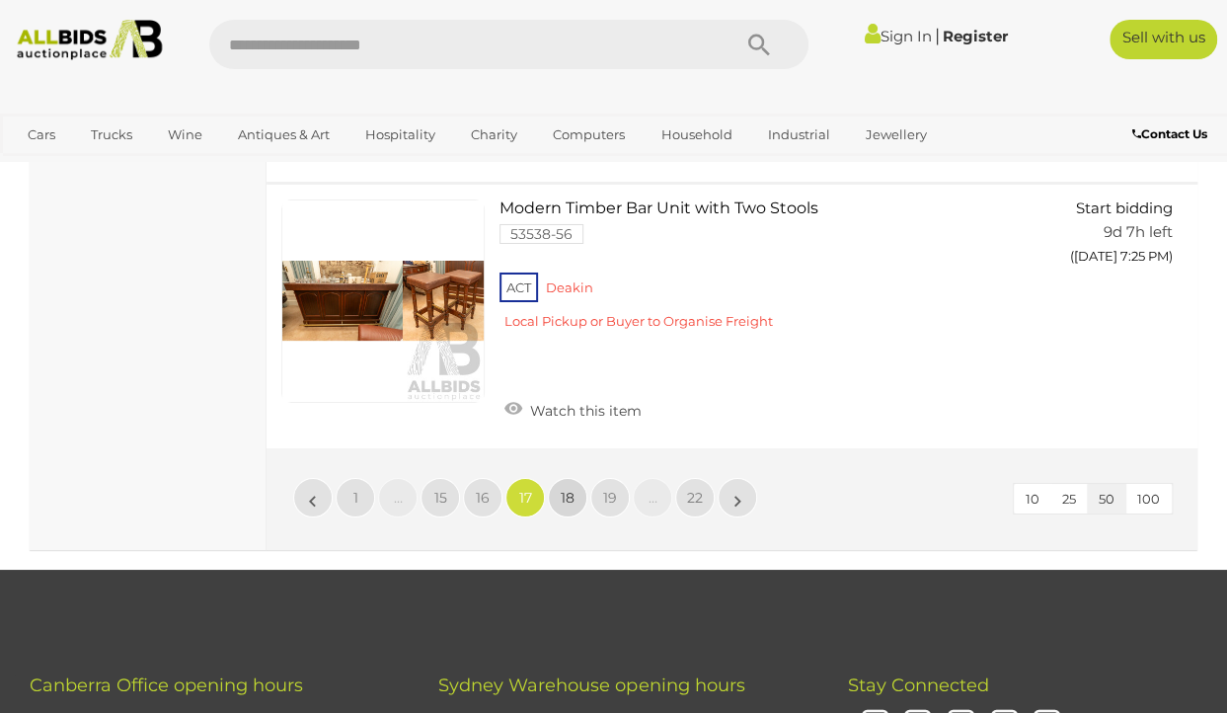
click at [562, 489] on span "18" at bounding box center [568, 498] width 14 height 18
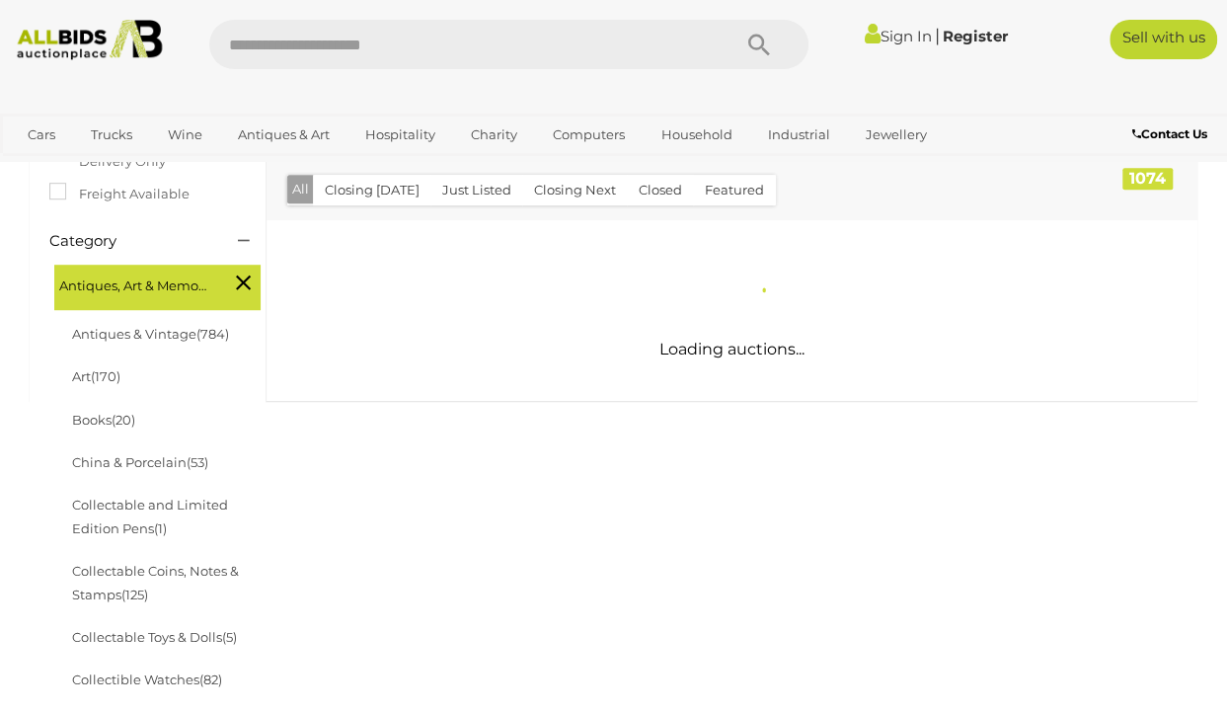
scroll to position [501, 0]
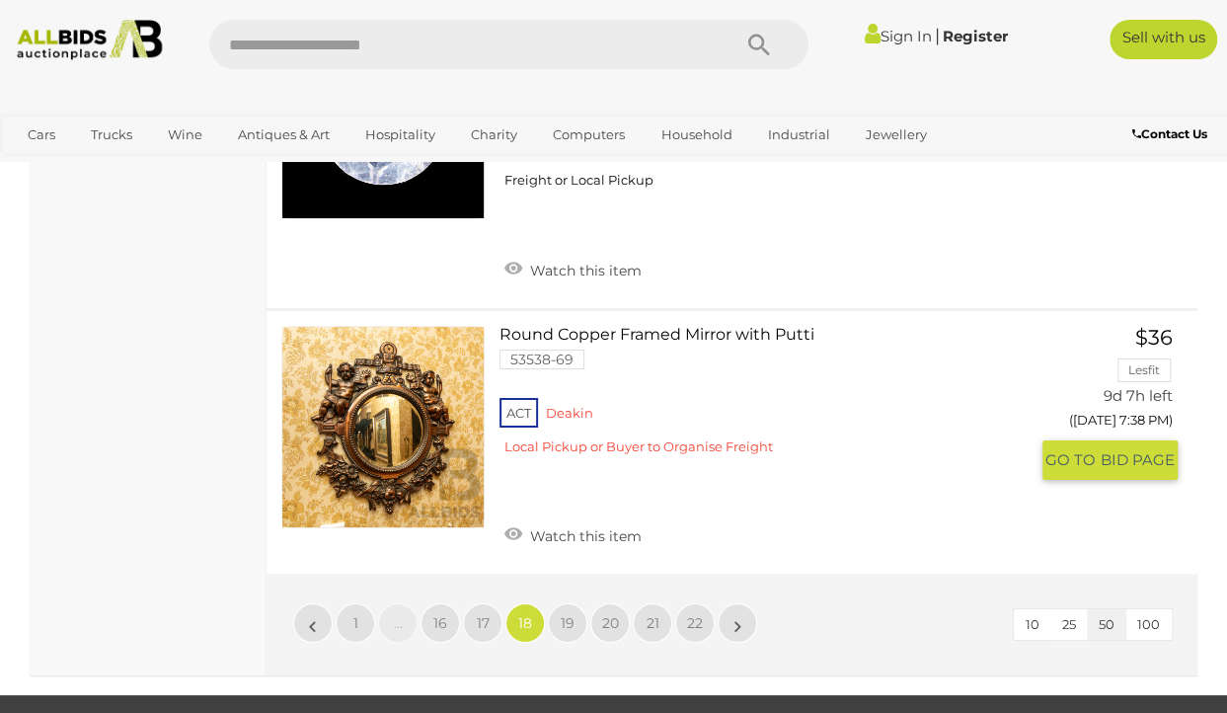
scroll to position [14405, 0]
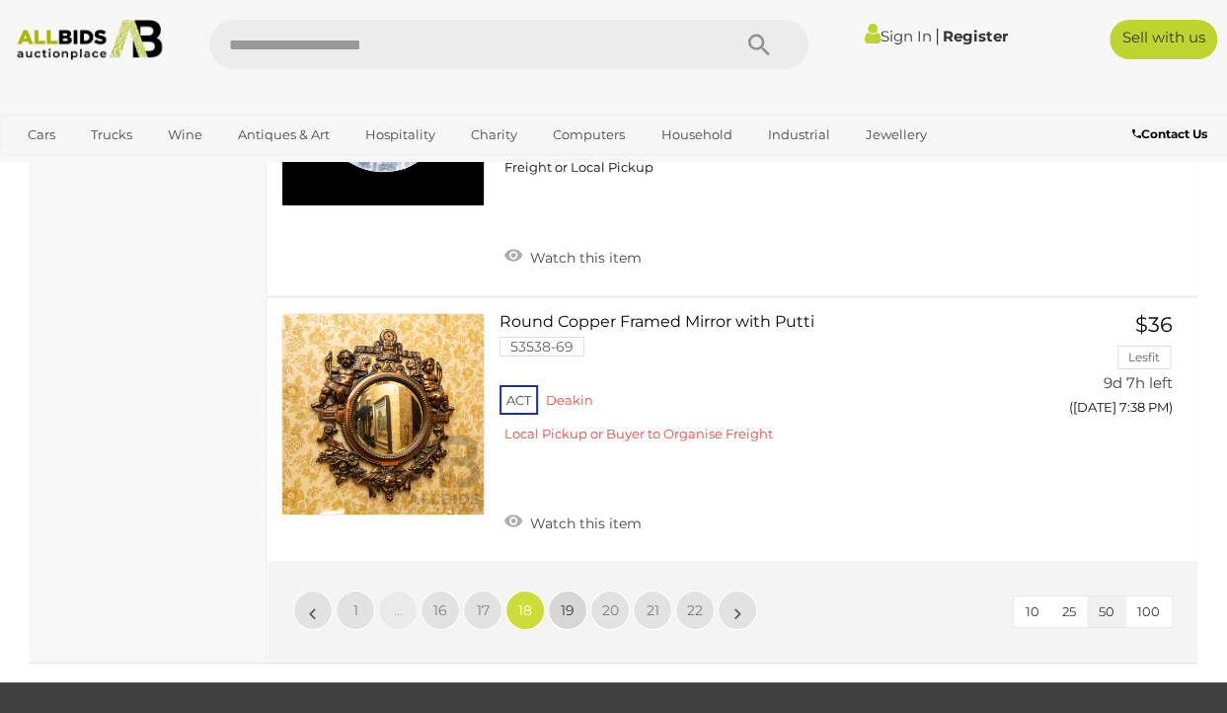
click at [562, 601] on span "19" at bounding box center [568, 610] width 14 height 18
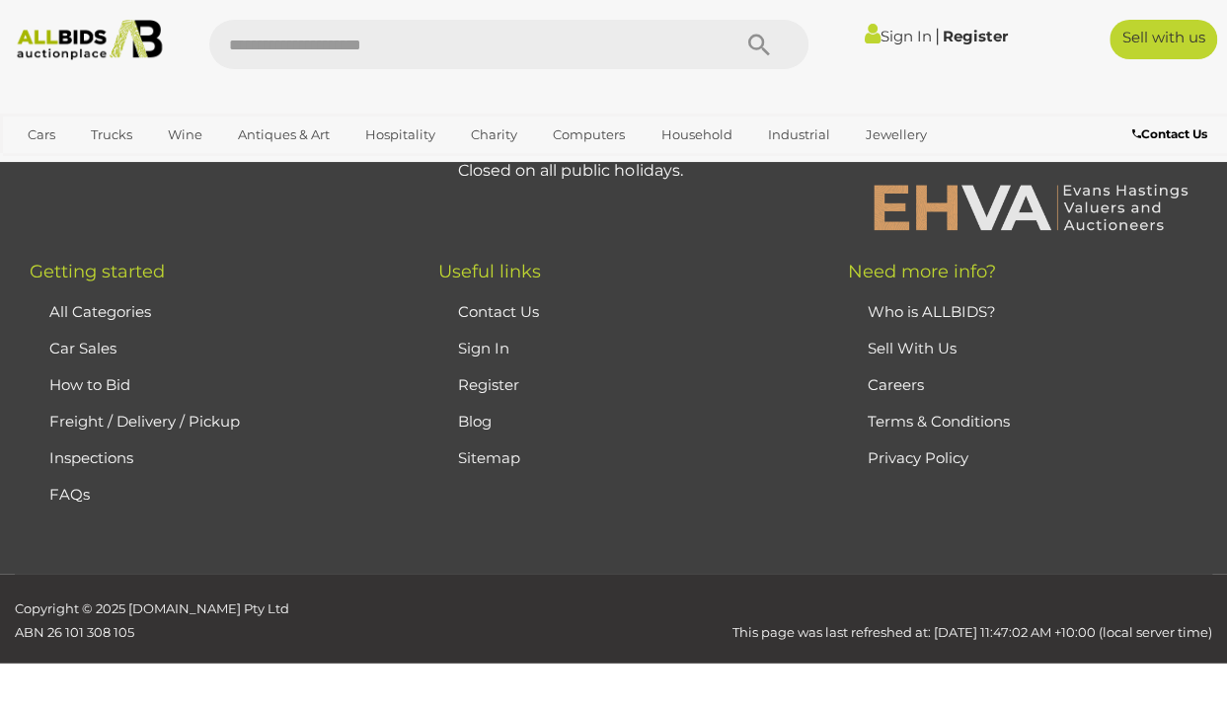
scroll to position [464, 0]
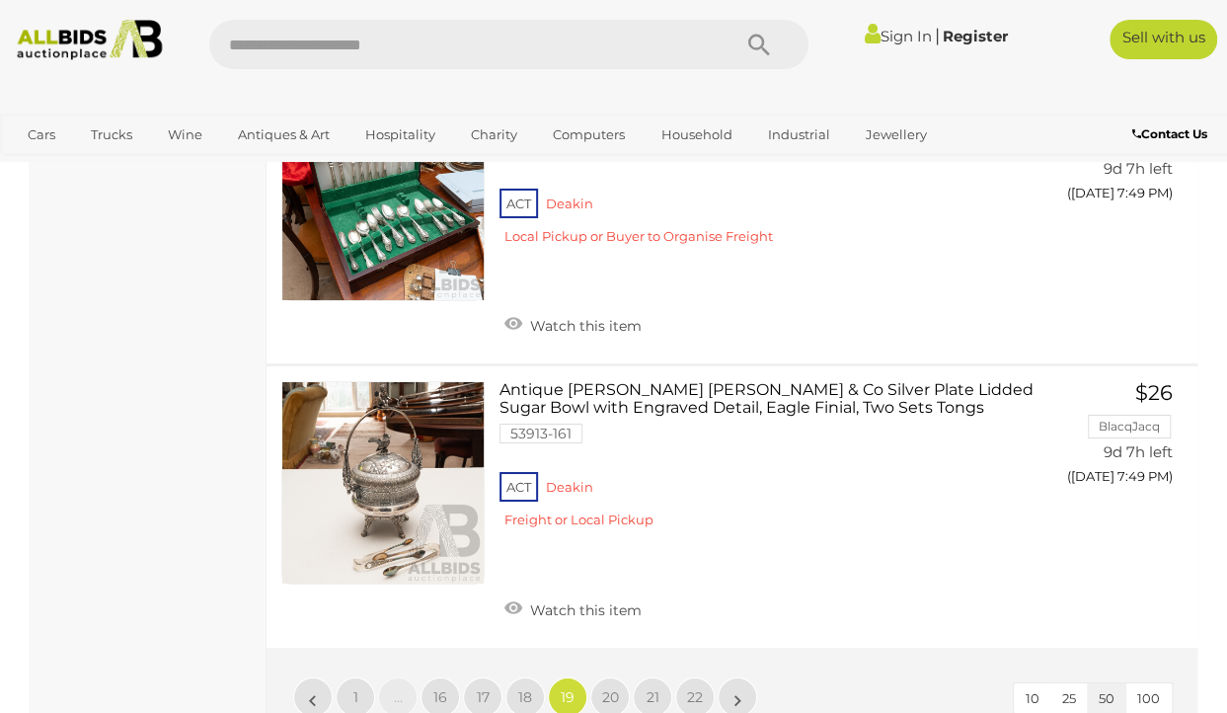
scroll to position [14523, 0]
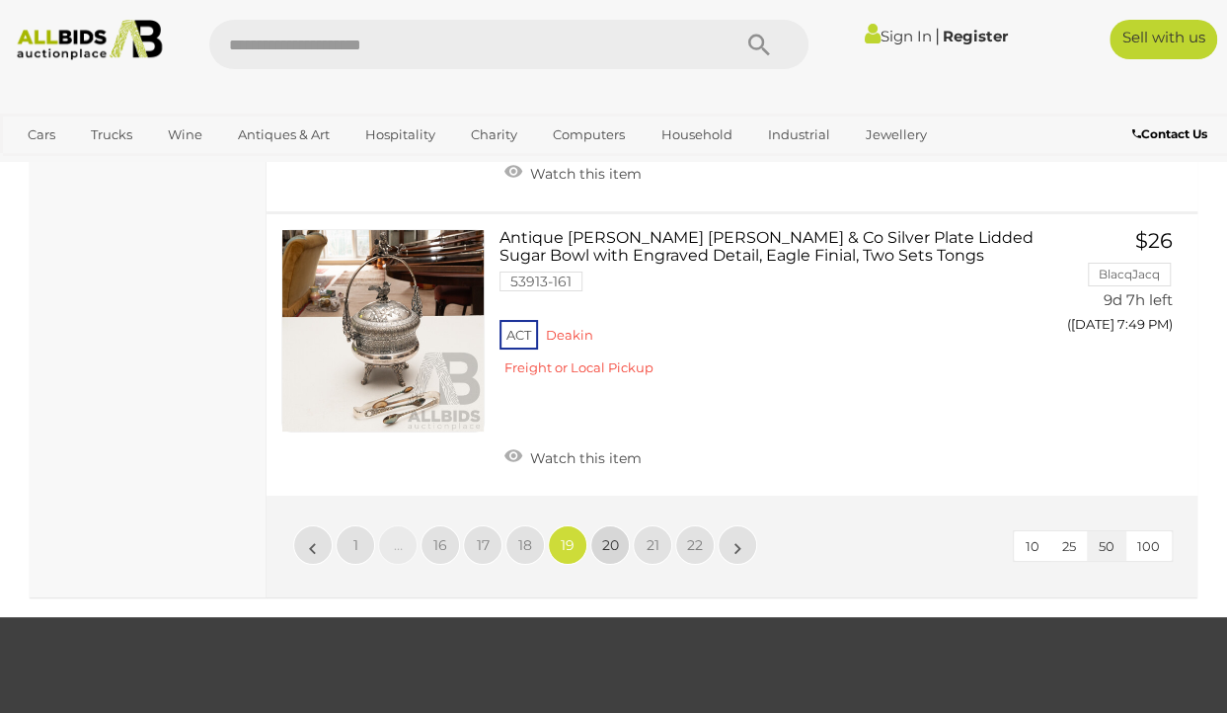
click at [611, 536] on span "20" at bounding box center [610, 545] width 17 height 18
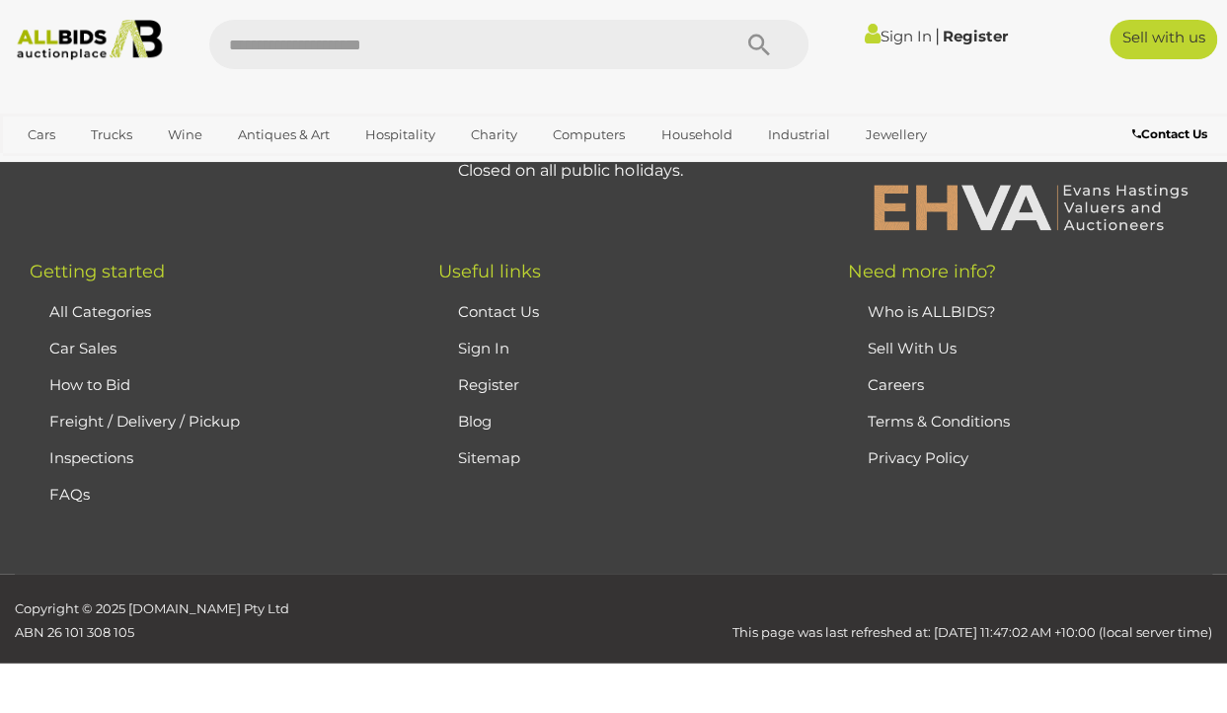
scroll to position [464, 0]
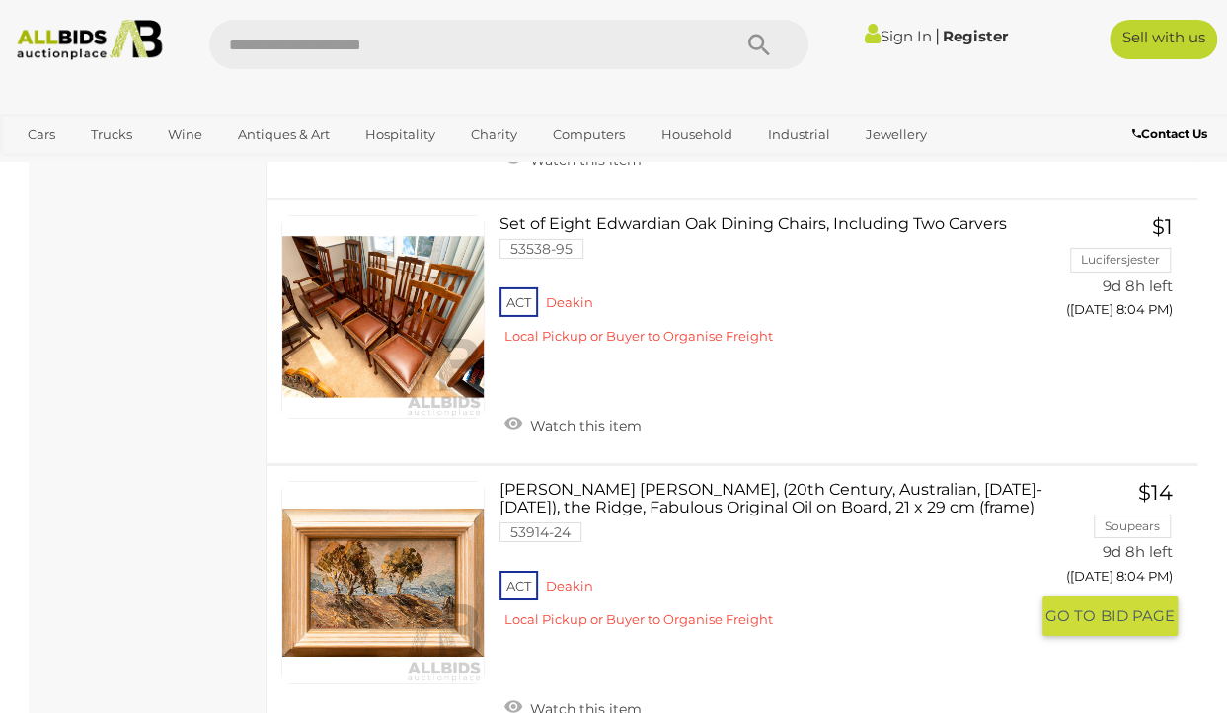
scroll to position [14286, 0]
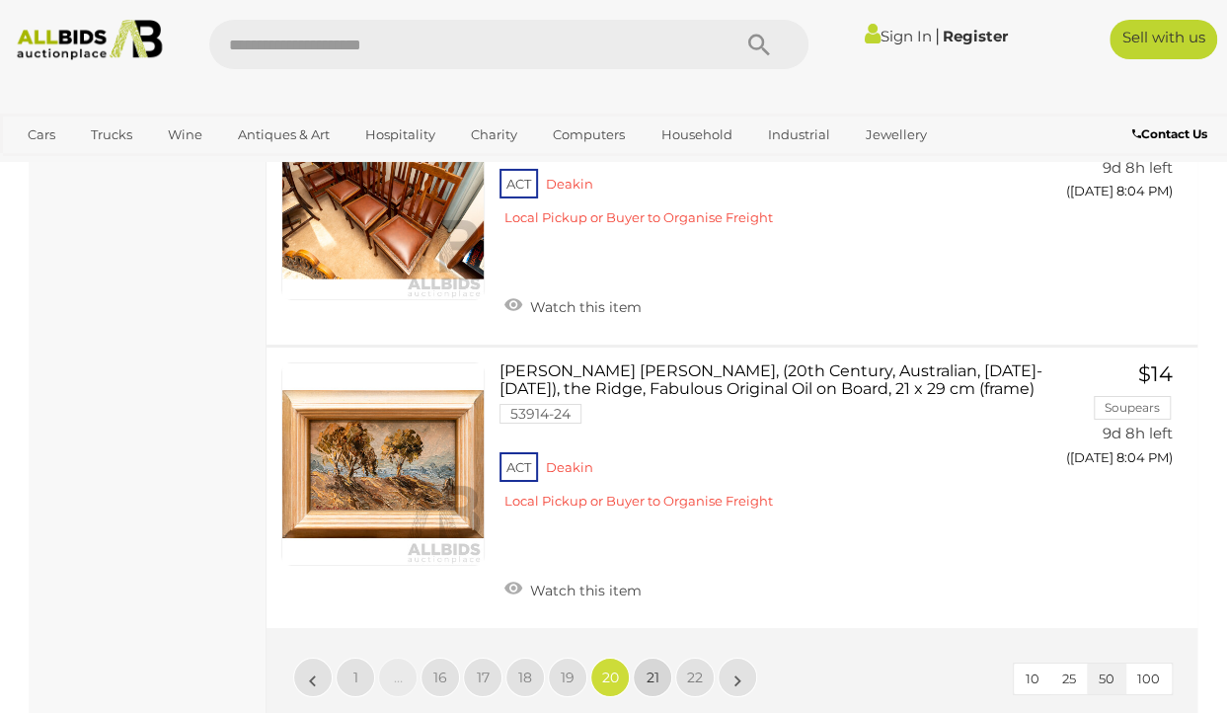
click at [659, 668] on span "21" at bounding box center [653, 677] width 13 height 18
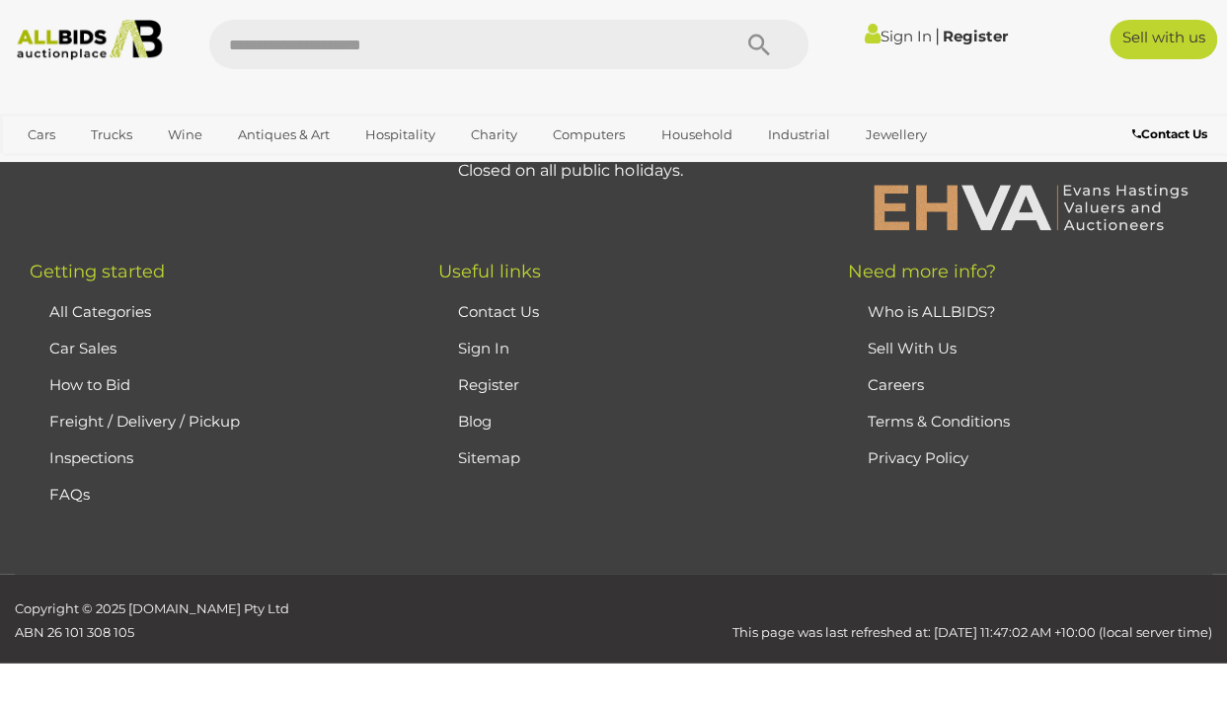
scroll to position [464, 0]
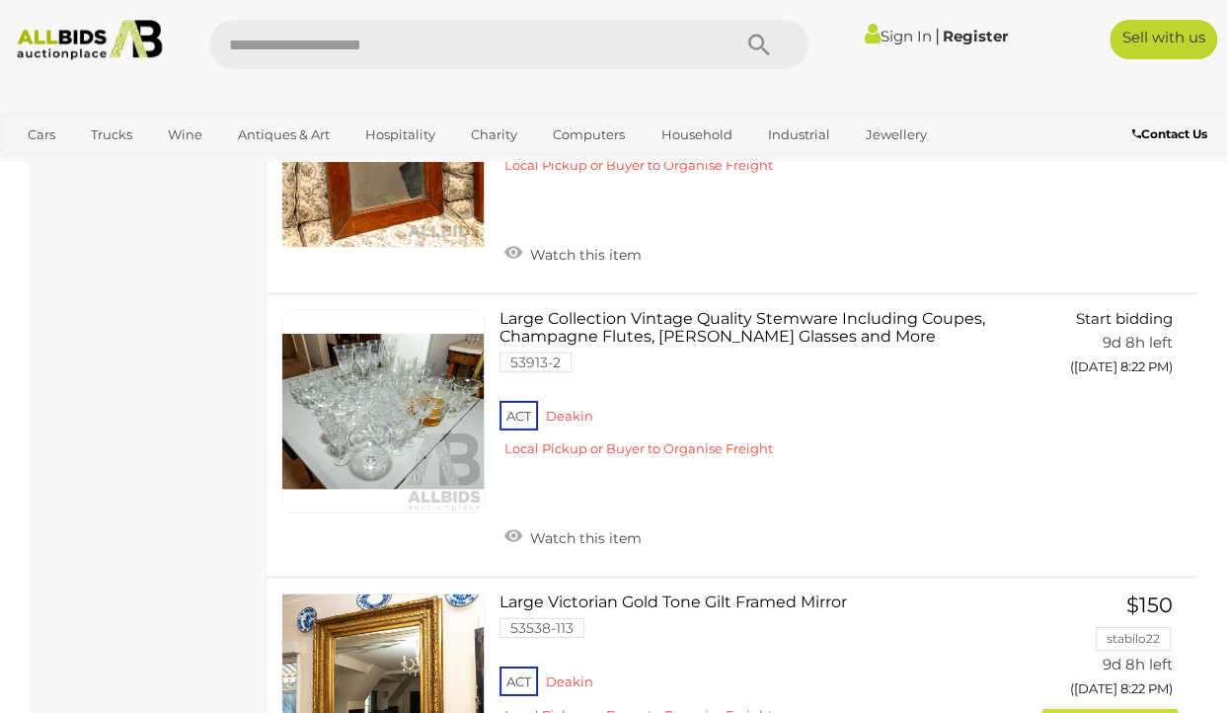
scroll to position [14010, 0]
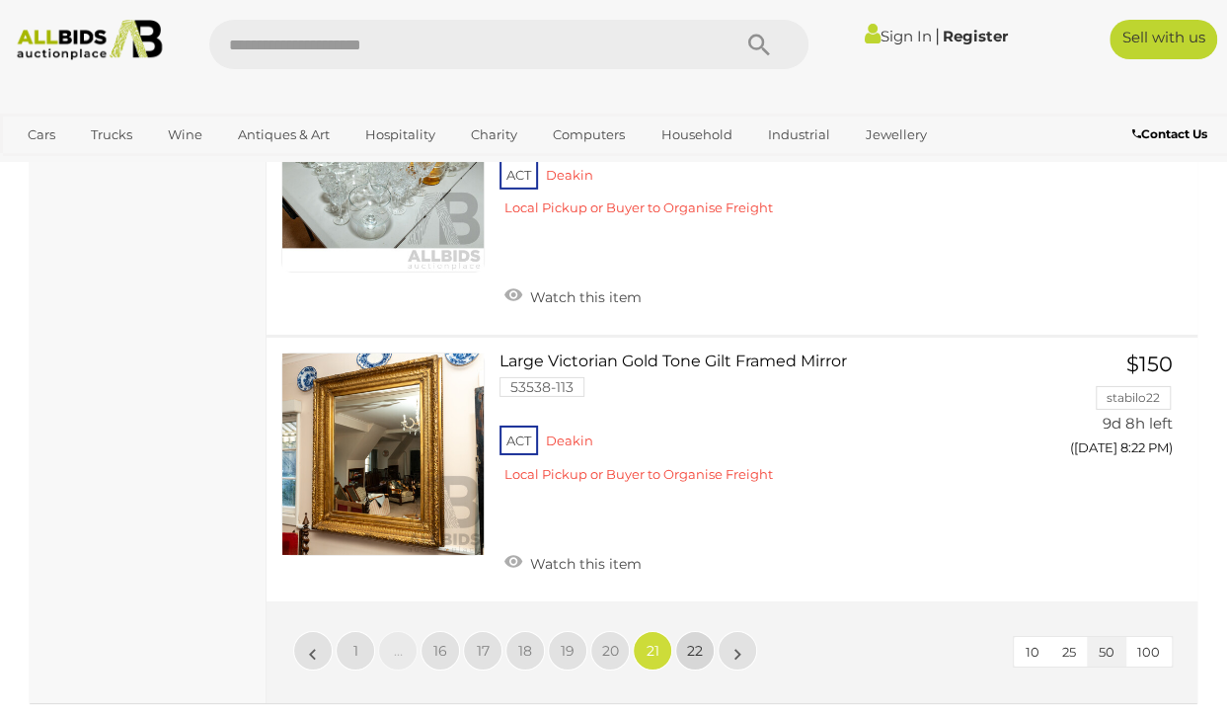
click at [699, 642] on span "22" at bounding box center [695, 651] width 16 height 18
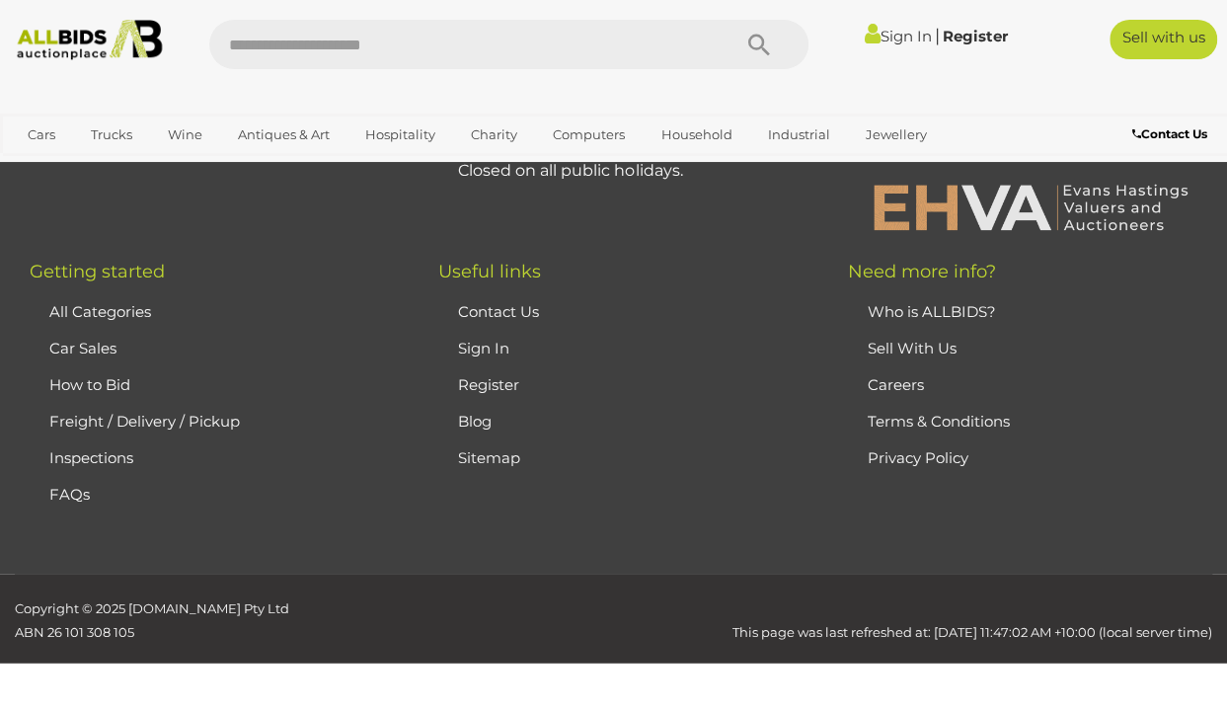
scroll to position [464, 0]
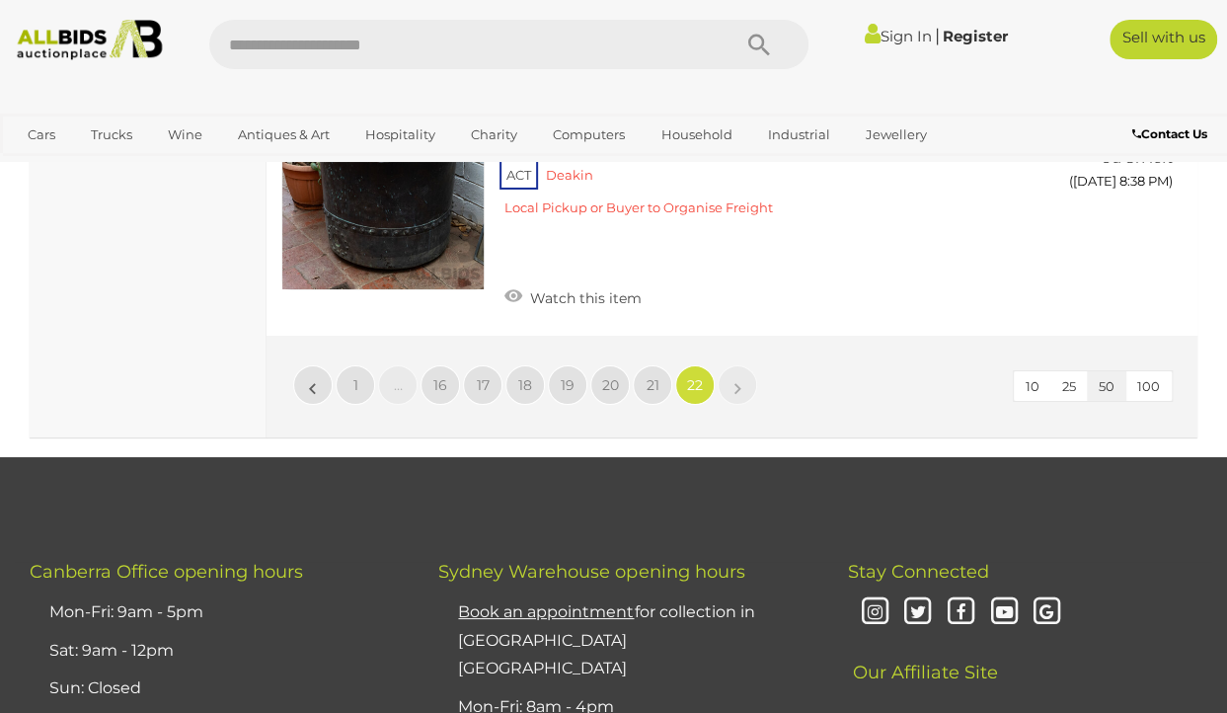
scroll to position [7020, 0]
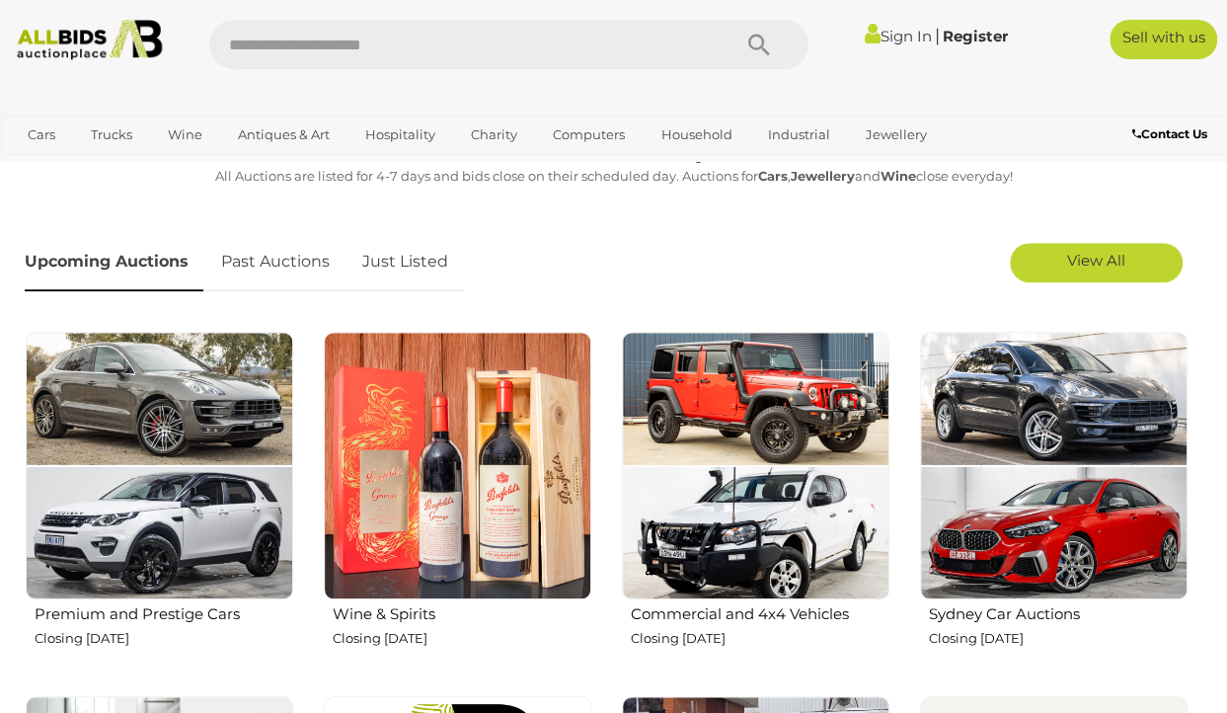
scroll to position [499, 0]
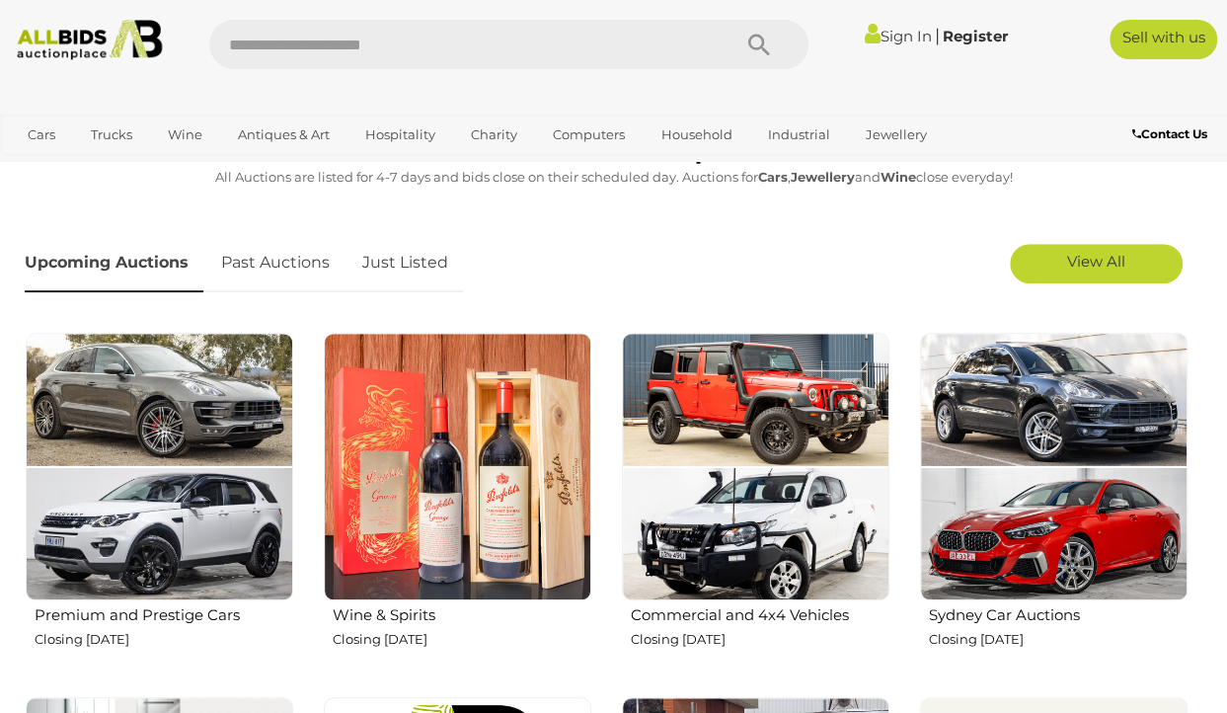
click at [753, 455] on img at bounding box center [756, 467] width 268 height 268
